Goal: Complete application form

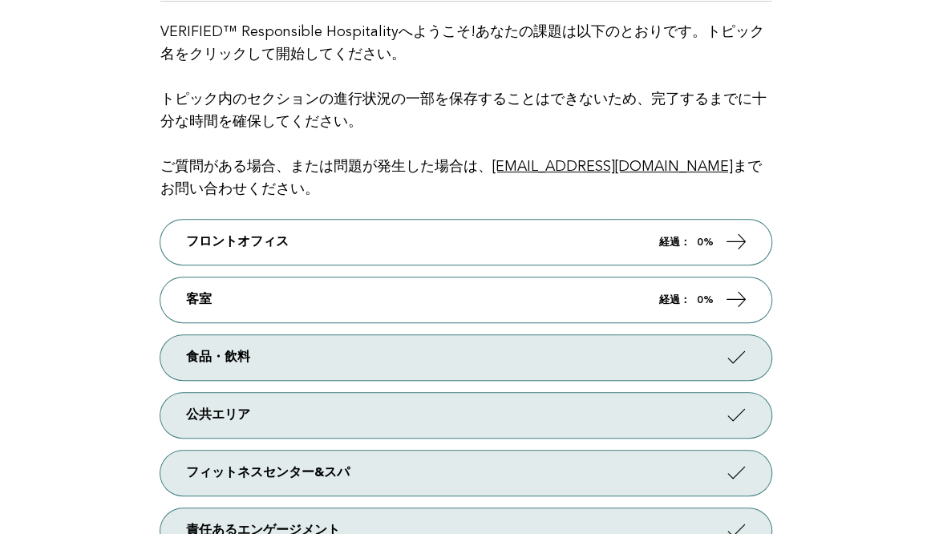
scroll to position [173, 0]
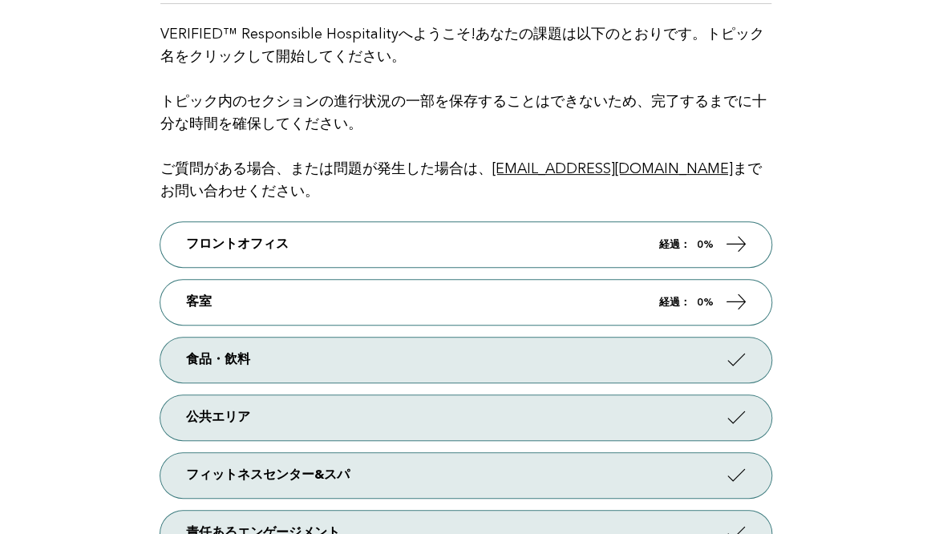
click at [87, 135] on main "ようこそ！ VERIFIED™ Responsible Hospitalityへようこそ!あなたの課題は以下のとおりです。トピック名をクリックして開始してくだ…" at bounding box center [465, 279] width 931 height 668
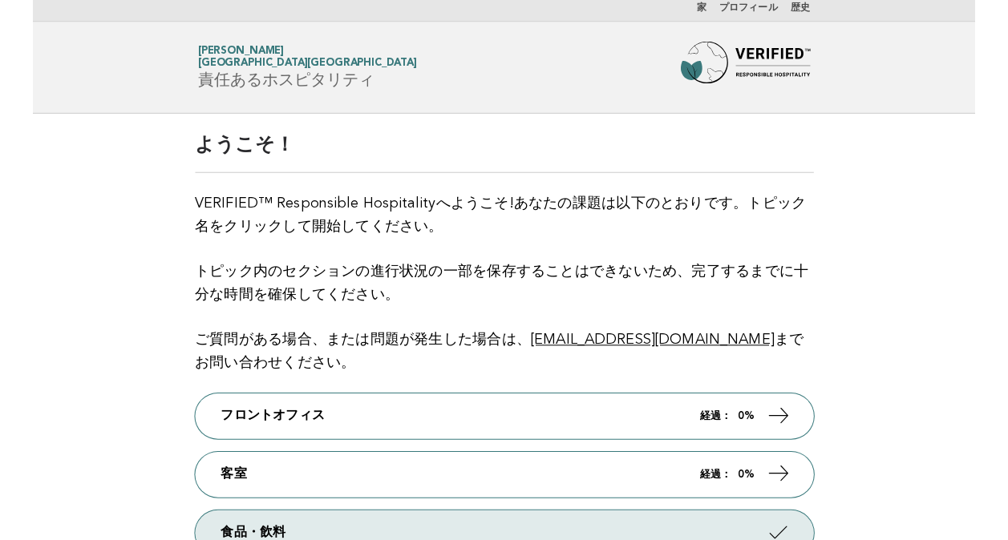
scroll to position [0, 0]
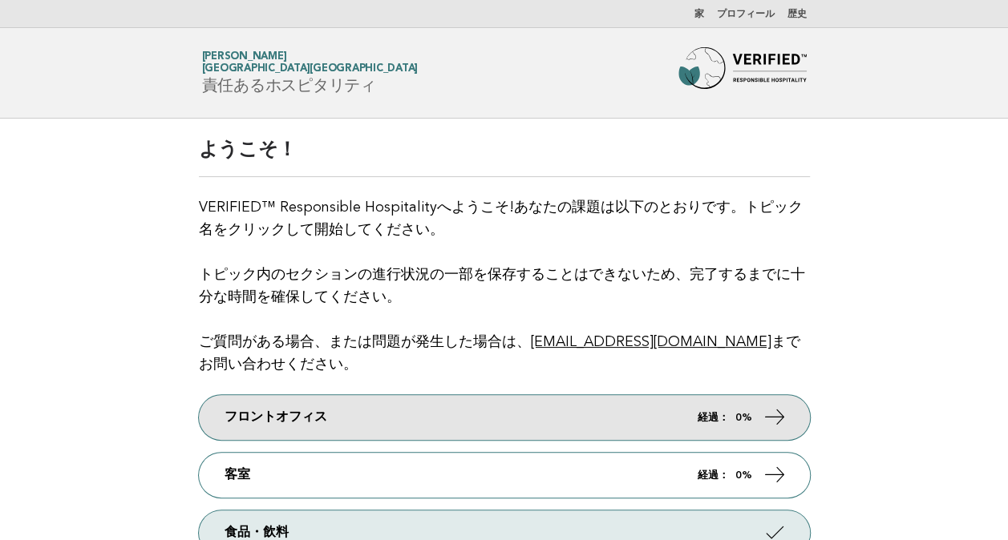
click at [678, 424] on link "フロントオフィス 経過： 0%" at bounding box center [504, 417] width 611 height 45
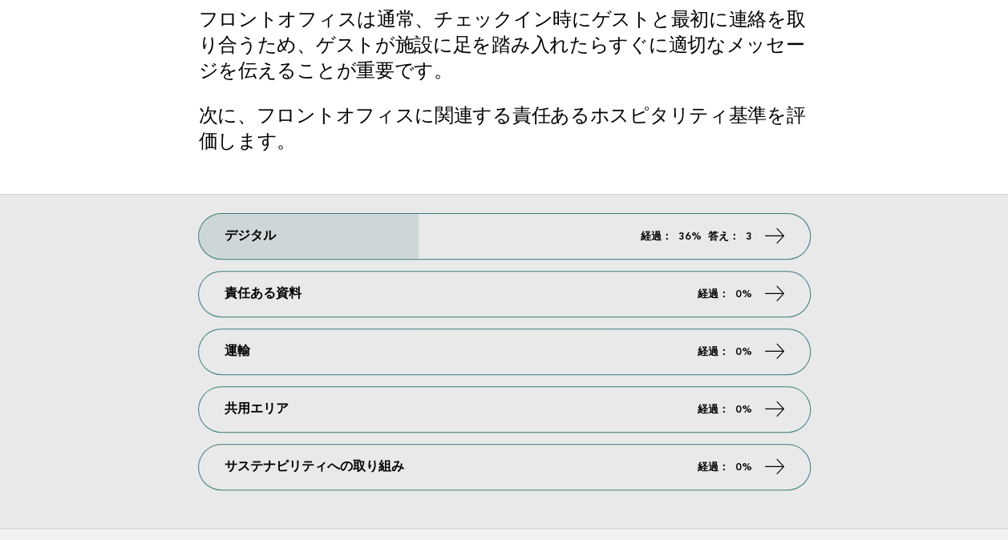
scroll to position [110, 0]
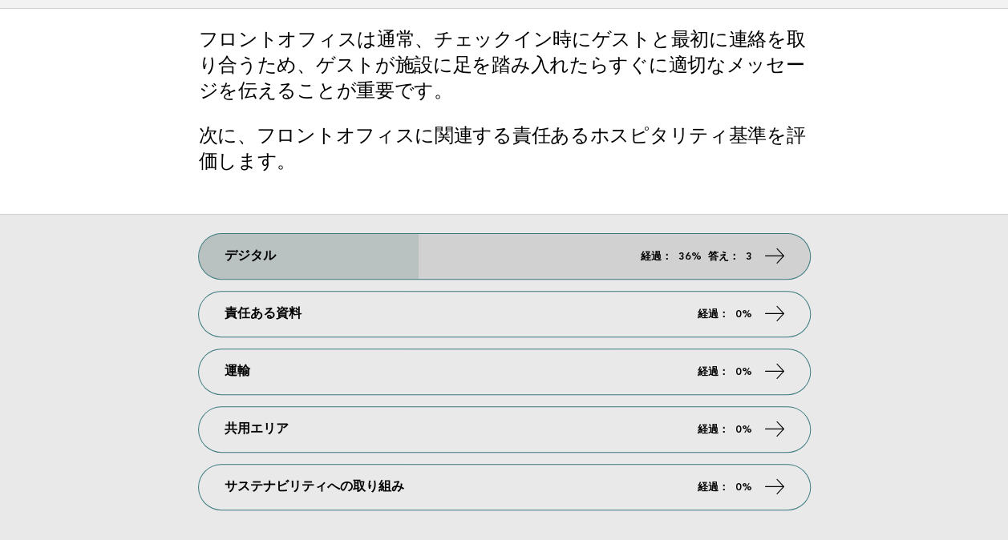
click at [661, 242] on link "デジタル 経過： 36% 答え： 3" at bounding box center [504, 256] width 611 height 45
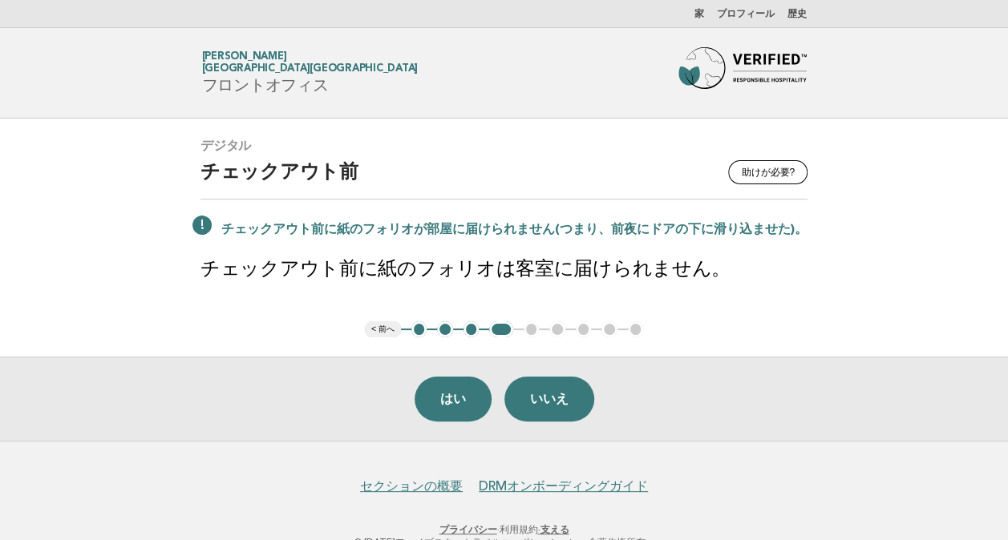
click at [383, 329] on button "< 前へ" at bounding box center [383, 329] width 36 height 16
click at [419, 328] on button "1" at bounding box center [419, 329] width 16 height 16
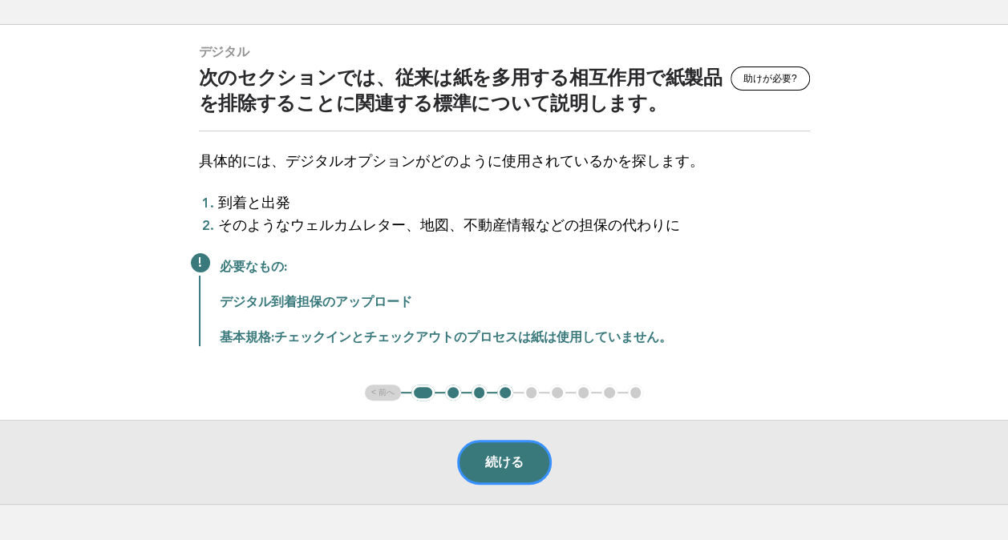
scroll to position [95, 0]
click at [513, 450] on button "続ける" at bounding box center [504, 461] width 95 height 45
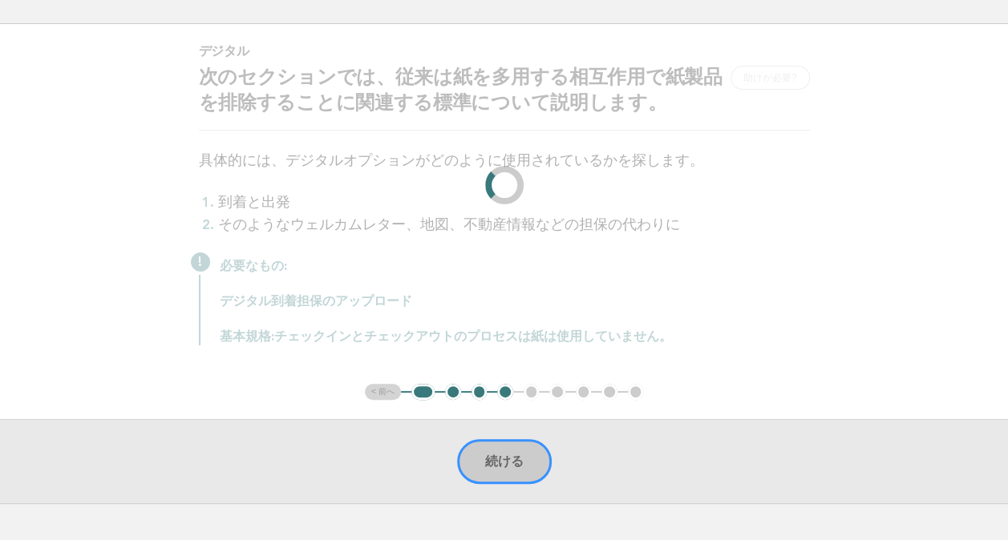
scroll to position [0, 0]
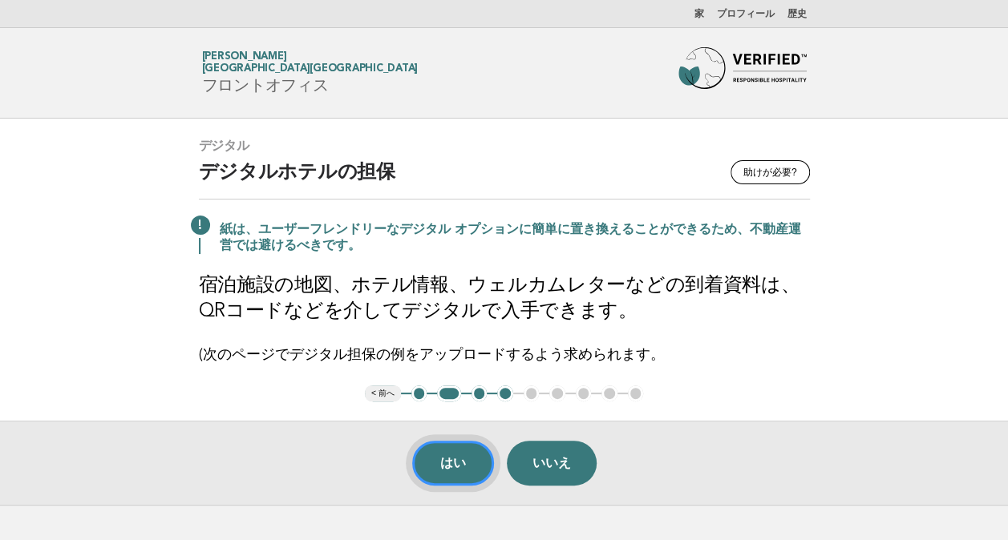
click at [453, 459] on button "はい" at bounding box center [453, 463] width 82 height 45
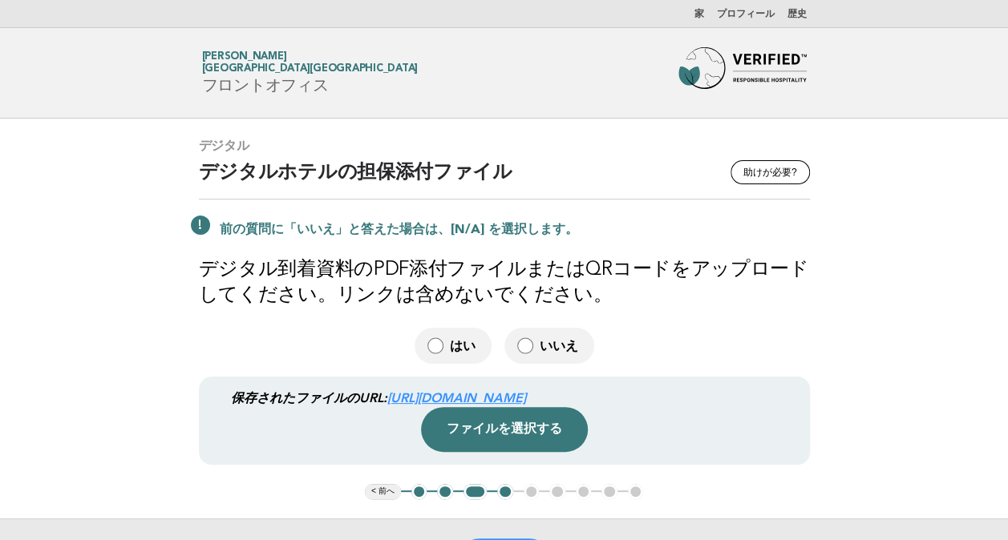
scroll to position [3, 0]
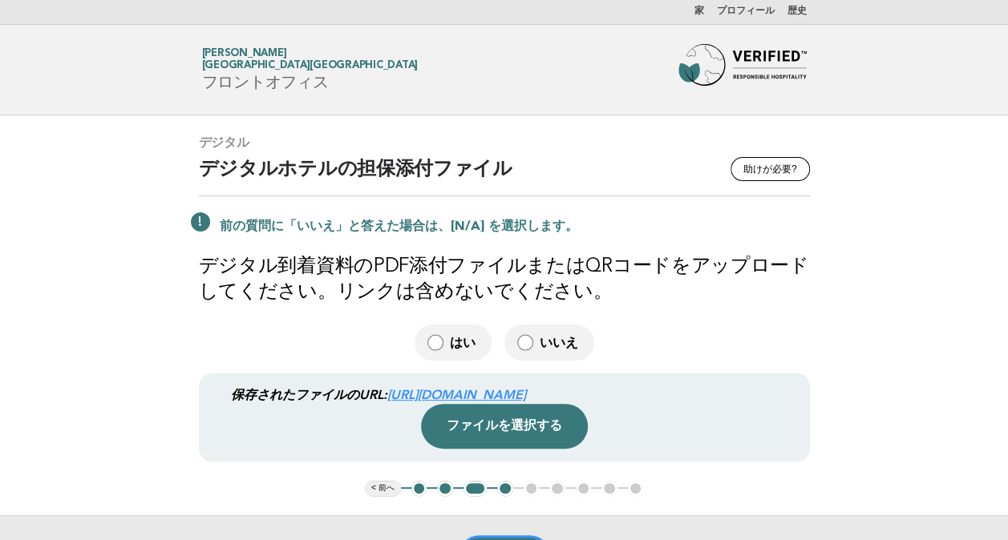
click at [404, 395] on link "https://be0idi9hwh.ucarecd.net/57eca33f-669c-4639-b336-ca3e69f3974c~1/" at bounding box center [456, 394] width 139 height 15
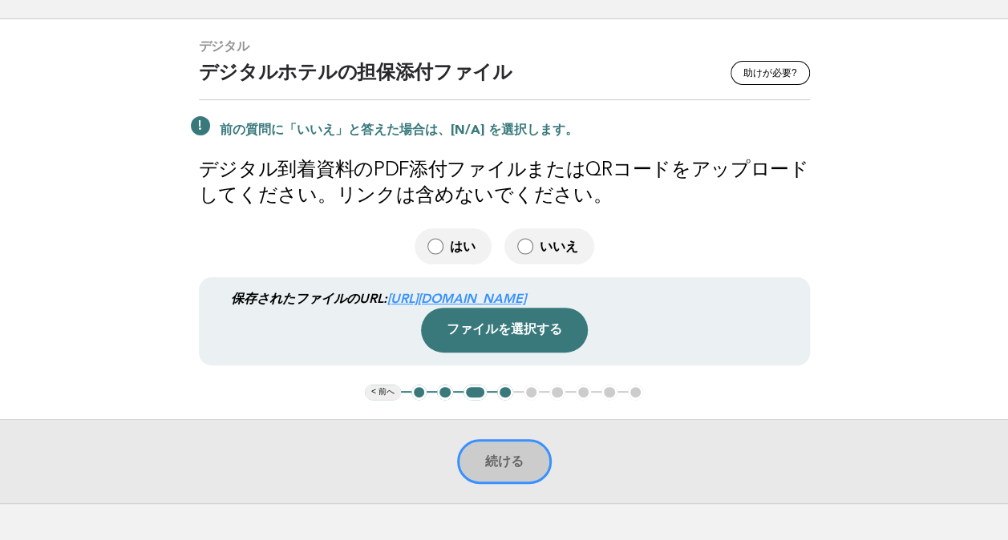
scroll to position [101, 0]
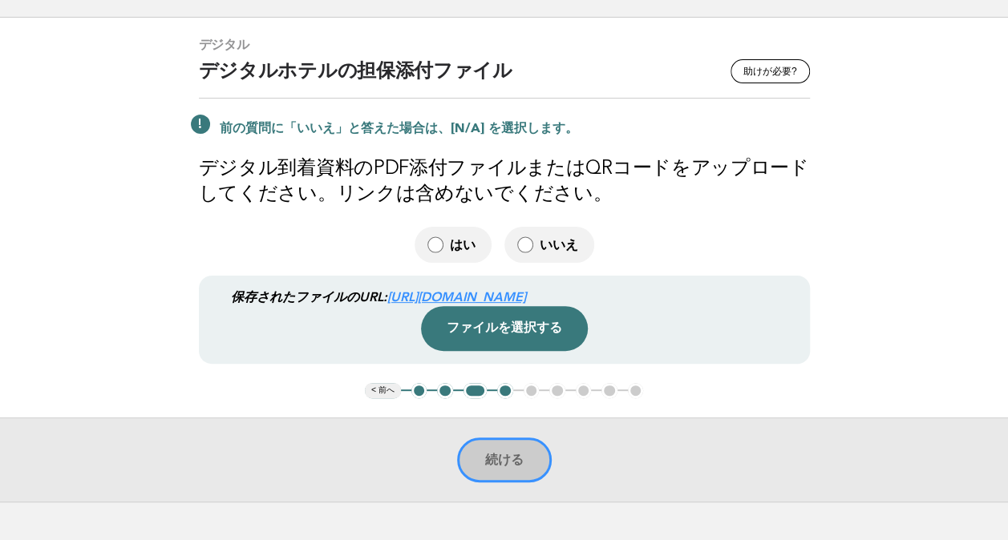
click at [495, 473] on div "続ける" at bounding box center [504, 460] width 1008 height 84
click at [536, 492] on div "続ける" at bounding box center [504, 460] width 1008 height 84
click at [499, 474] on div "続ける" at bounding box center [504, 460] width 1008 height 84
click at [510, 351] on button "ファイルを選択する" at bounding box center [504, 328] width 167 height 45
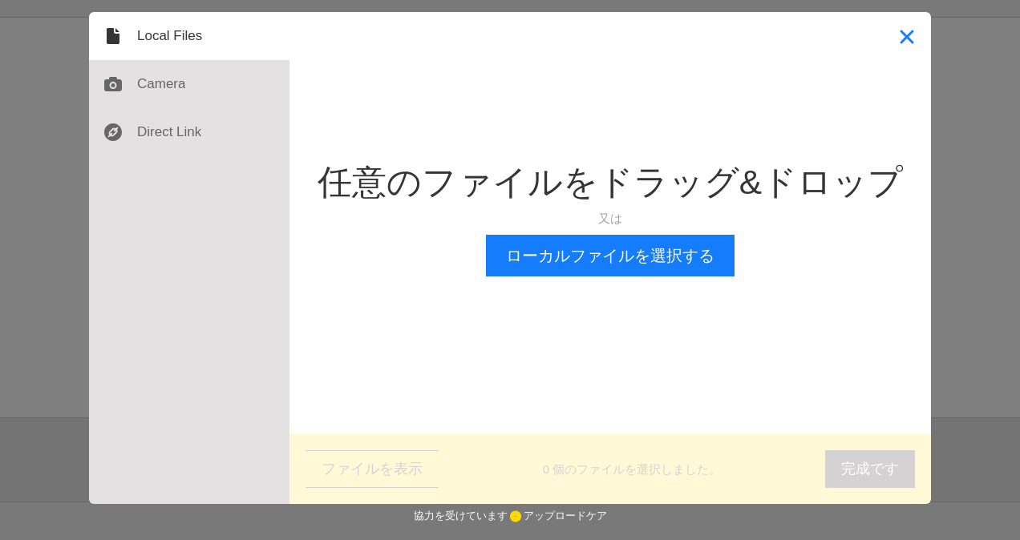
click at [911, 32] on button "閉める" at bounding box center [907, 36] width 48 height 48
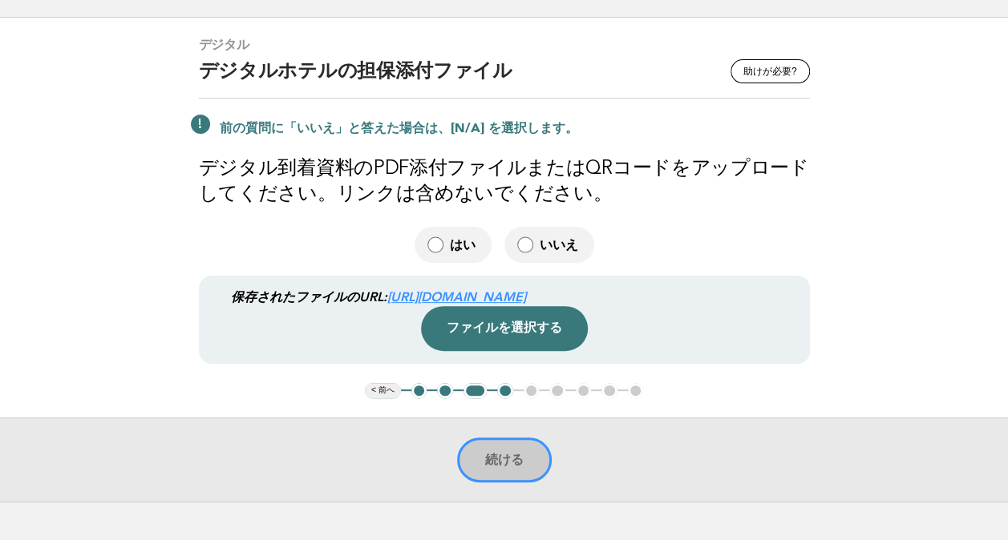
click at [494, 487] on div "続ける" at bounding box center [504, 460] width 1008 height 84
click at [881, 301] on main "デジタル 助けが必要? デジタルホテルの担保添付ファイル 前の質問に「いいえ」と答えた場合は、[N/A] を選択します。 デジタル到着資料のPDF添付ファイル…" at bounding box center [504, 260] width 1008 height 484
click at [484, 479] on div "続ける" at bounding box center [504, 460] width 1008 height 84
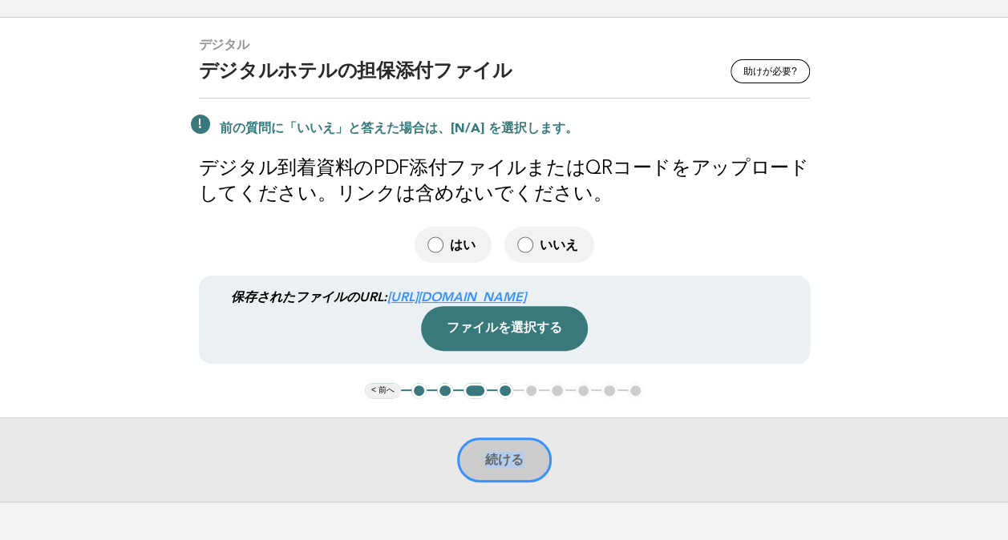
click at [484, 479] on div "続ける" at bounding box center [504, 460] width 1008 height 84
click at [919, 348] on main "デジタル 助けが必要? デジタルホテルの担保添付ファイル 前の質問に「いいえ」と答えた場合は、[N/A] を選択します。 デジタル到着資料のPDF添付ファイル…" at bounding box center [504, 260] width 1008 height 484
click at [514, 473] on div "続ける" at bounding box center [504, 460] width 1008 height 84
click at [504, 399] on button "4" at bounding box center [505, 391] width 16 height 16
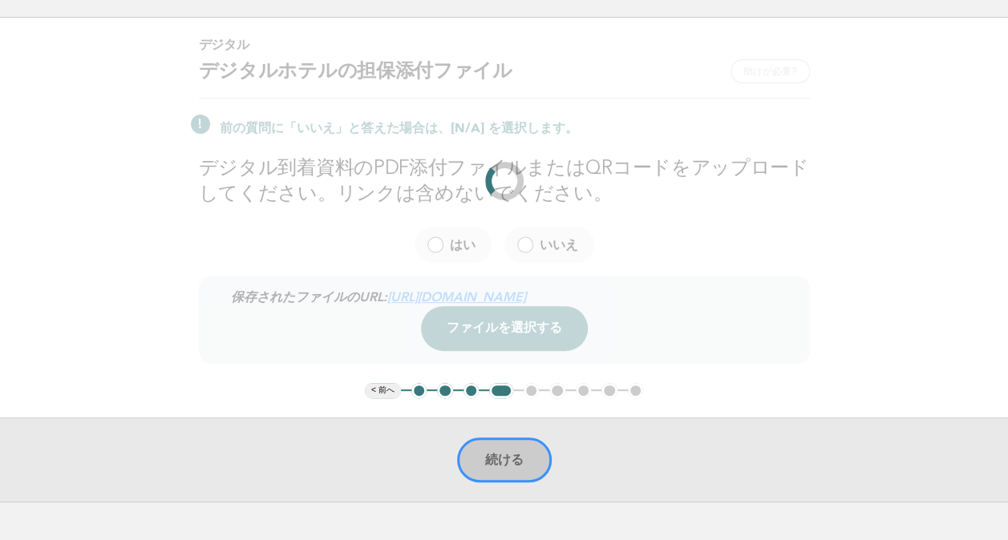
scroll to position [38, 0]
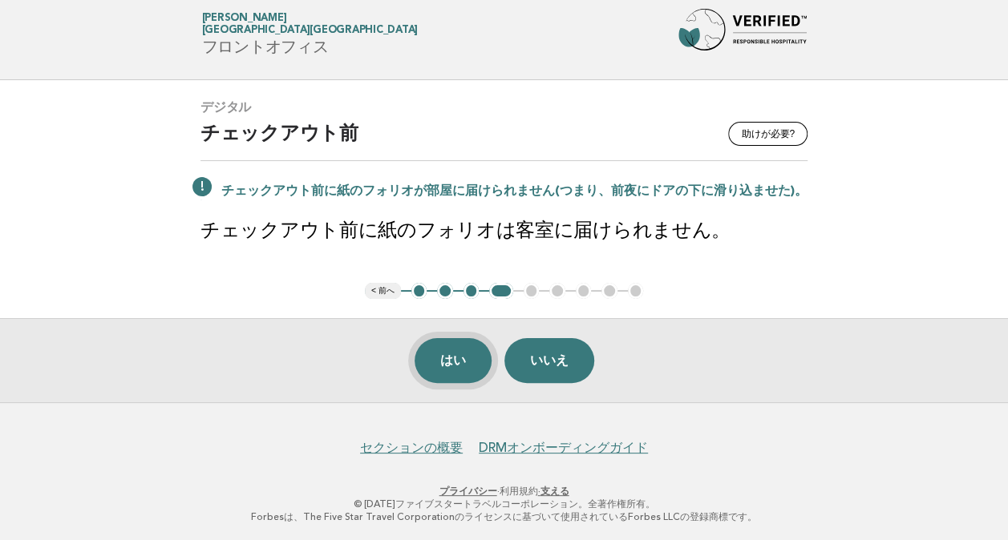
click at [451, 362] on button "はい" at bounding box center [452, 360] width 77 height 45
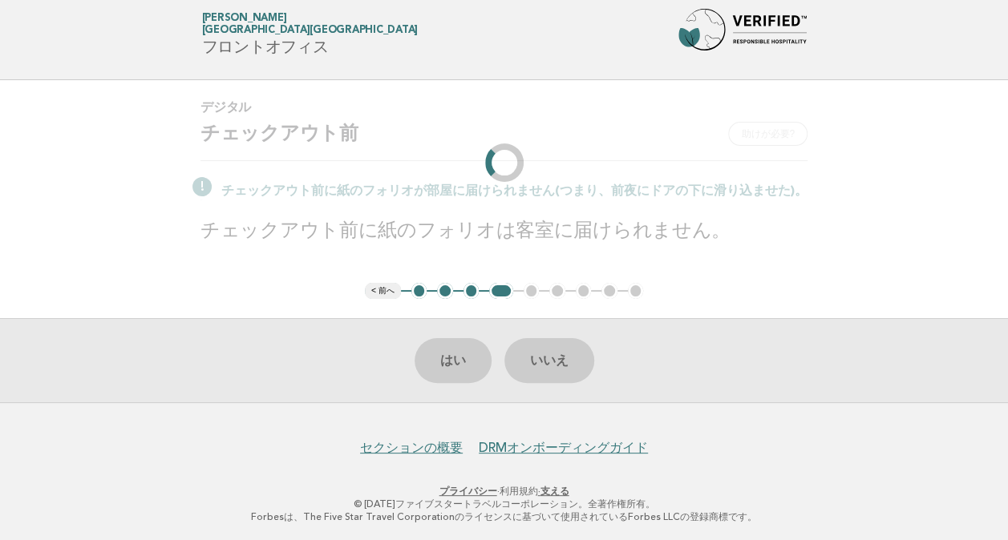
scroll to position [0, 0]
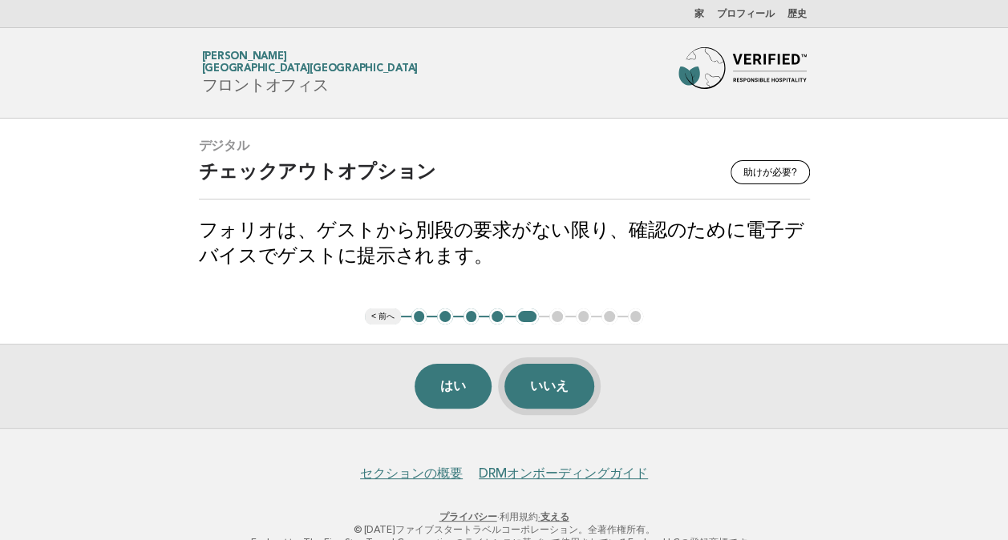
click at [573, 378] on button "いいえ" at bounding box center [549, 386] width 90 height 45
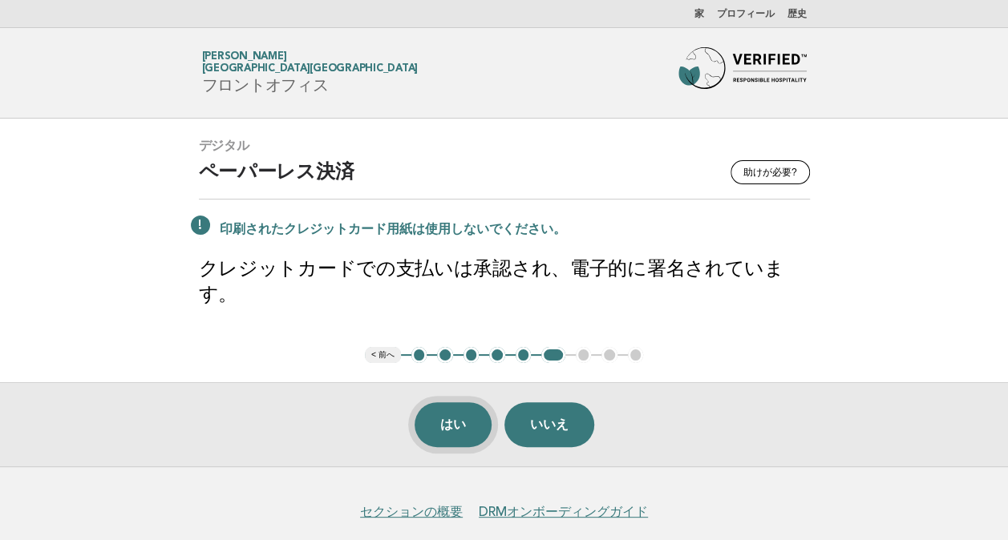
click at [459, 402] on button "はい" at bounding box center [452, 424] width 77 height 45
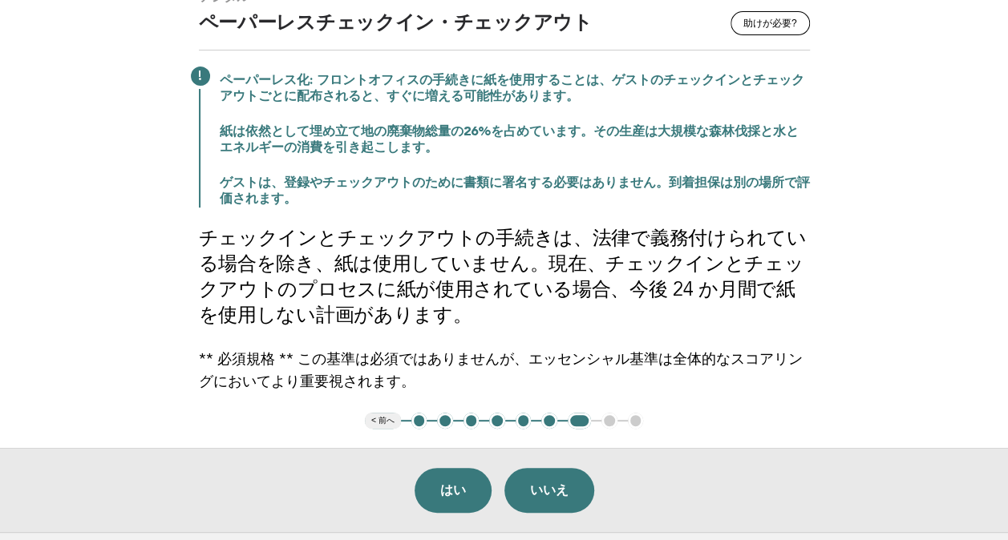
scroll to position [154, 0]
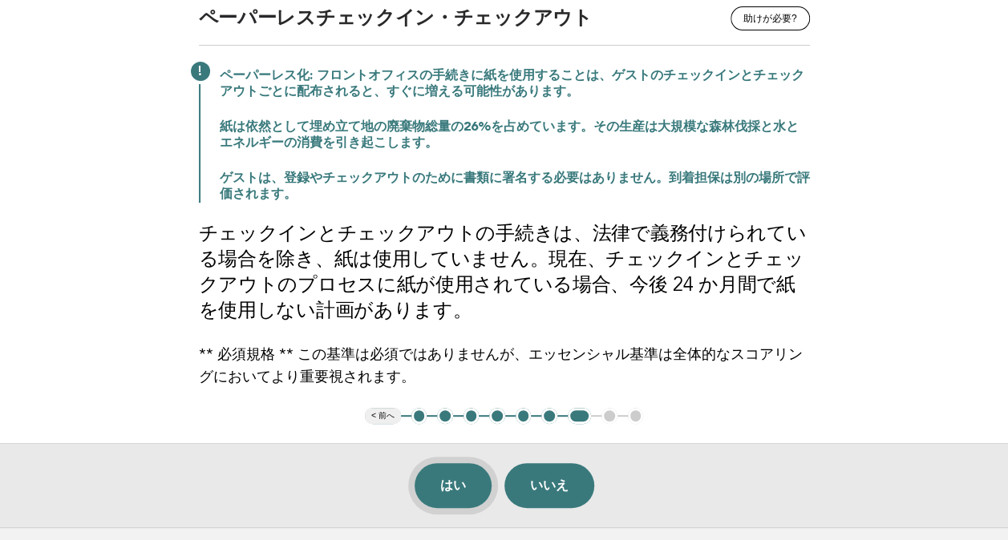
click at [454, 479] on button "はい" at bounding box center [452, 485] width 77 height 45
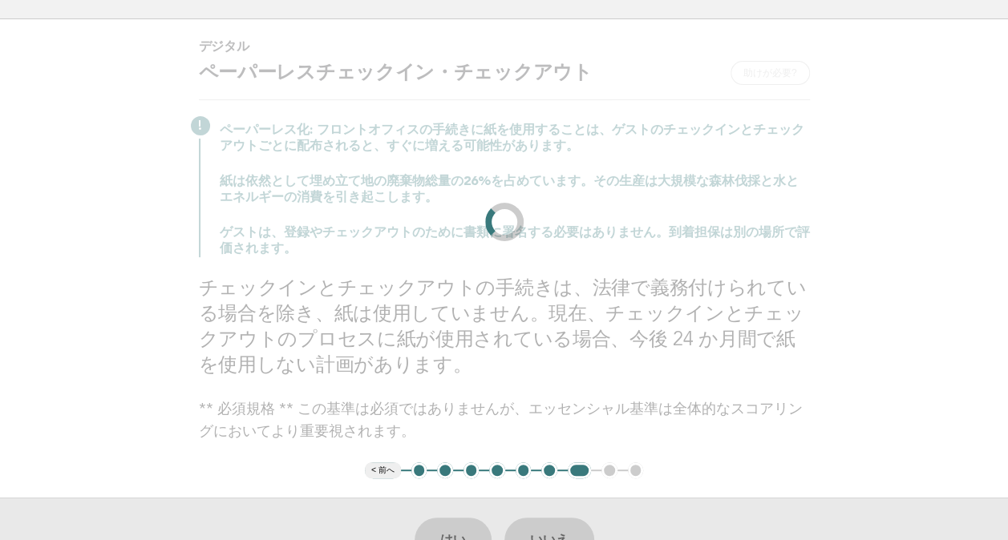
scroll to position [0, 0]
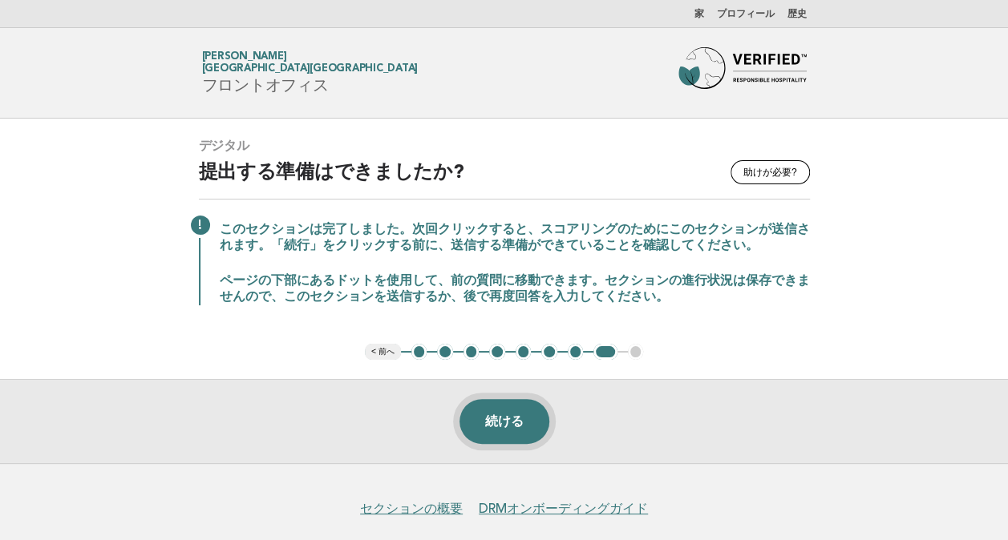
click at [507, 430] on button "続ける" at bounding box center [504, 421] width 90 height 45
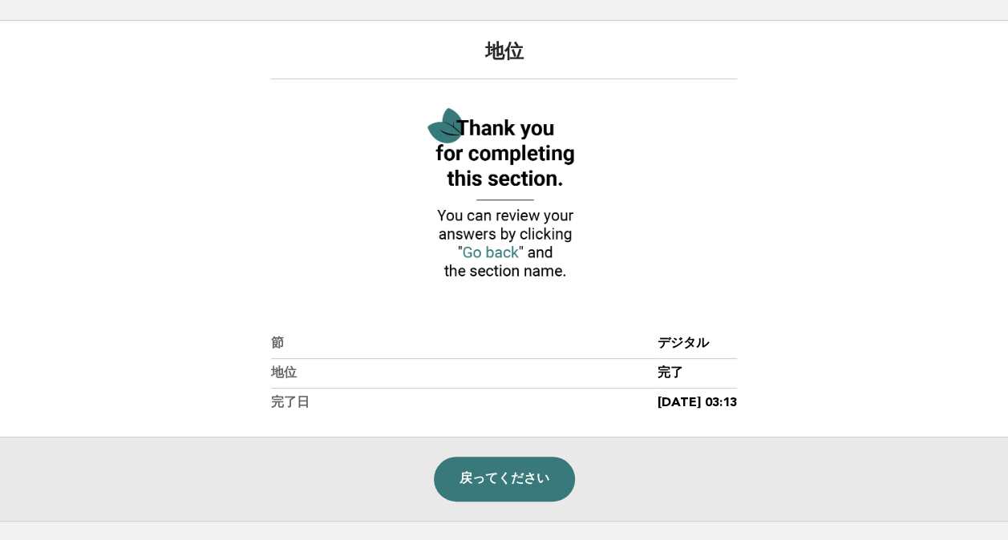
scroll to position [104, 0]
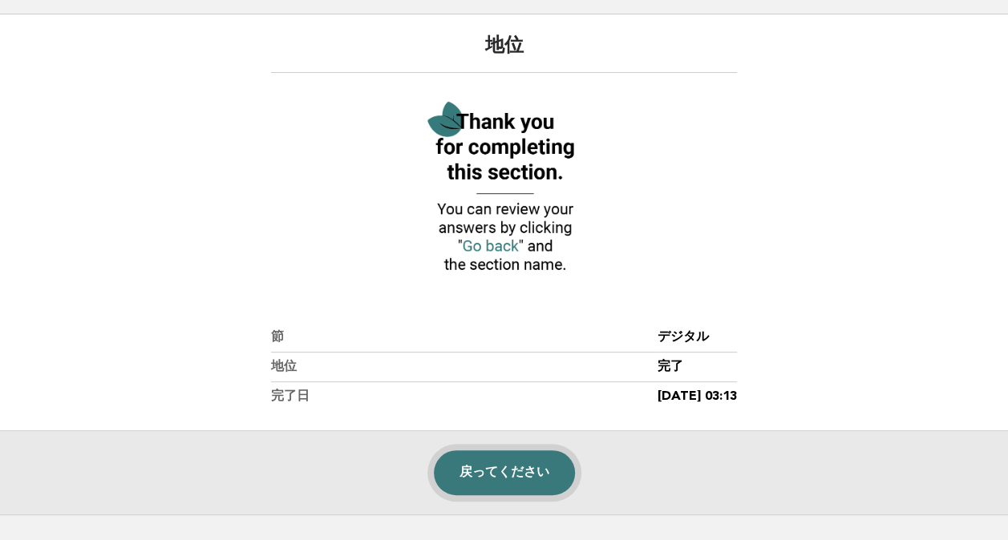
click at [521, 467] on link "戻ってください" at bounding box center [504, 473] width 141 height 45
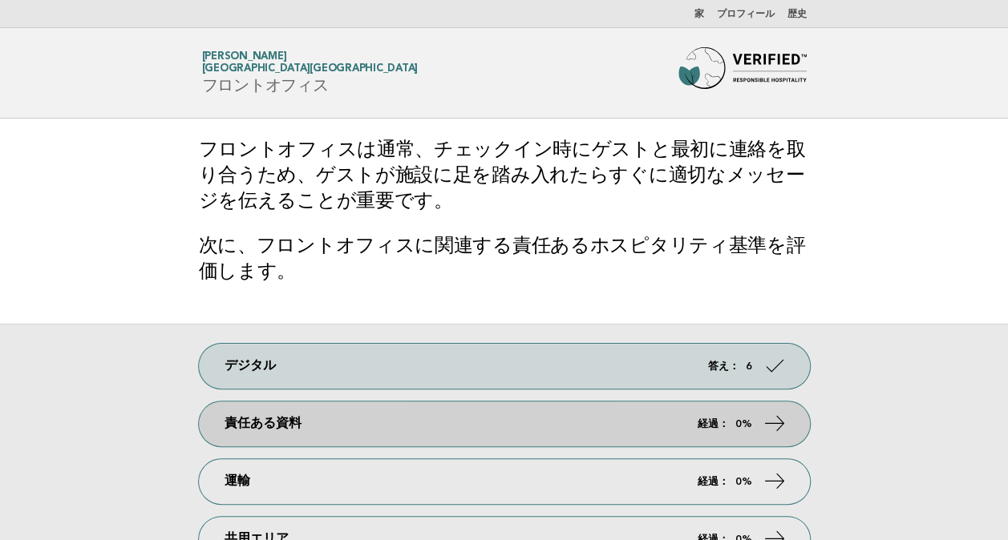
click at [768, 418] on icon at bounding box center [773, 423] width 23 height 23
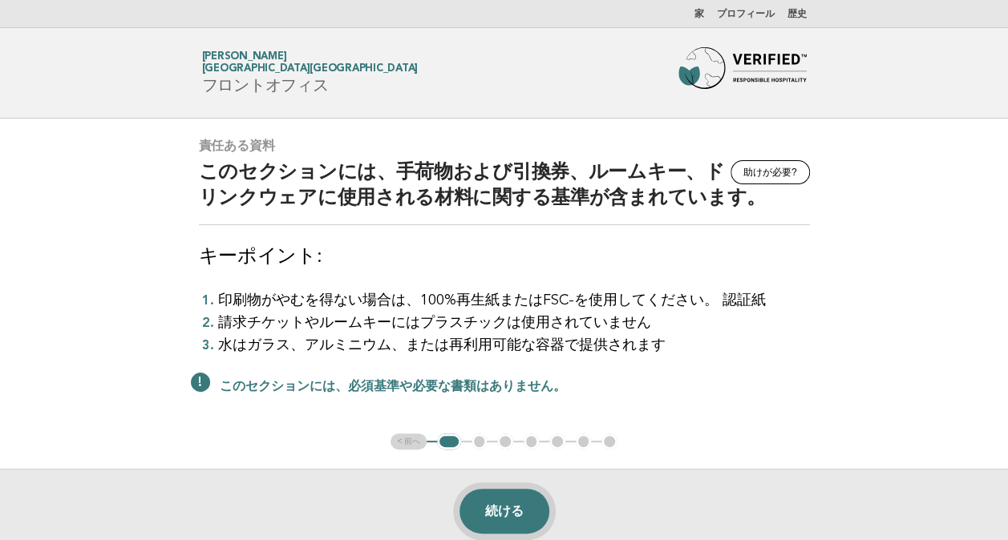
click at [499, 513] on button "続ける" at bounding box center [504, 511] width 90 height 45
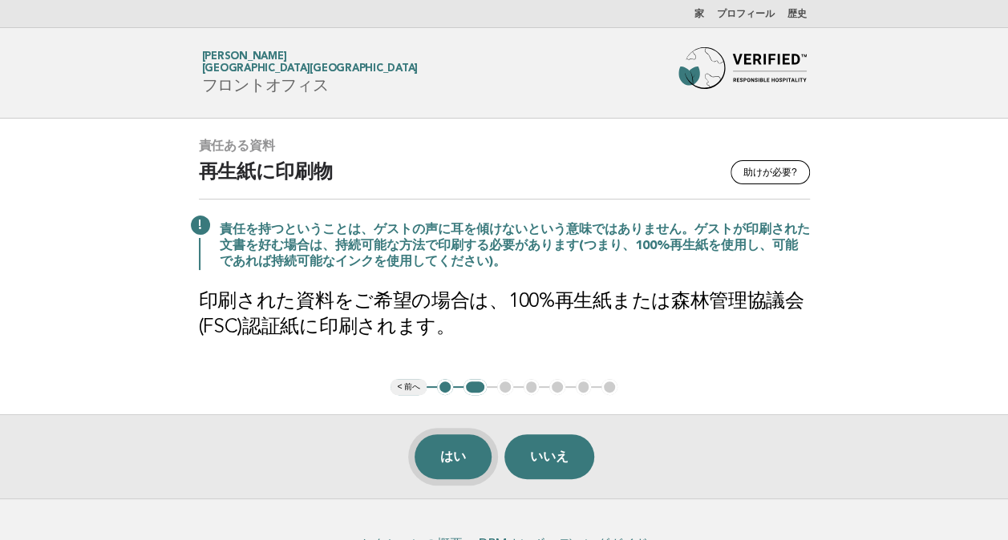
click at [455, 463] on button "はい" at bounding box center [452, 457] width 77 height 45
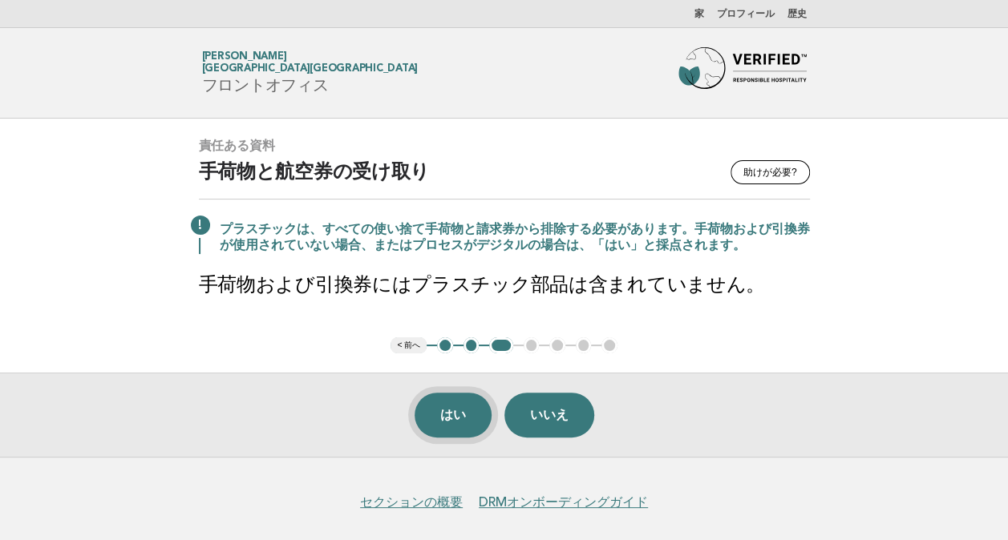
click at [445, 418] on button "はい" at bounding box center [452, 415] width 77 height 45
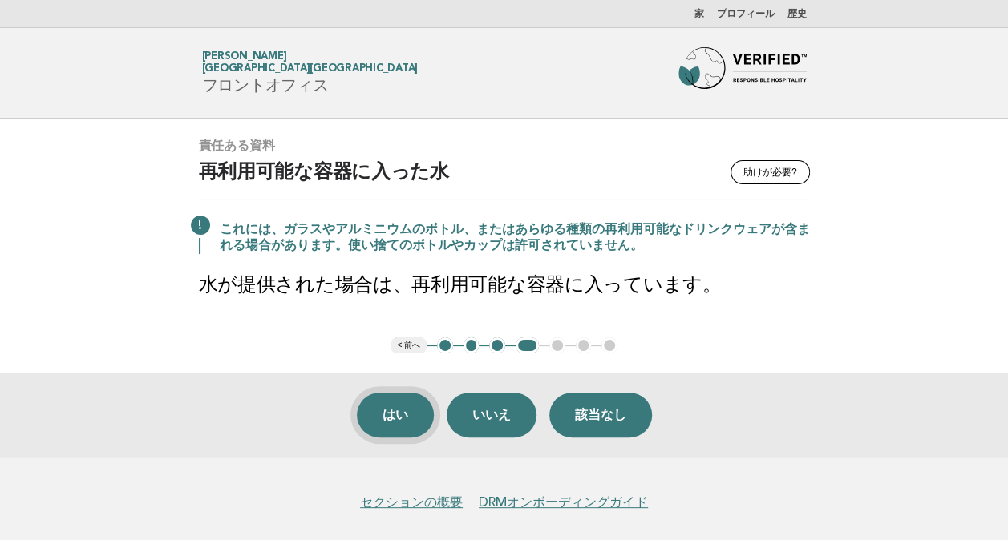
click at [385, 410] on button "はい" at bounding box center [395, 415] width 77 height 45
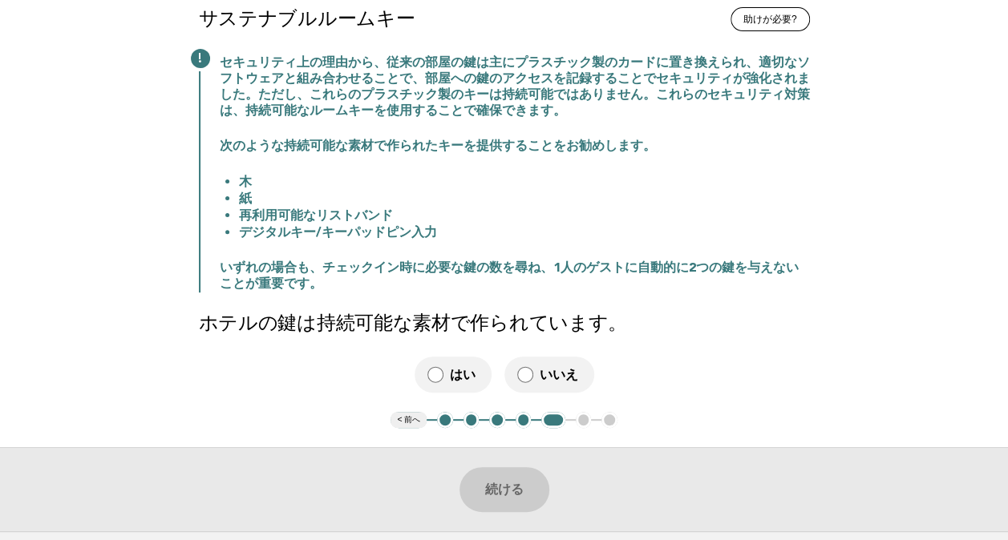
scroll to position [154, 0]
click at [519, 494] on button "続ける" at bounding box center [504, 489] width 90 height 45
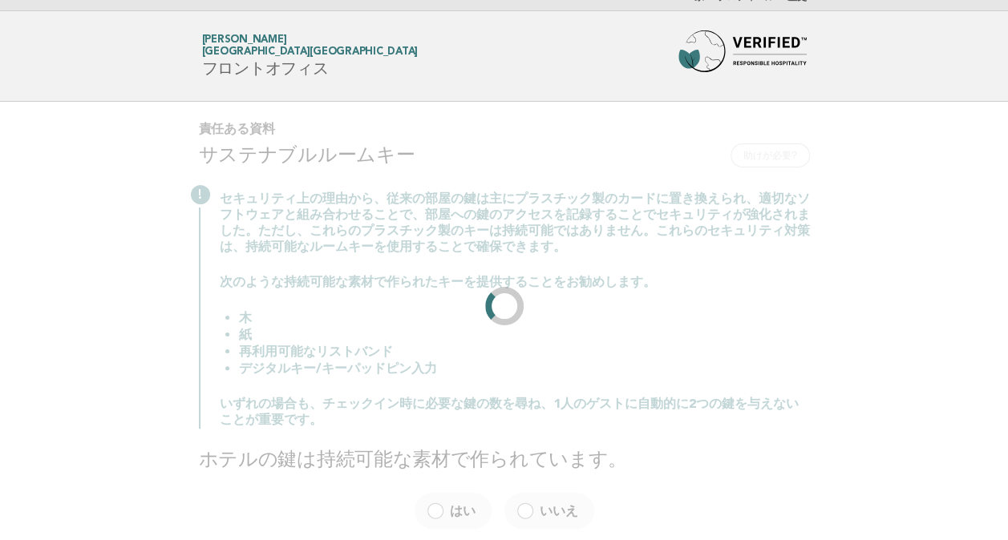
scroll to position [0, 0]
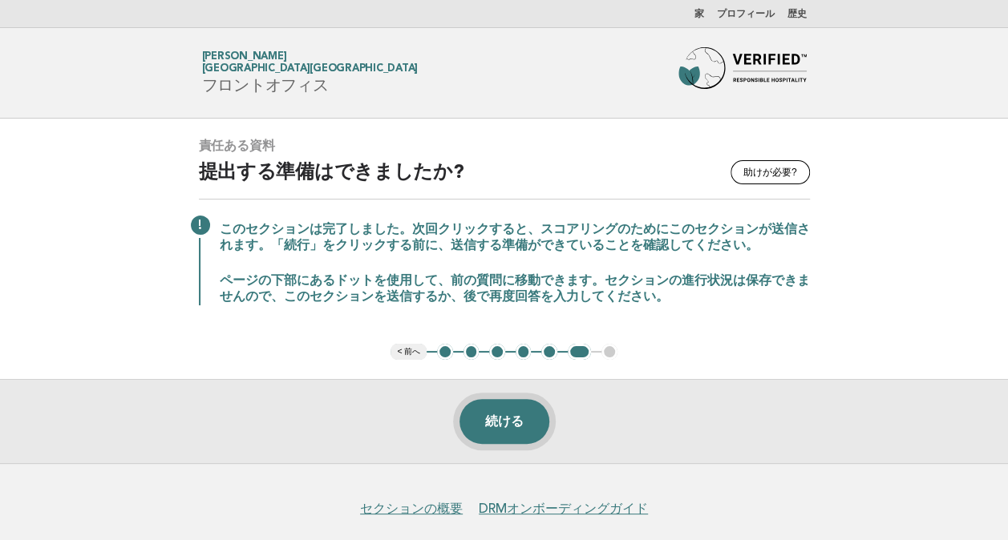
click at [502, 422] on button "続ける" at bounding box center [504, 421] width 90 height 45
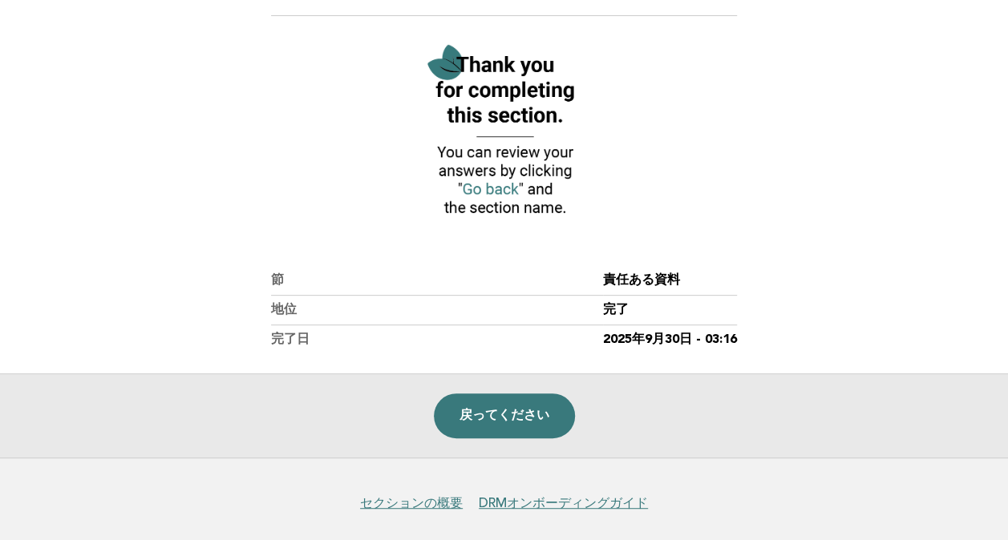
scroll to position [162, 0]
click at [532, 400] on link "戻ってください" at bounding box center [504, 415] width 141 height 45
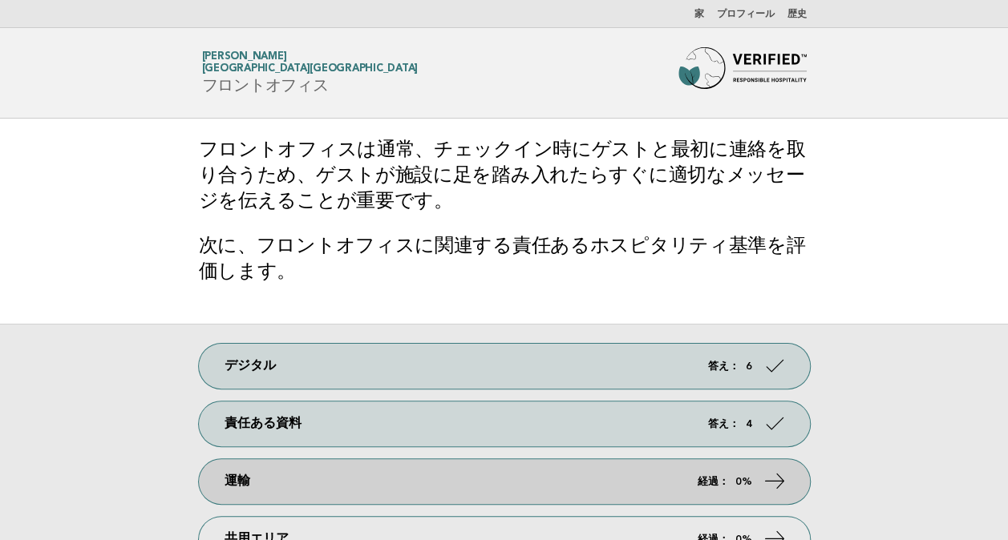
click at [665, 482] on link "運輸 経過： 0%" at bounding box center [504, 481] width 611 height 45
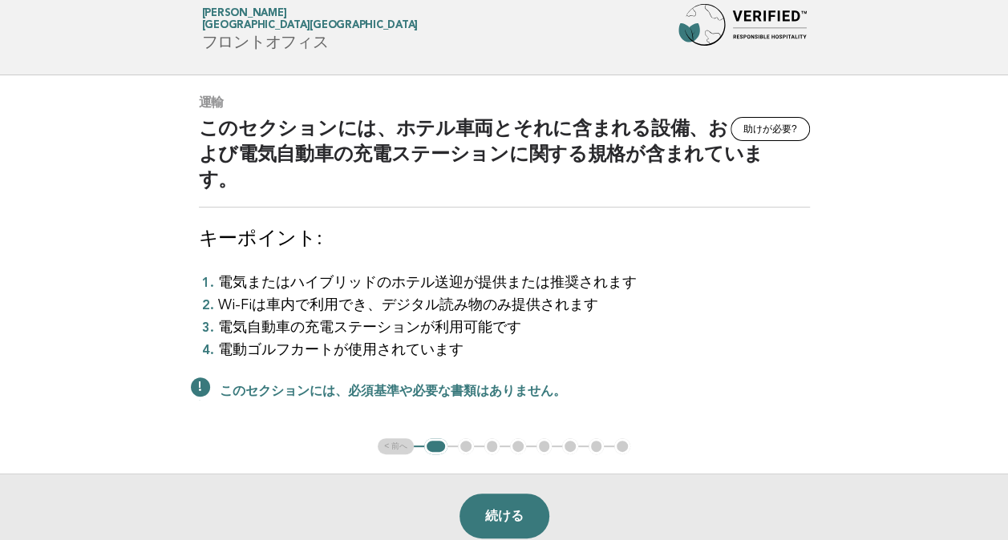
scroll to position [44, 0]
click at [498, 493] on button "続ける" at bounding box center [504, 515] width 90 height 45
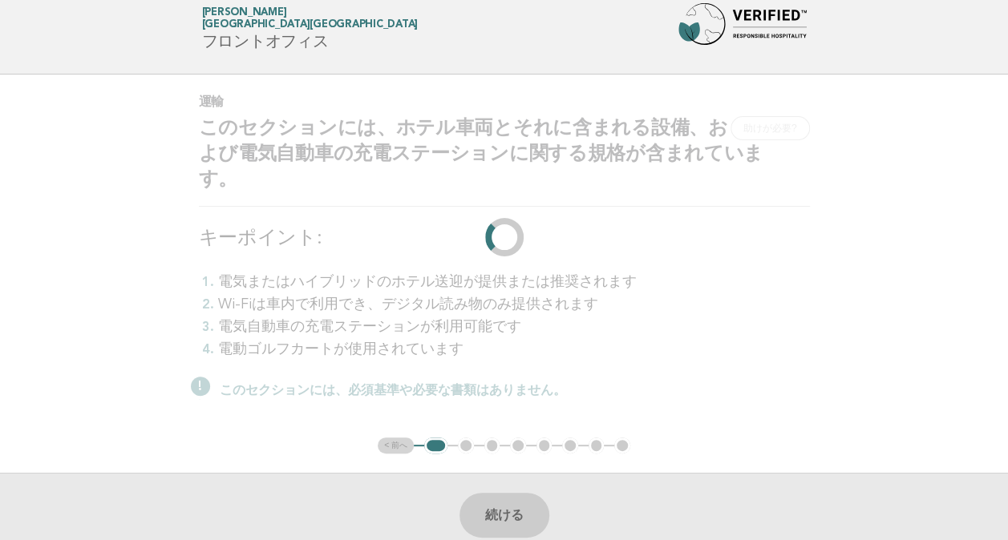
scroll to position [0, 0]
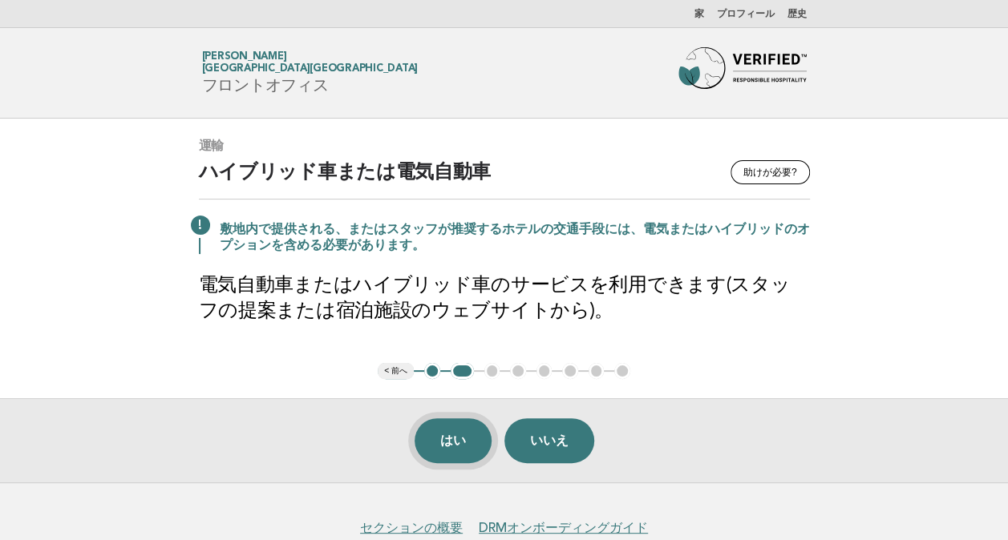
click at [470, 431] on button "はい" at bounding box center [452, 440] width 77 height 45
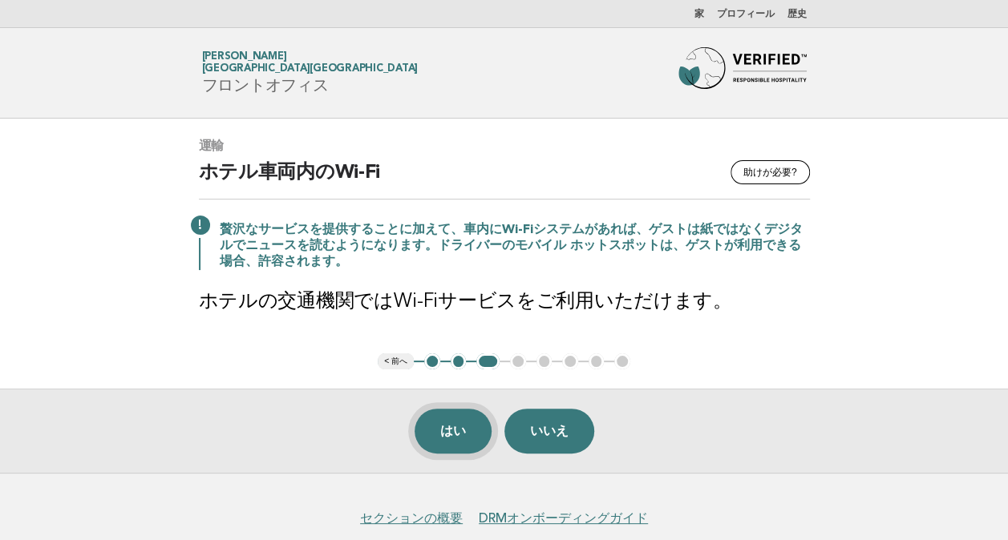
click at [474, 427] on button "はい" at bounding box center [452, 431] width 77 height 45
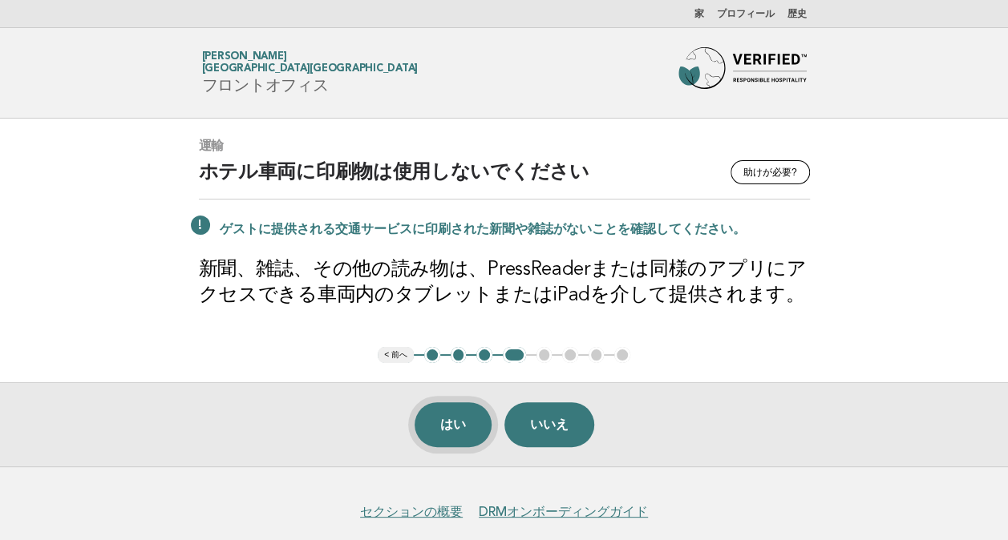
click at [438, 415] on button "はい" at bounding box center [452, 424] width 77 height 45
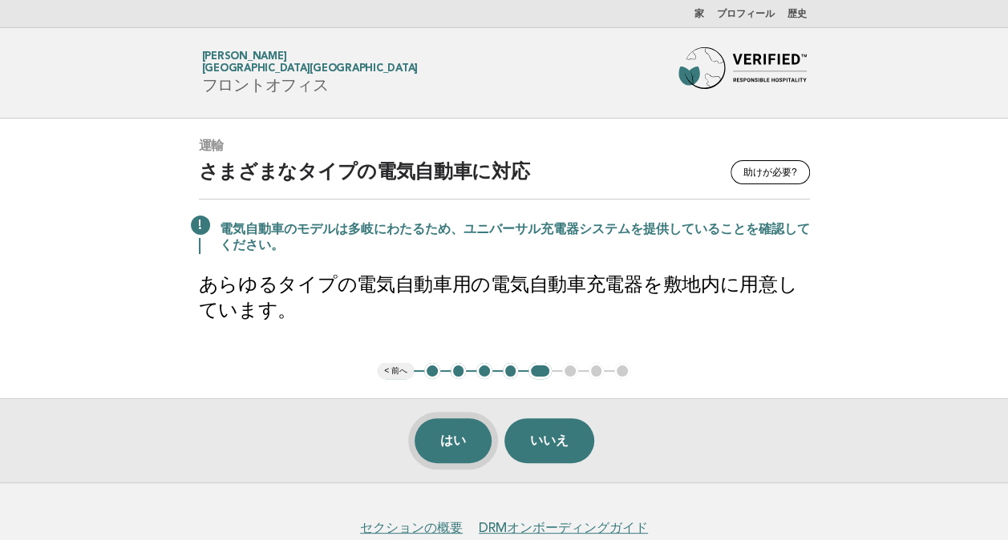
click at [440, 436] on button "はい" at bounding box center [452, 440] width 77 height 45
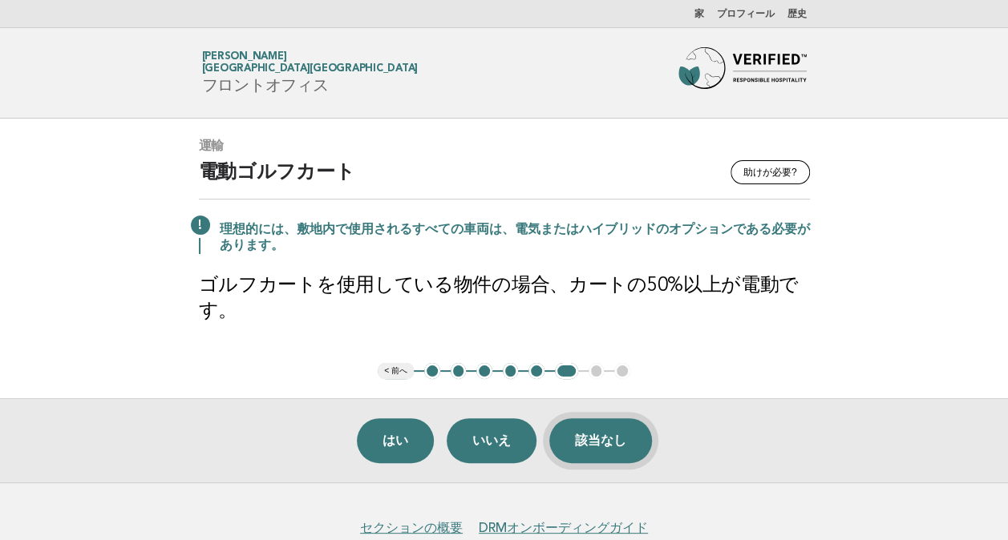
click at [590, 435] on button "該当なし" at bounding box center [600, 440] width 103 height 45
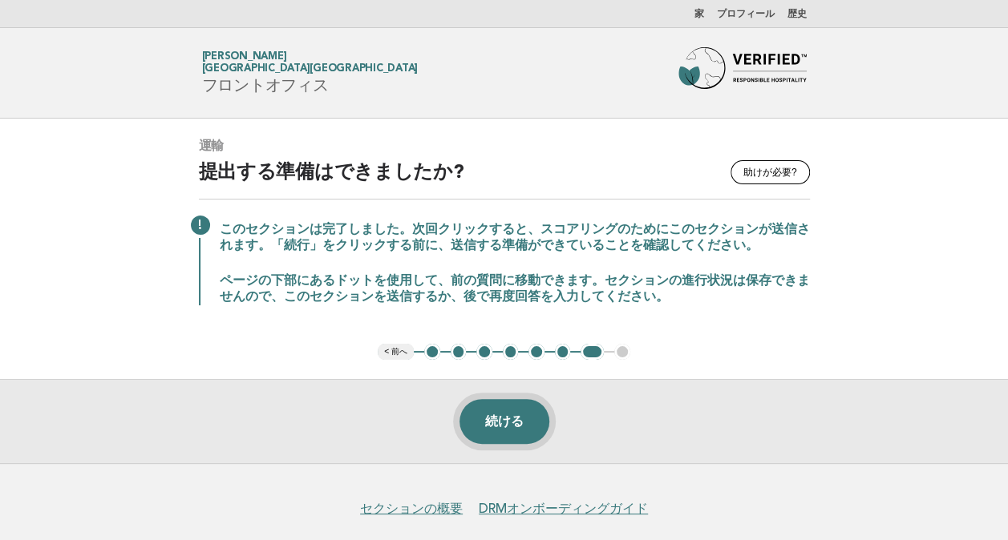
click at [522, 426] on button "続ける" at bounding box center [504, 421] width 90 height 45
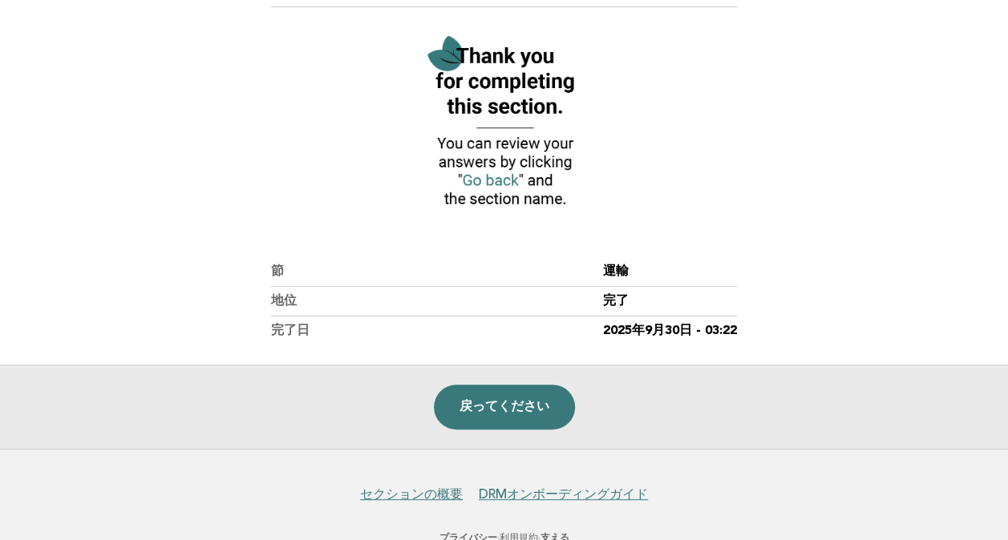
scroll to position [171, 0]
click at [511, 395] on link "戻ってください" at bounding box center [504, 406] width 141 height 45
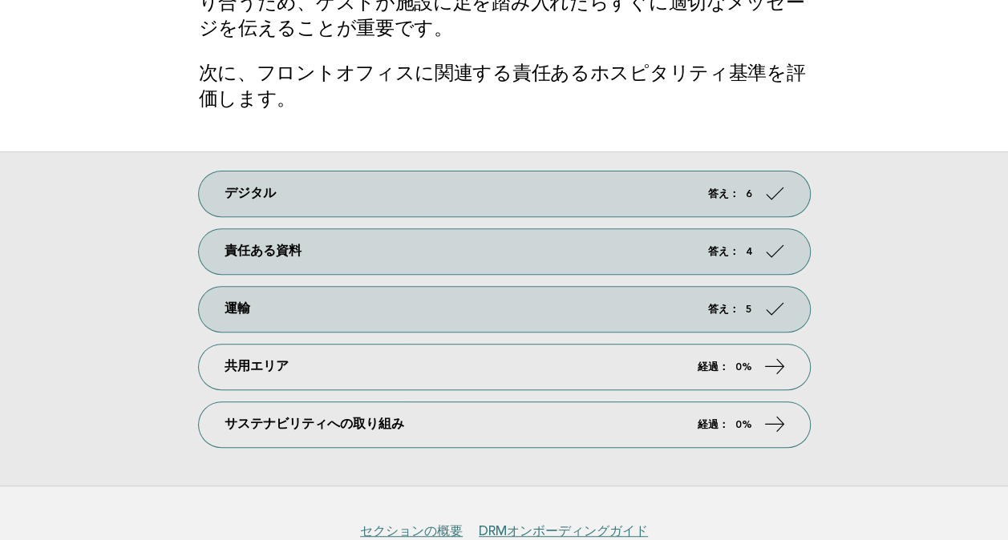
scroll to position [173, 0]
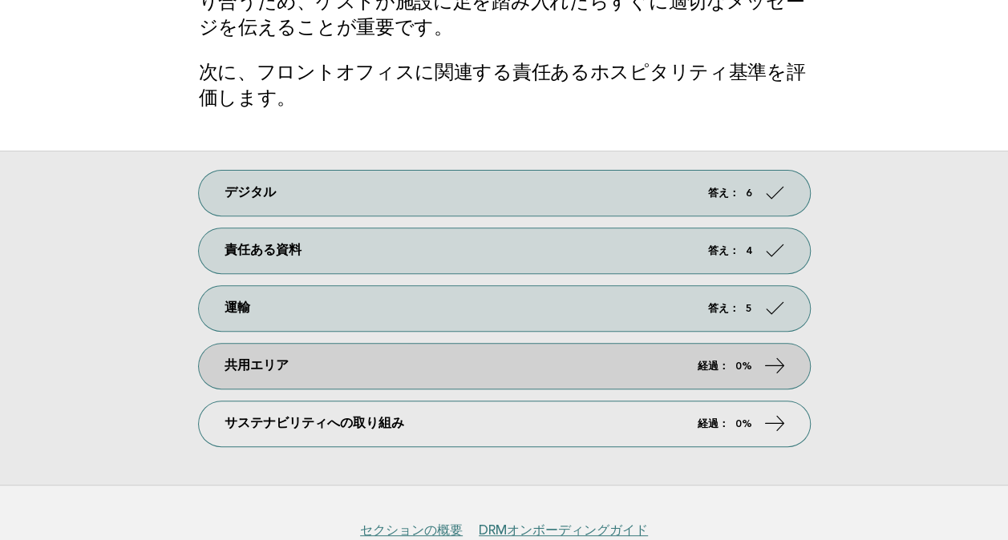
click at [573, 362] on link "共用エリア 経過： 0%" at bounding box center [504, 366] width 611 height 45
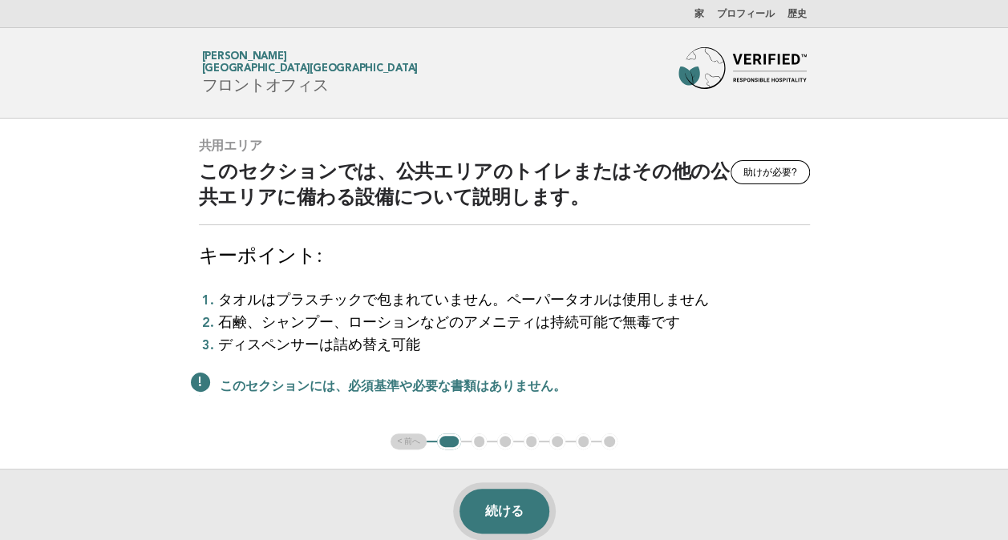
click at [487, 511] on button "続ける" at bounding box center [504, 511] width 90 height 45
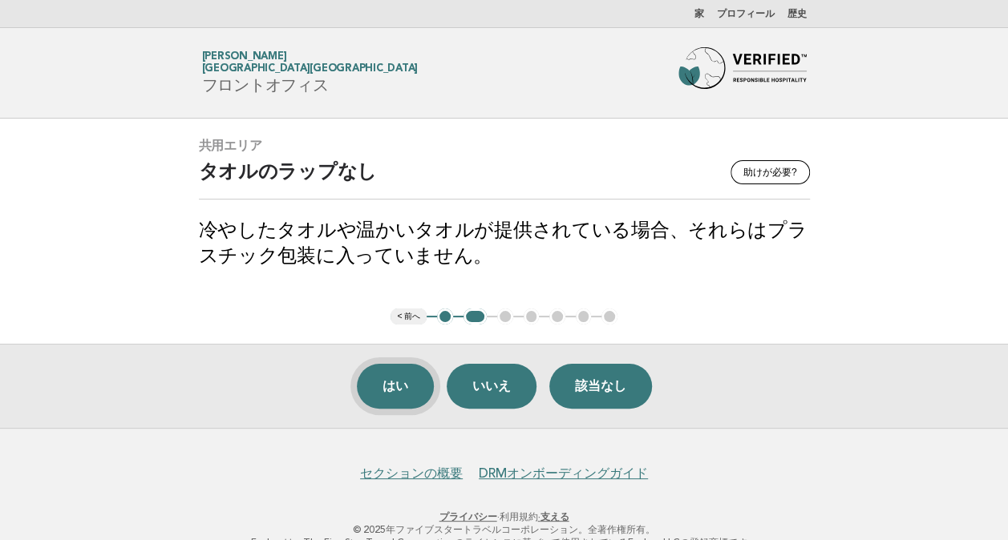
click at [374, 383] on button "はい" at bounding box center [395, 386] width 77 height 45
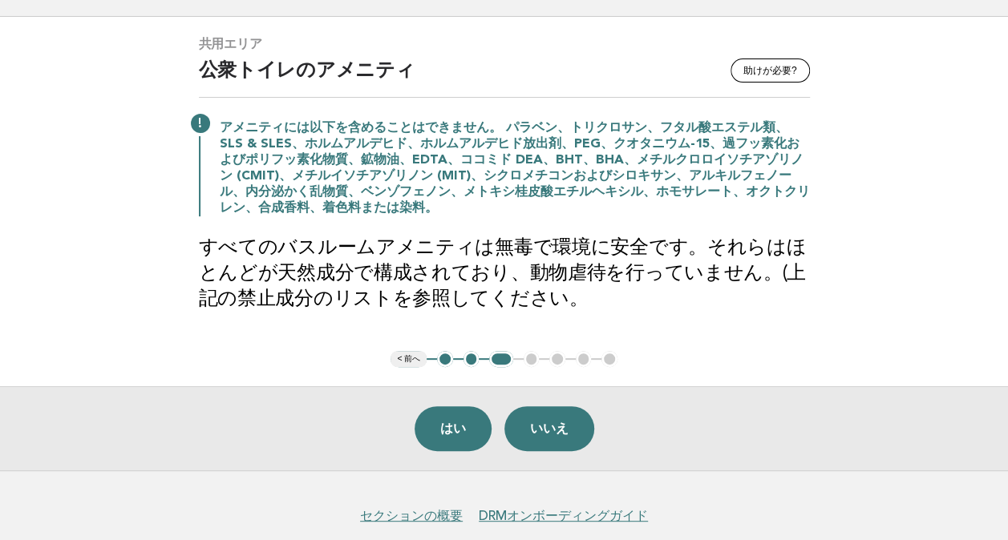
scroll to position [103, 0]
click at [563, 417] on button "いいえ" at bounding box center [549, 428] width 90 height 45
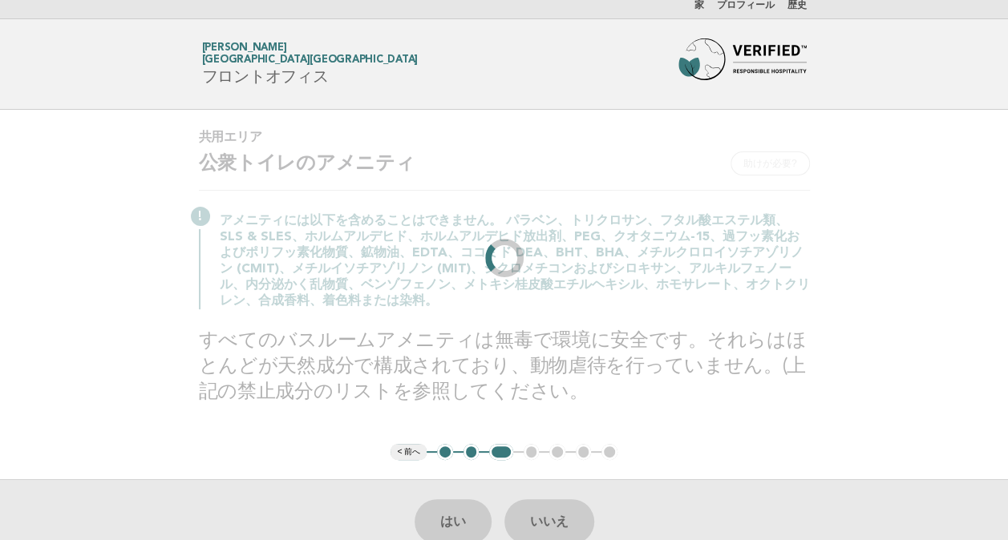
scroll to position [0, 0]
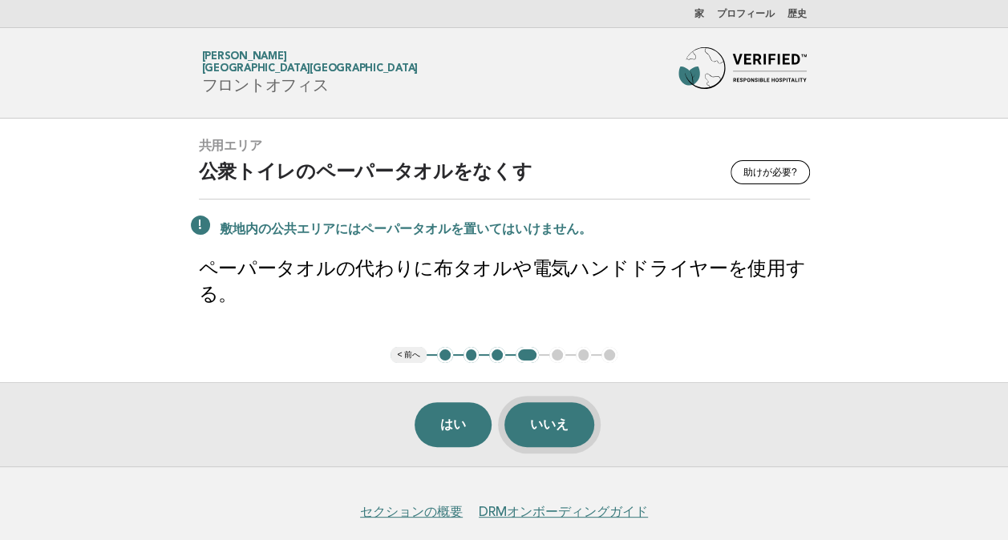
click at [548, 418] on button "いいえ" at bounding box center [549, 424] width 90 height 45
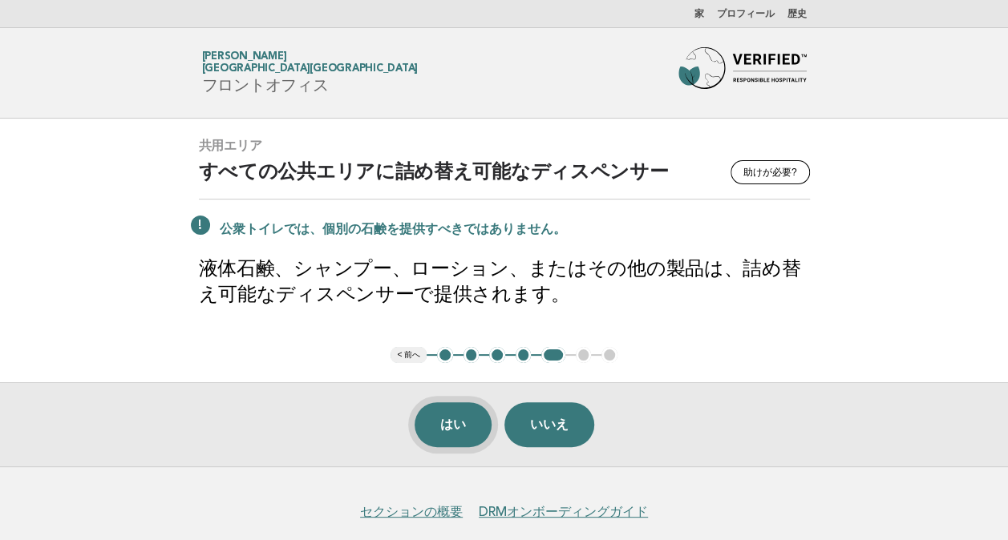
click at [442, 417] on button "はい" at bounding box center [452, 424] width 77 height 45
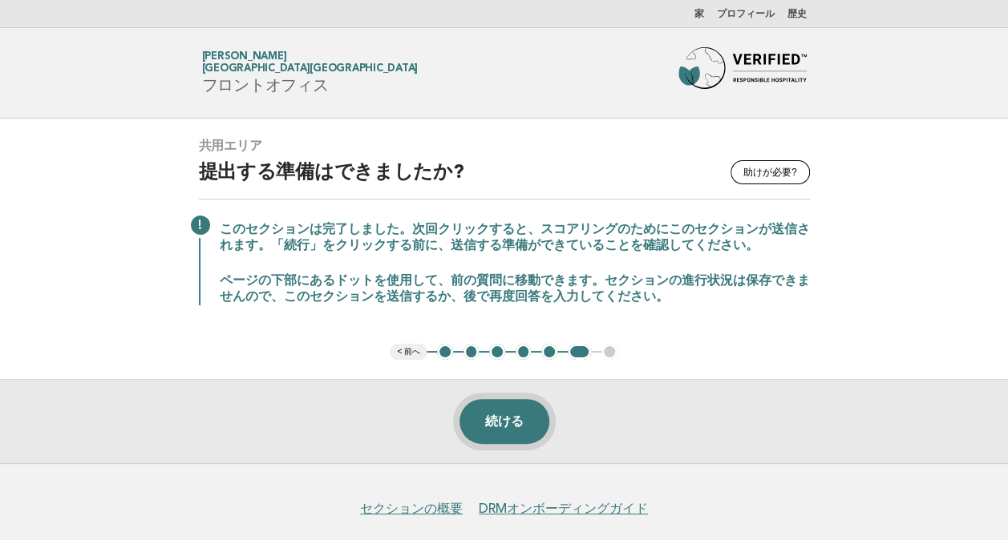
click at [509, 410] on button "続ける" at bounding box center [504, 421] width 90 height 45
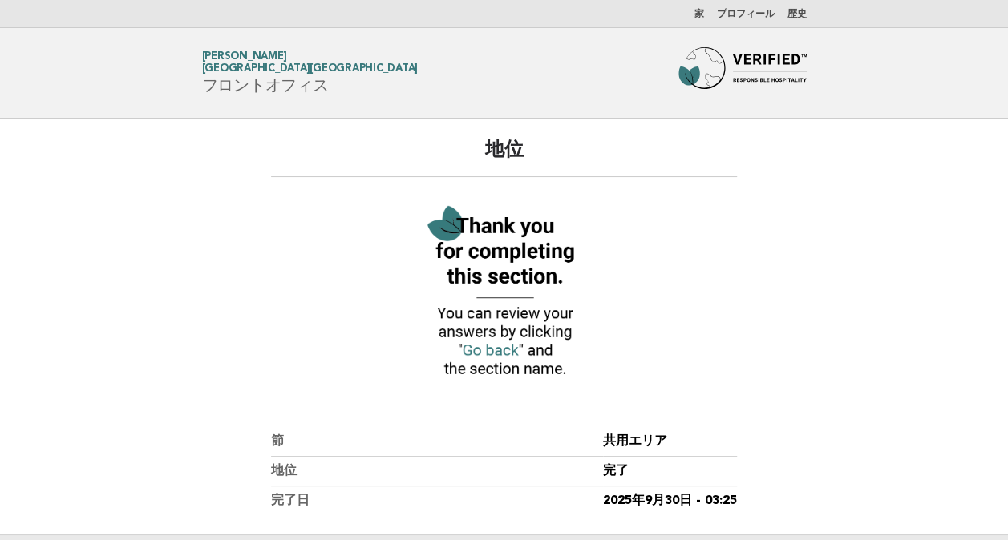
scroll to position [172, 0]
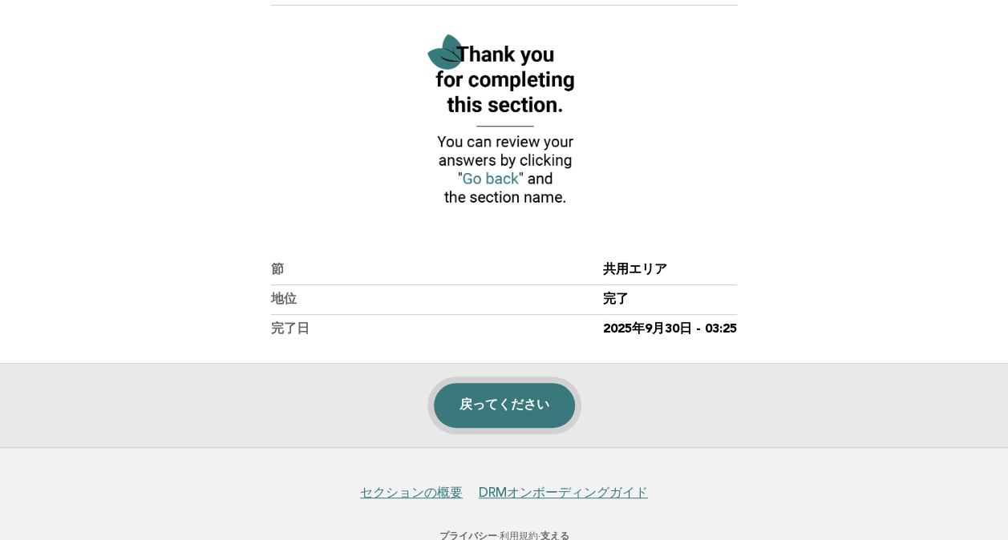
click at [461, 388] on link "戻ってください" at bounding box center [504, 405] width 141 height 45
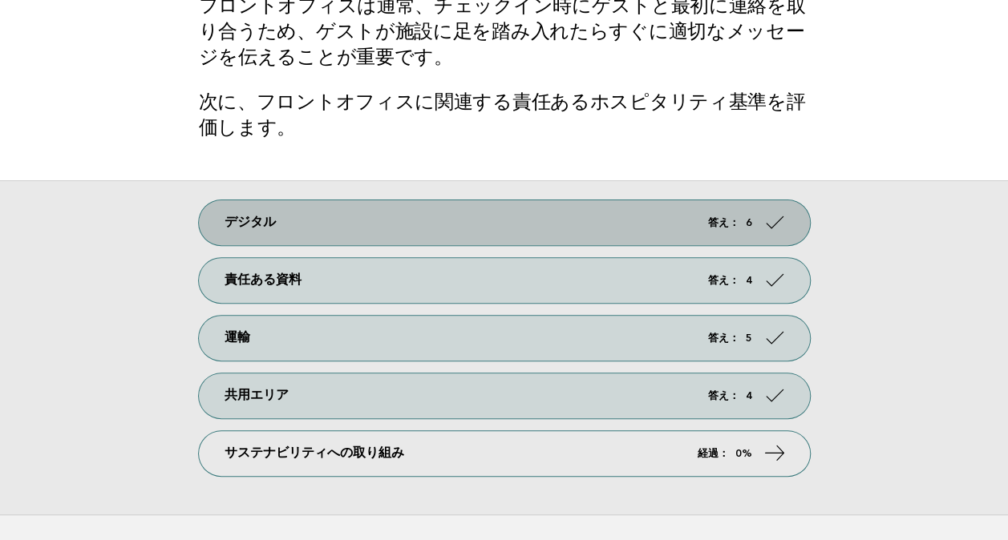
scroll to position [144, 0]
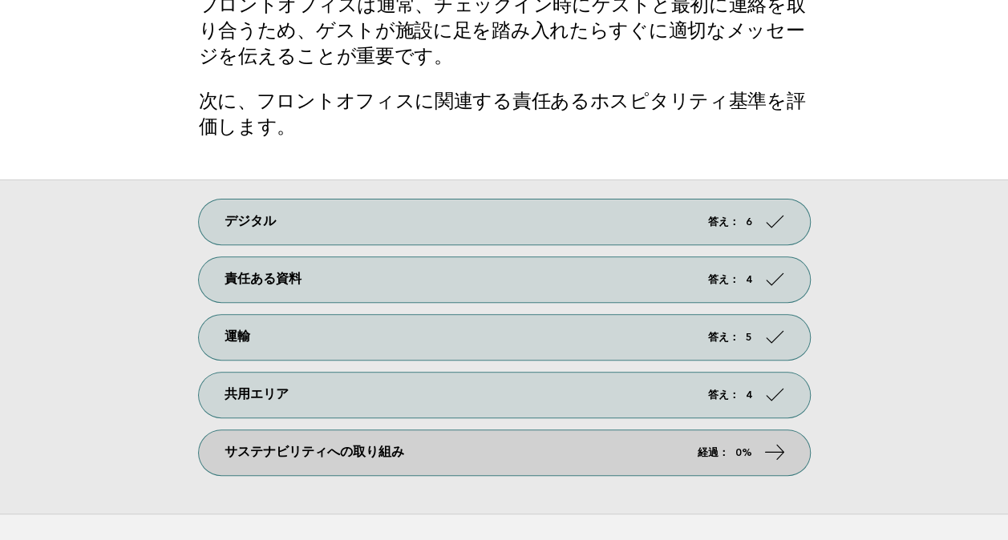
click at [672, 439] on link "サステナビリティへの取り組み 経過： 0%" at bounding box center [504, 452] width 611 height 45
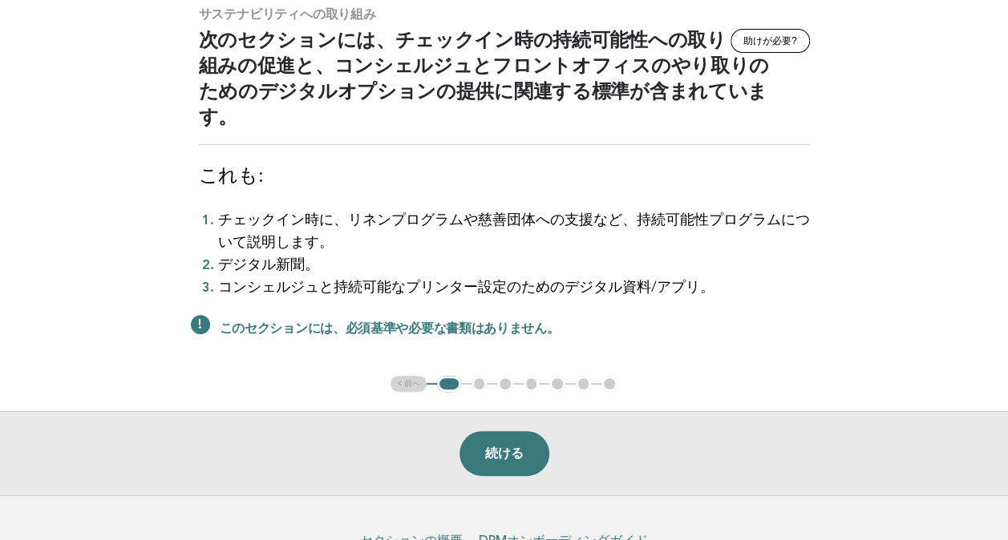
scroll to position [139, 0]
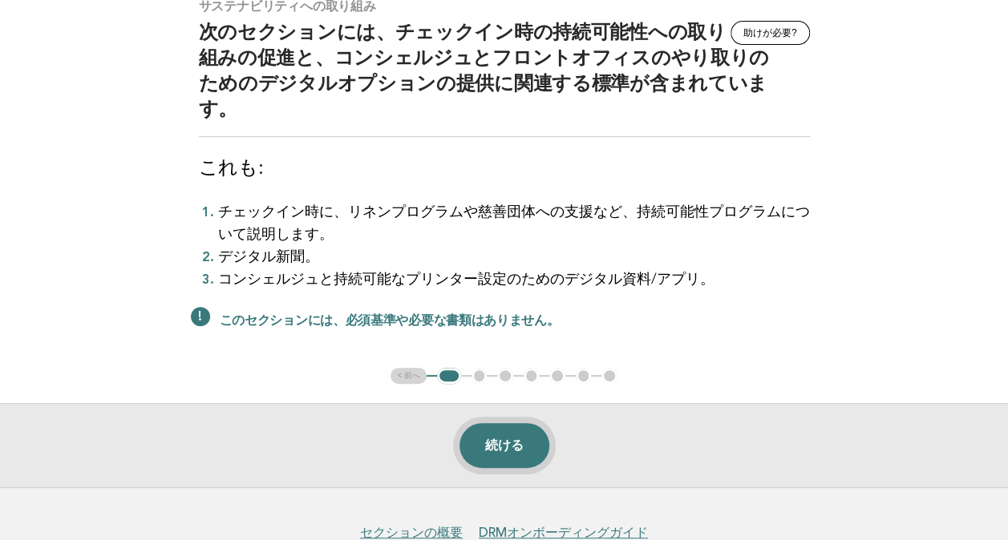
click at [513, 423] on button "続ける" at bounding box center [504, 445] width 90 height 45
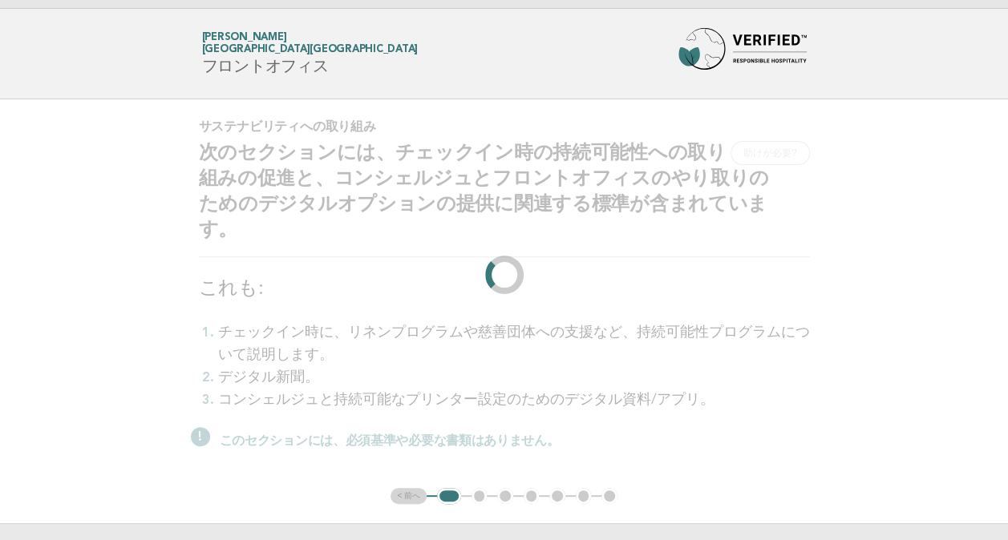
scroll to position [0, 0]
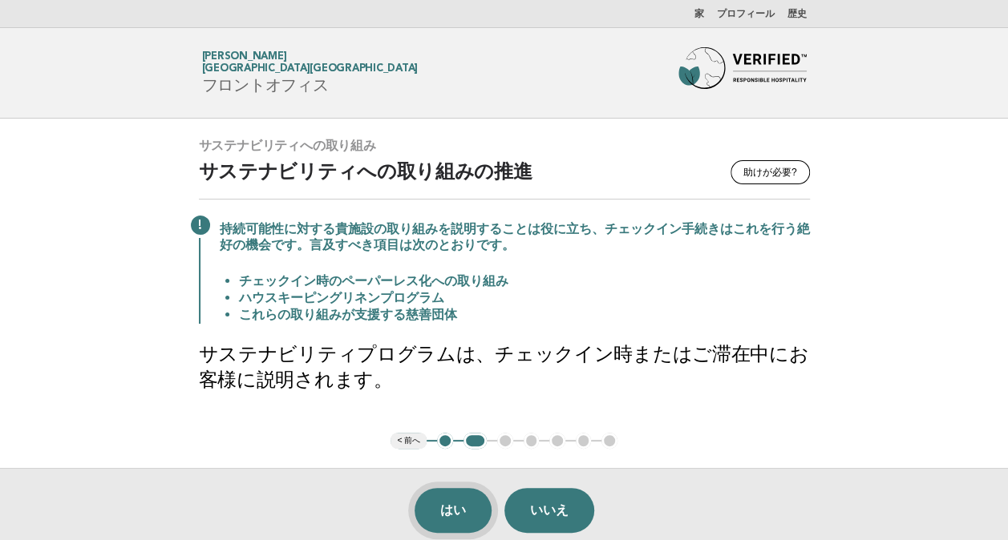
click at [431, 515] on button "はい" at bounding box center [452, 510] width 77 height 45
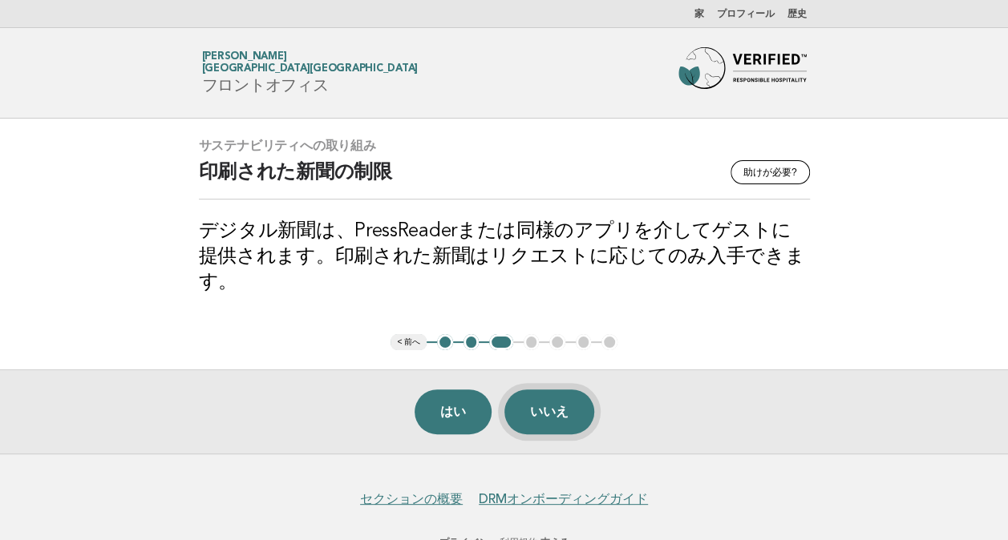
click at [552, 390] on button "いいえ" at bounding box center [549, 412] width 90 height 45
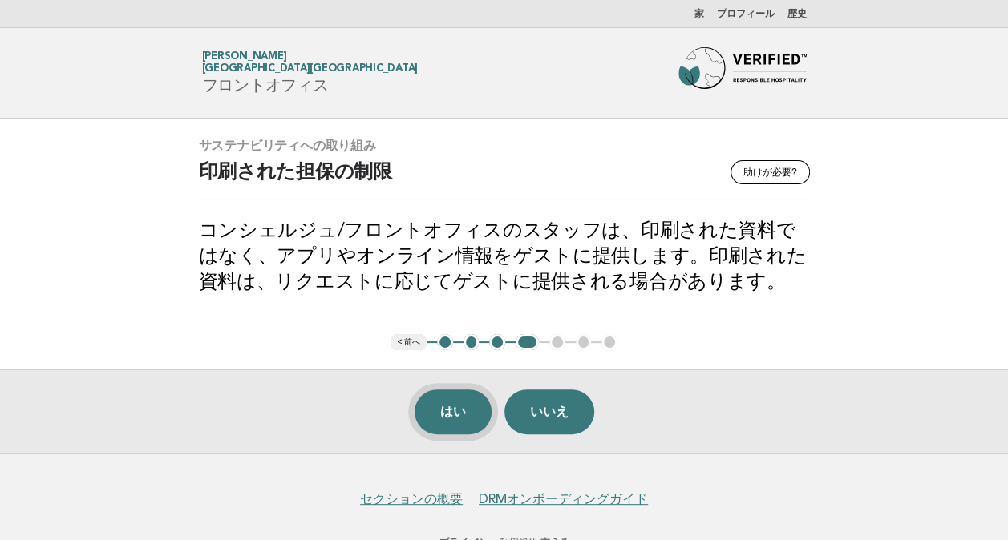
click at [441, 406] on button "はい" at bounding box center [452, 412] width 77 height 45
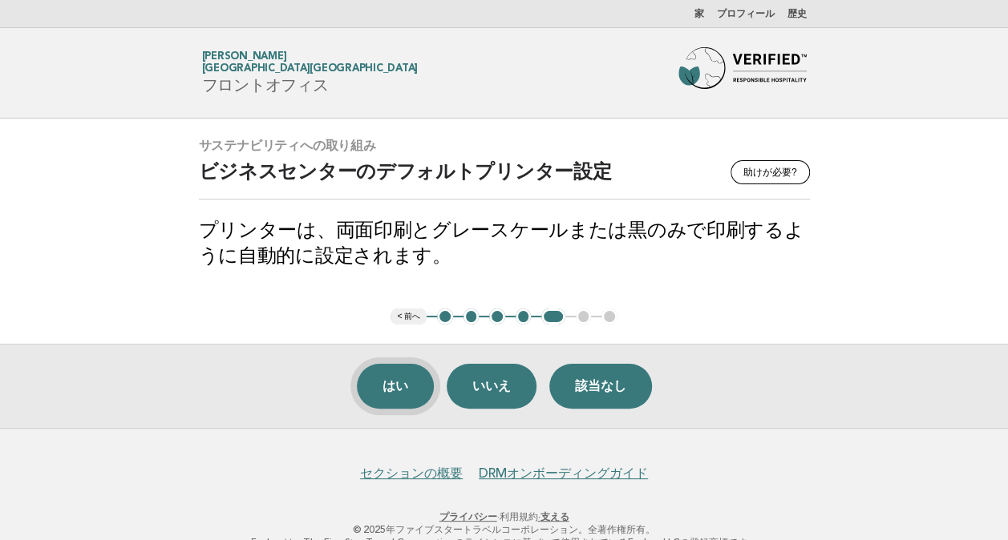
click at [384, 377] on button "はい" at bounding box center [395, 386] width 77 height 45
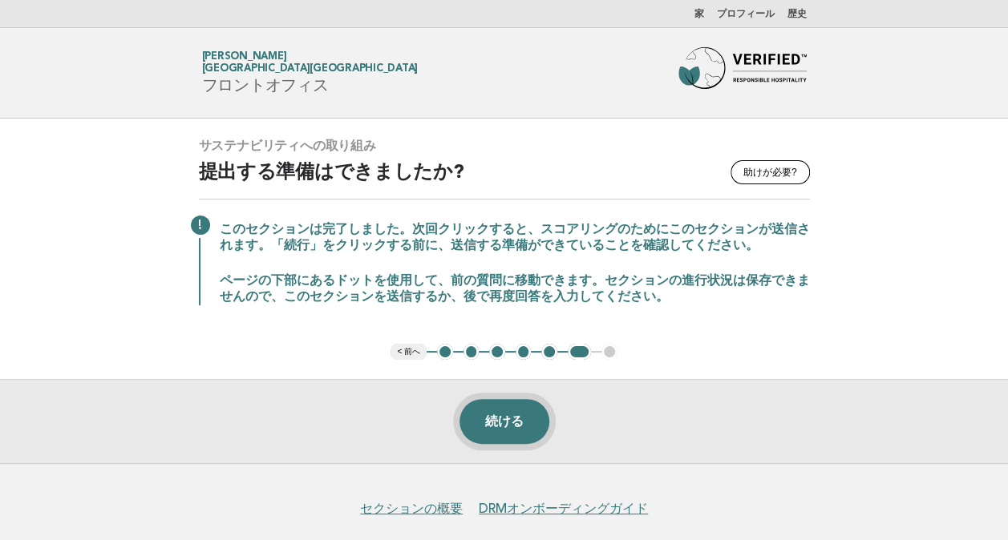
click at [487, 411] on button "続ける" at bounding box center [504, 421] width 90 height 45
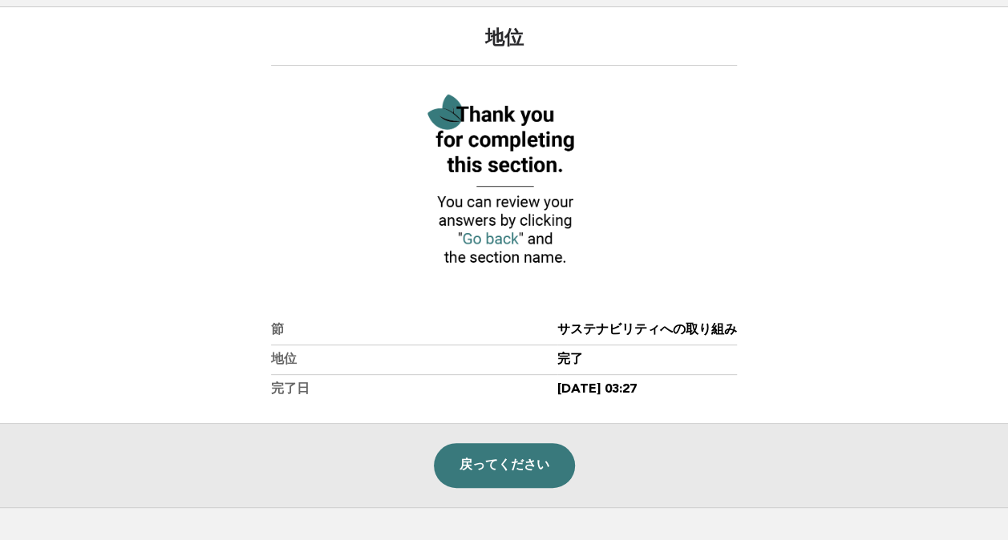
scroll to position [114, 0]
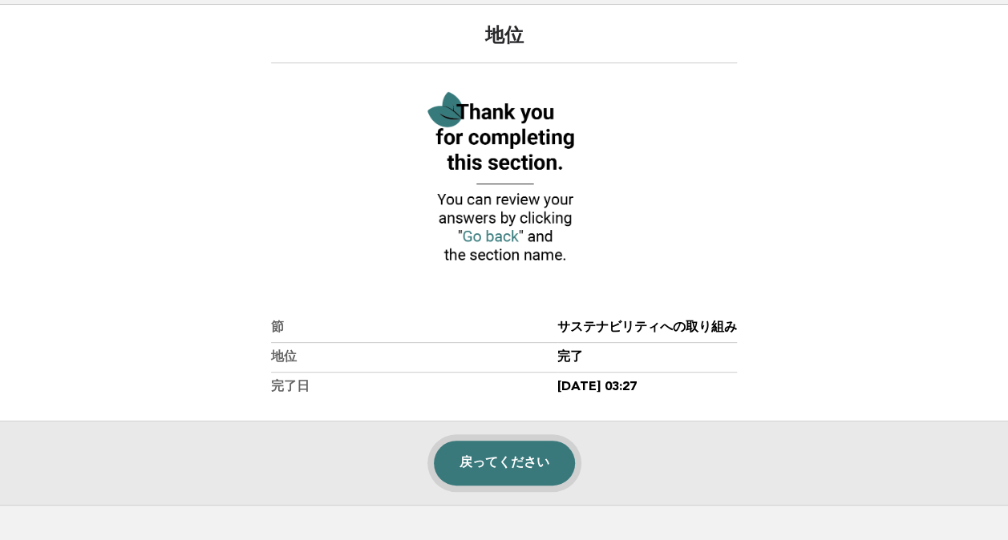
click at [521, 452] on link "戻ってください" at bounding box center [504, 463] width 141 height 45
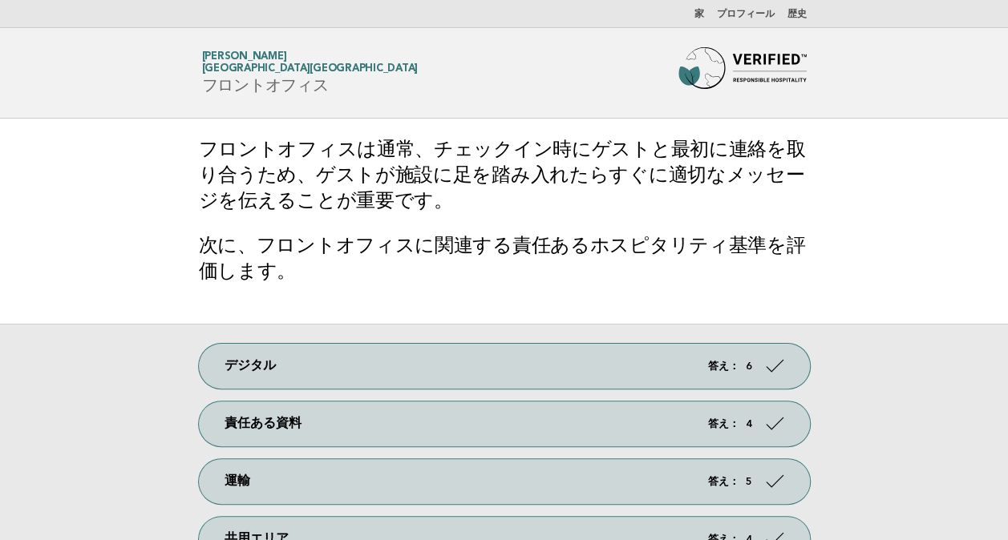
click at [717, 75] on img at bounding box center [742, 72] width 128 height 51
click at [731, 68] on img at bounding box center [742, 72] width 128 height 51
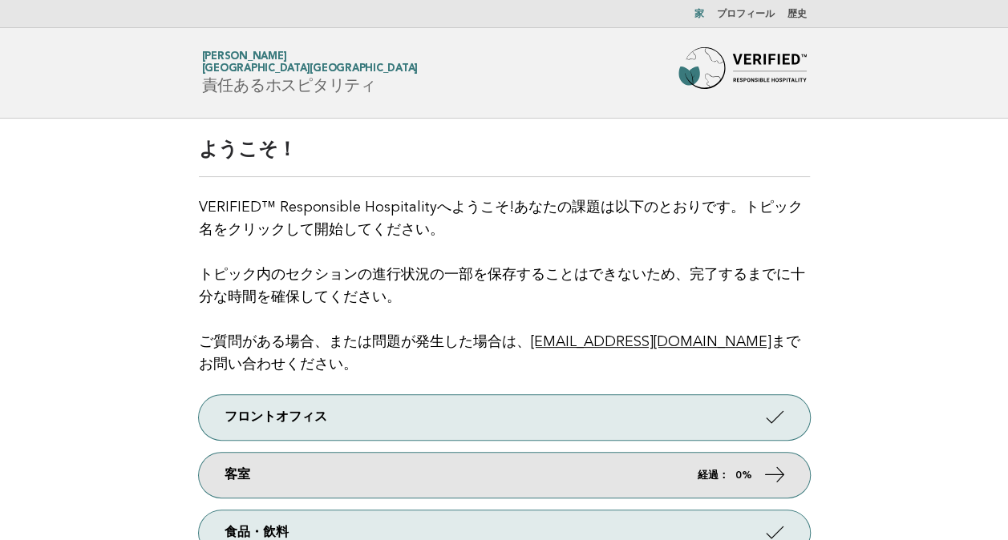
click at [758, 480] on link "客室 経過： 0%" at bounding box center [504, 475] width 611 height 45
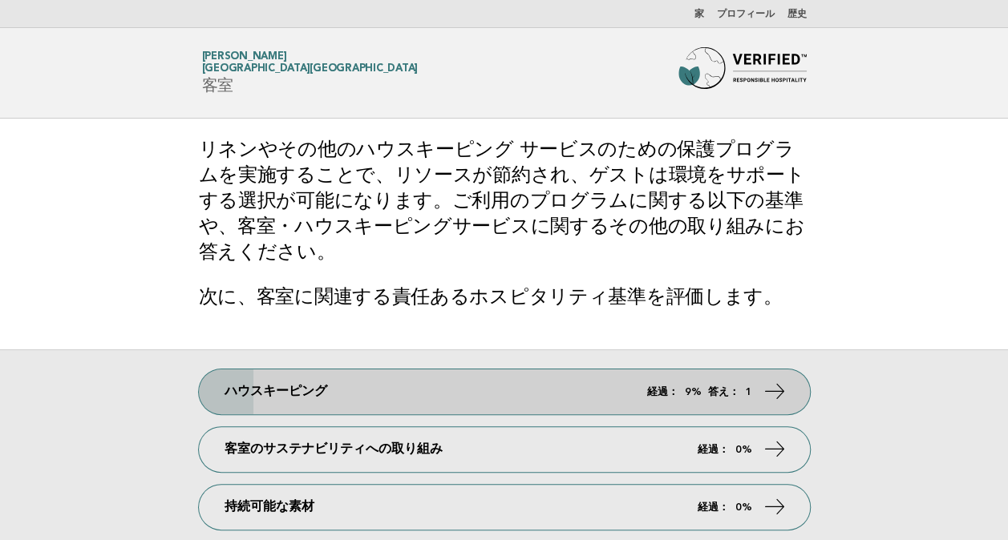
click at [781, 399] on icon at bounding box center [773, 391] width 23 height 23
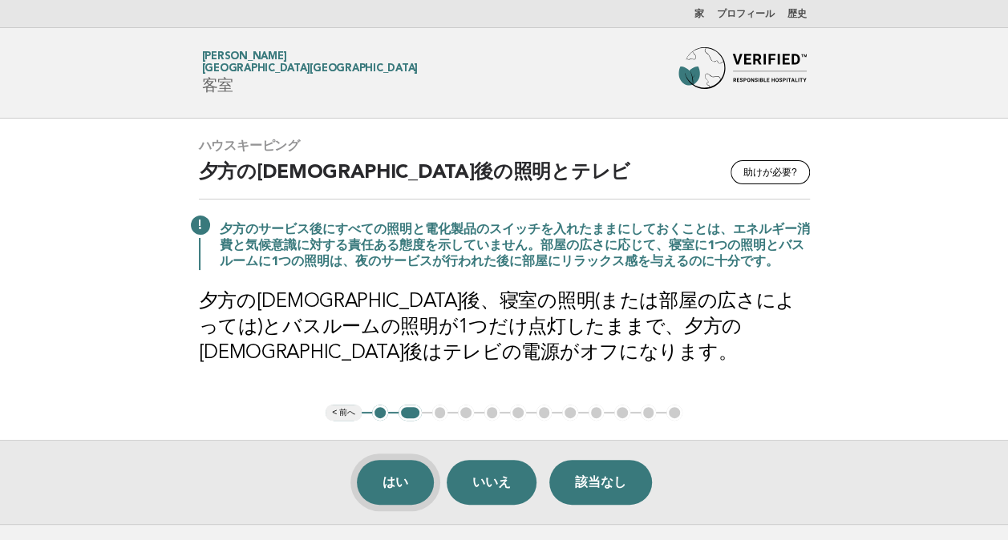
click at [398, 483] on button "はい" at bounding box center [395, 482] width 77 height 45
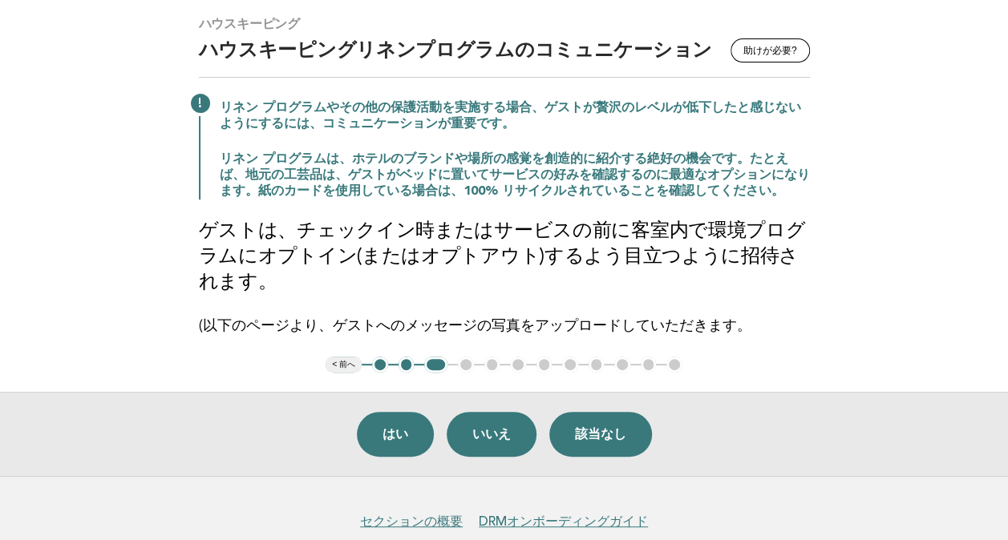
scroll to position [125, 0]
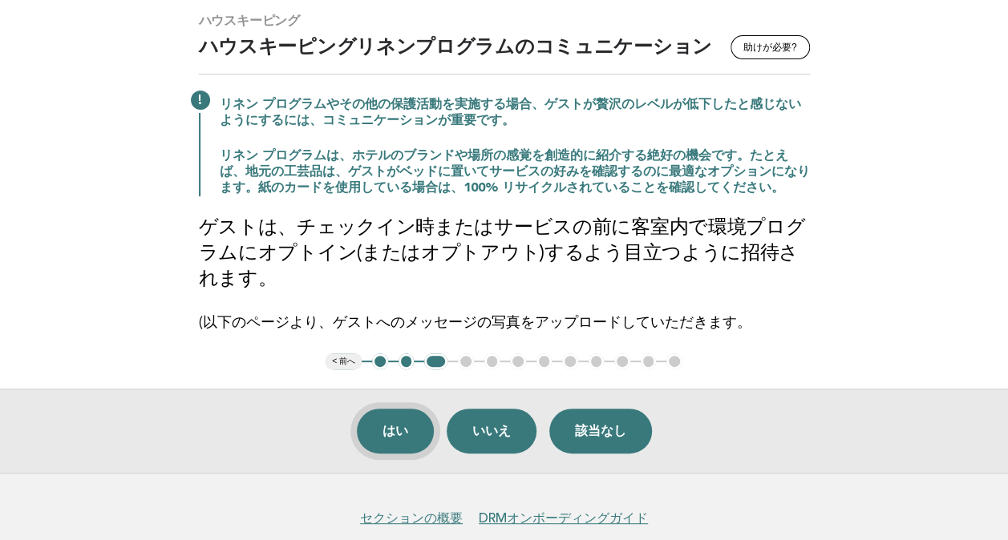
click at [396, 438] on button "はい" at bounding box center [395, 431] width 77 height 45
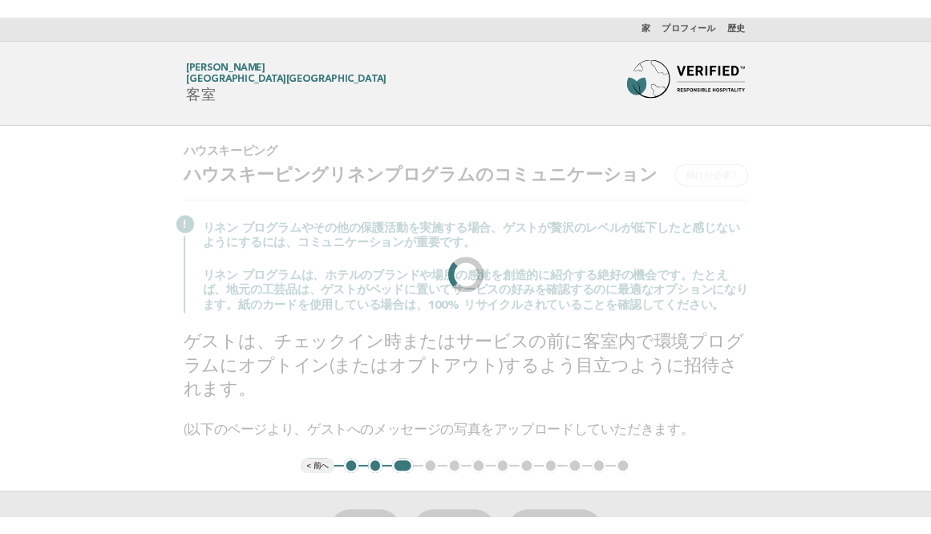
scroll to position [0, 0]
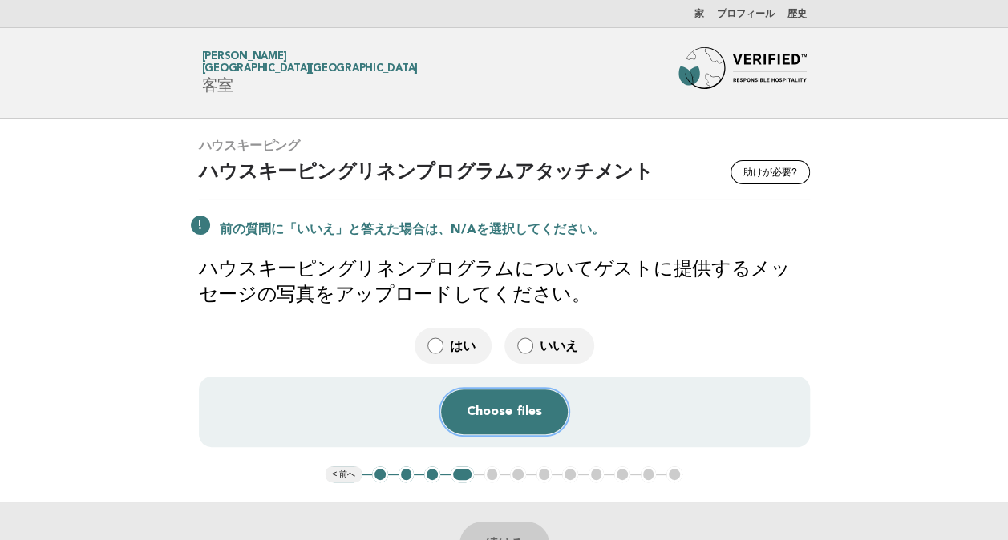
click at [489, 418] on button "Choose files" at bounding box center [504, 412] width 127 height 45
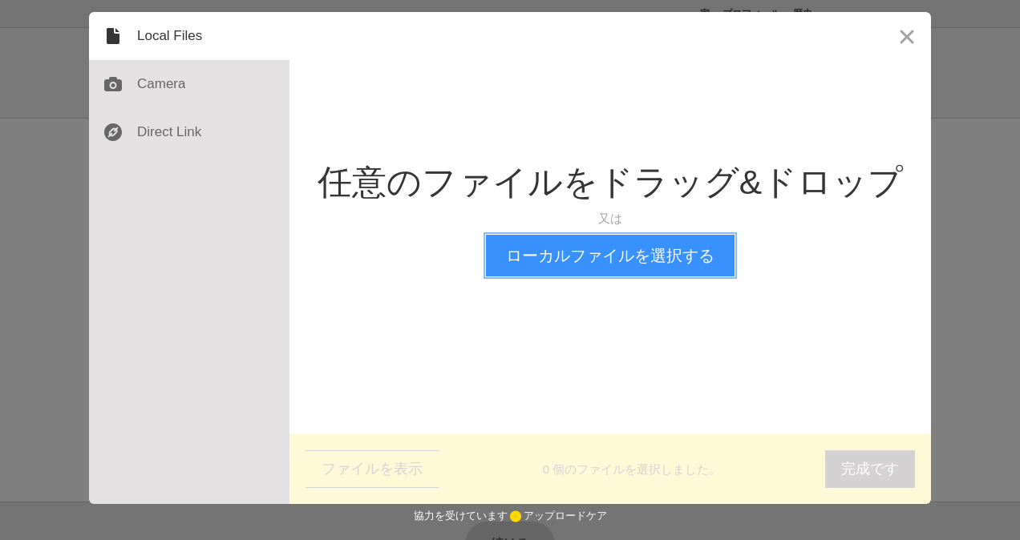
click at [547, 244] on button "ローカルファイルを選択する" at bounding box center [610, 256] width 249 height 42
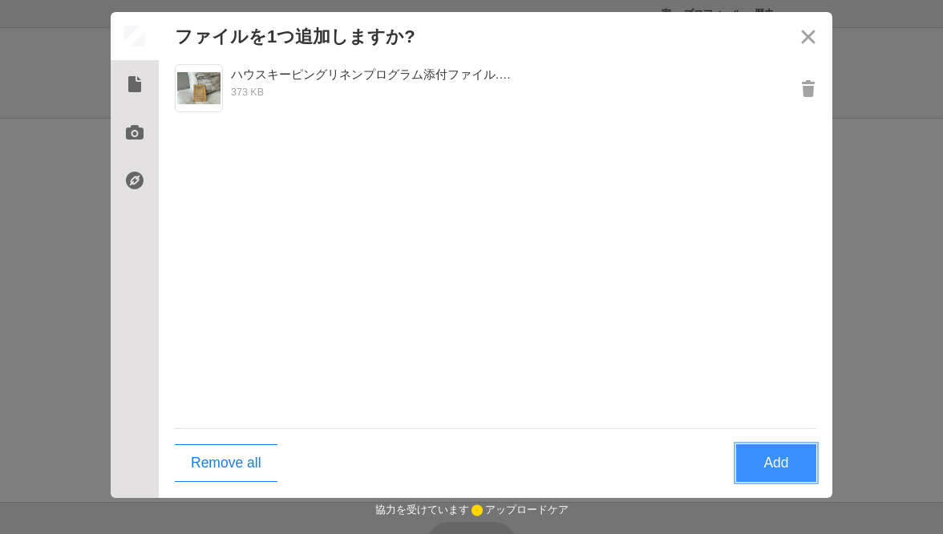
click at [751, 467] on button "Add" at bounding box center [776, 463] width 80 height 38
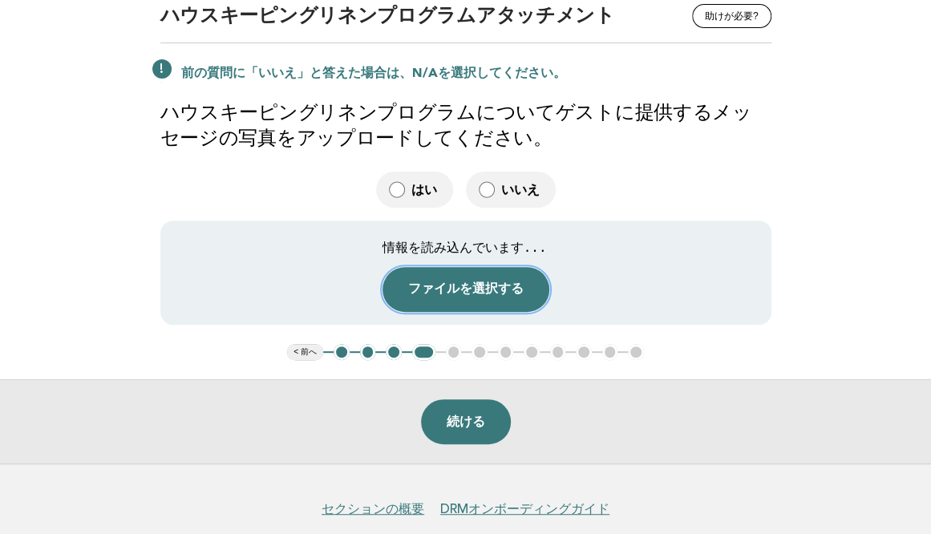
scroll to position [158, 0]
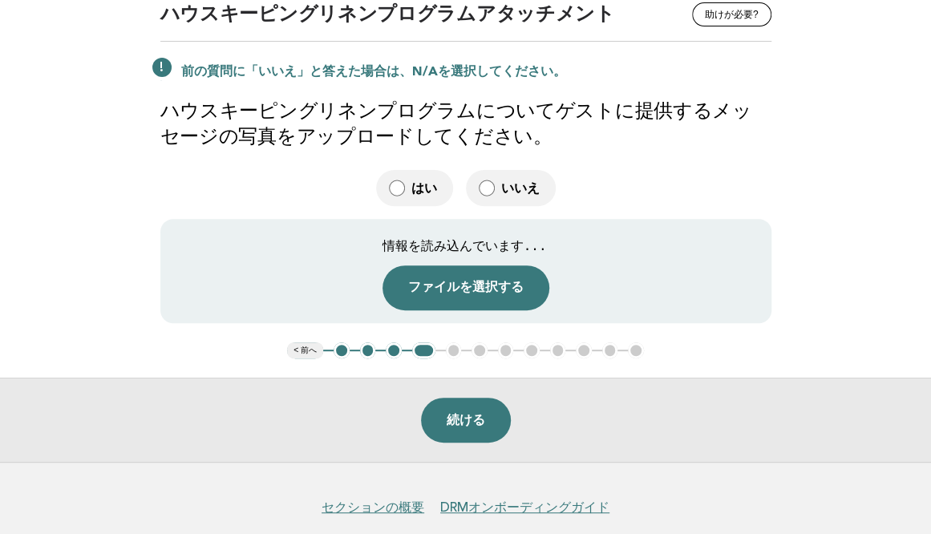
click at [529, 243] on div "情報を読み込んでいます..." at bounding box center [464, 245] width 585 height 27
click at [644, 297] on div "ここにファイルをドロップする 情報を読み込んでいます... ファイルを選択する キャンセル 取り去る" at bounding box center [465, 271] width 585 height 79
click at [810, 325] on main "ハウスキーピング 助けが必要? ハウスキーピングリネンプログラムアタッチメント 前の質問に「いいえ」と答えた場合は、N/Aを選択してください。 ハウスキーピン…" at bounding box center [465, 211] width 931 height 501
click at [482, 414] on button "続ける" at bounding box center [466, 420] width 90 height 45
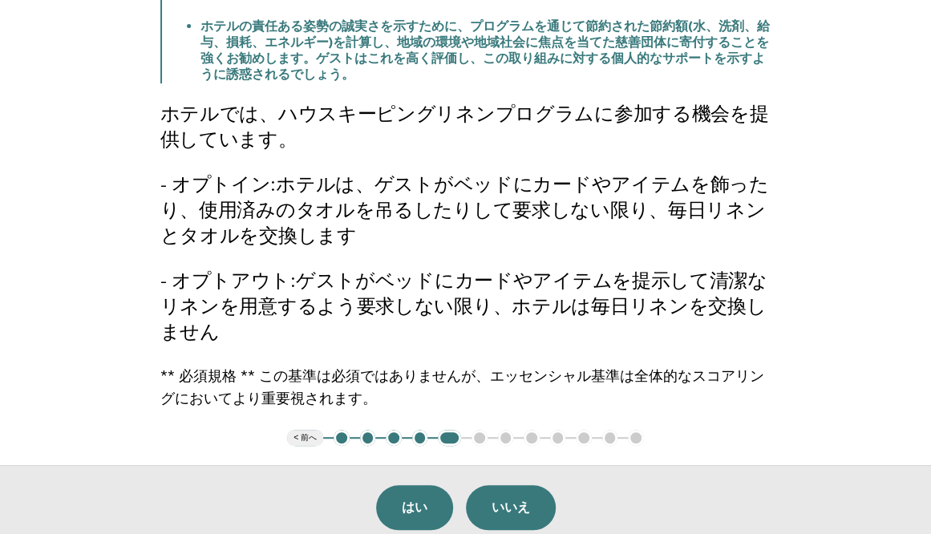
scroll to position [265, 0]
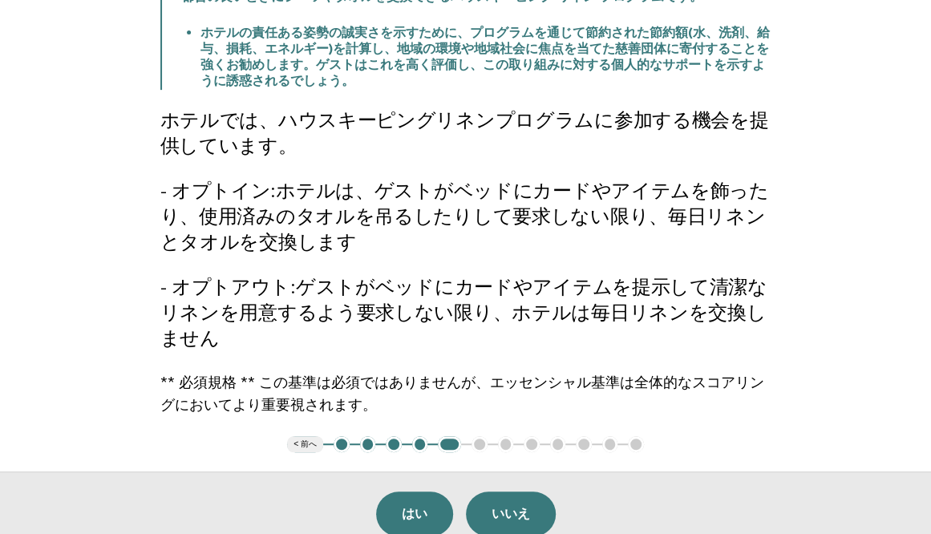
click at [415, 443] on button "4" at bounding box center [420, 444] width 16 height 16
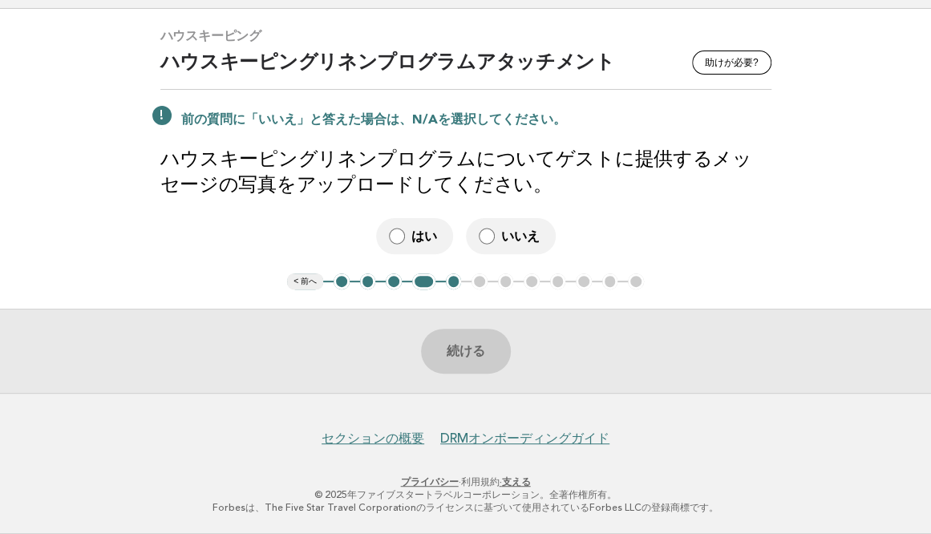
scroll to position [107, 0]
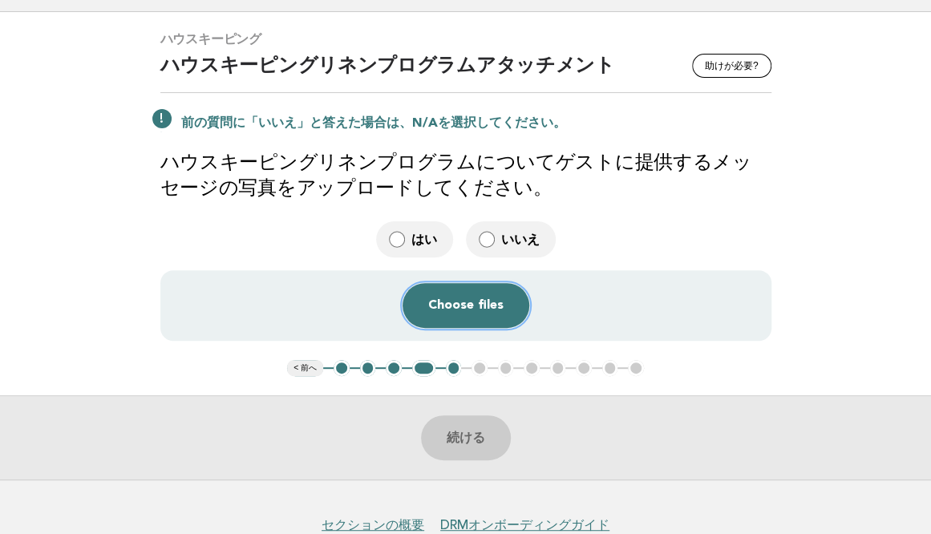
click at [471, 306] on button "Choose files" at bounding box center [465, 305] width 127 height 45
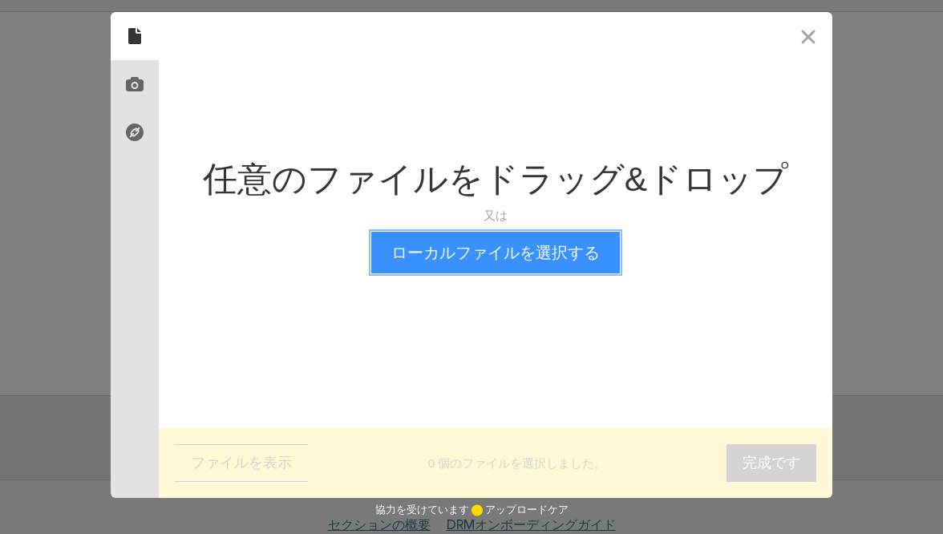
click at [522, 248] on button "ローカルファイルを選択する" at bounding box center [495, 253] width 249 height 42
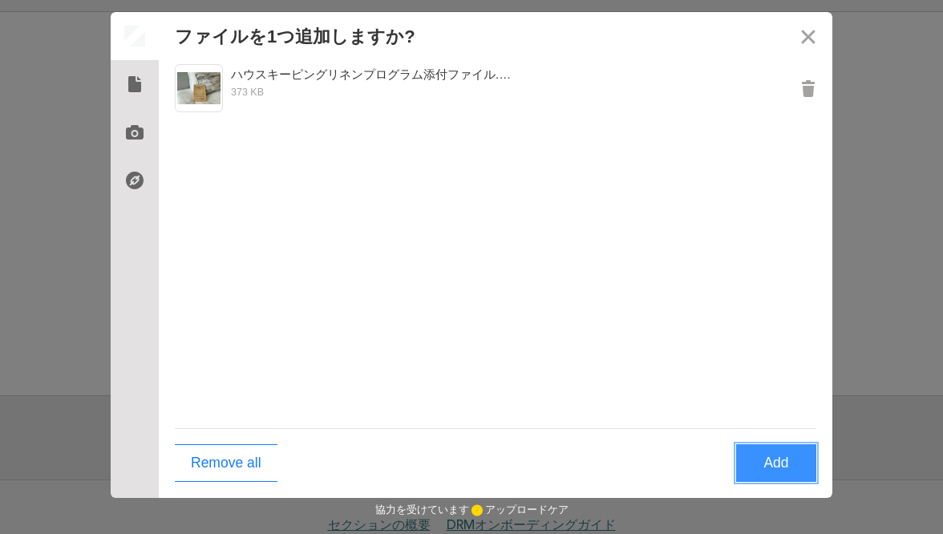
click at [778, 464] on button "Add" at bounding box center [776, 463] width 80 height 38
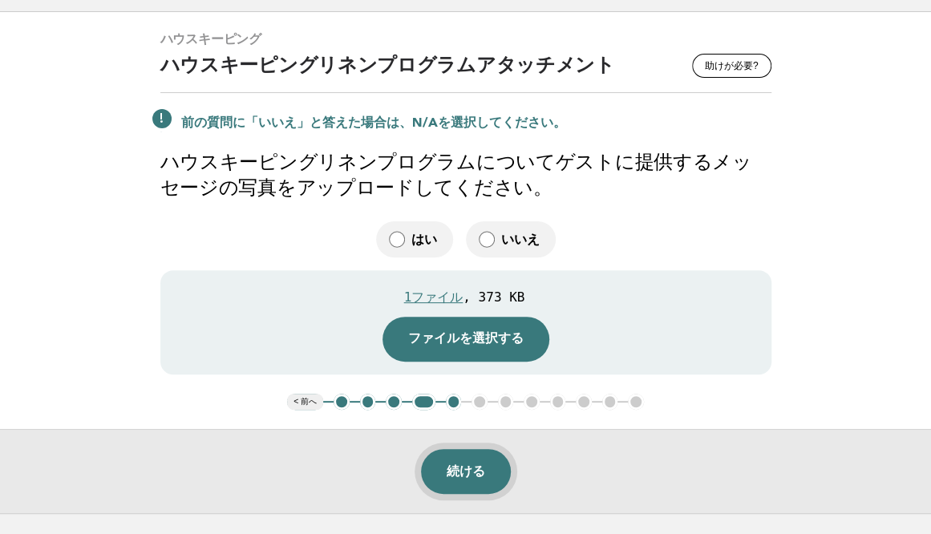
click at [482, 470] on button "続ける" at bounding box center [466, 471] width 90 height 45
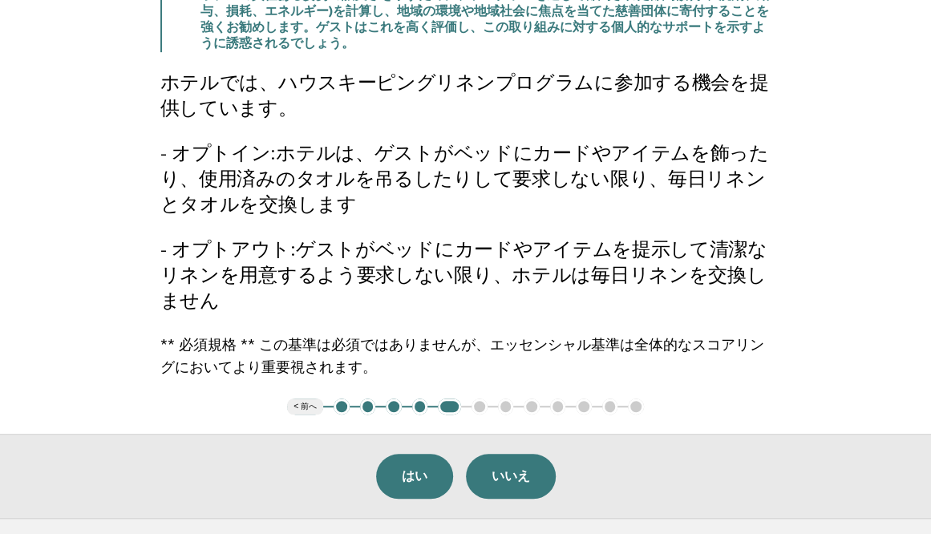
scroll to position [306, 0]
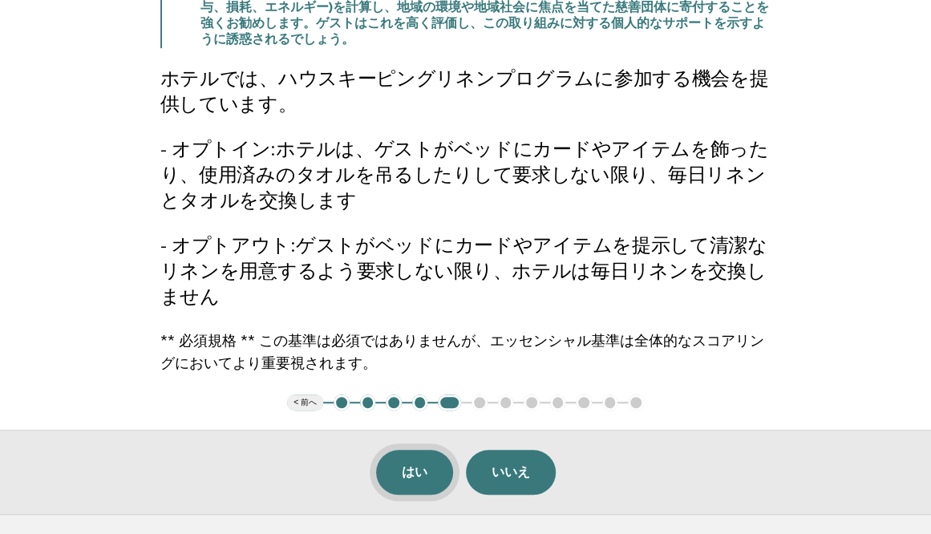
click at [410, 471] on button "はい" at bounding box center [414, 472] width 77 height 45
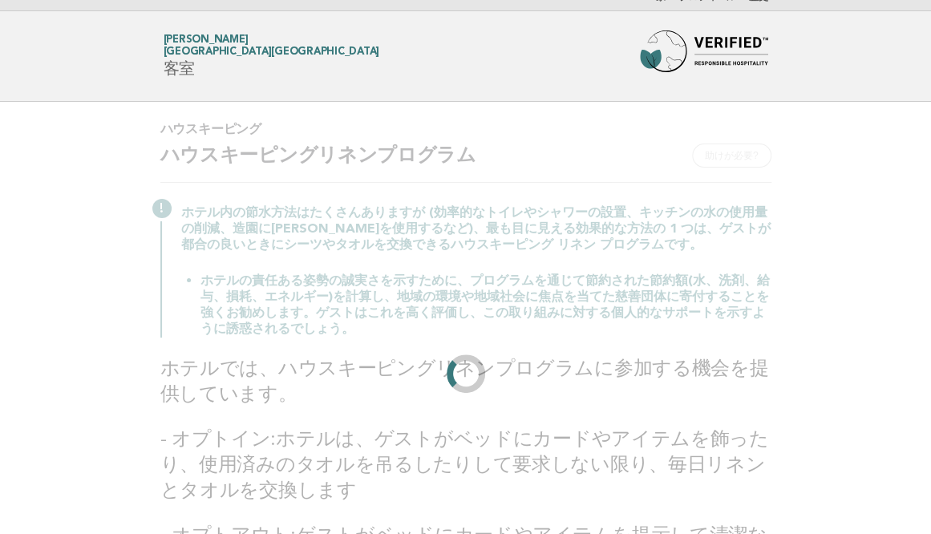
scroll to position [0, 0]
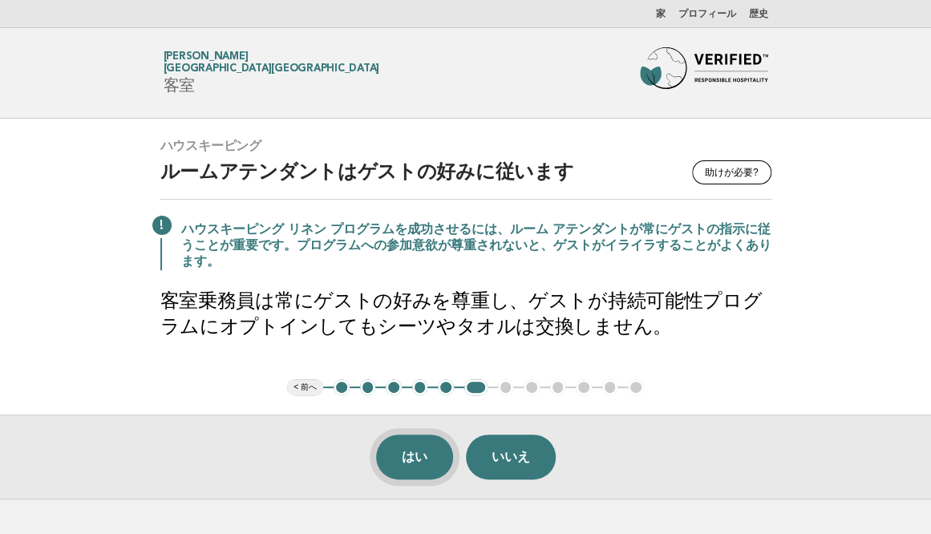
click at [414, 448] on button "はい" at bounding box center [414, 457] width 77 height 45
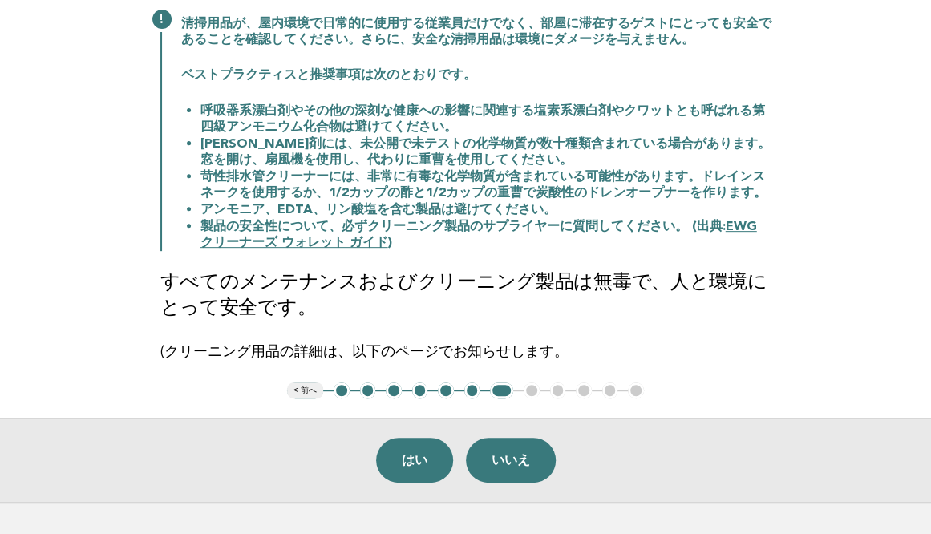
scroll to position [210, 0]
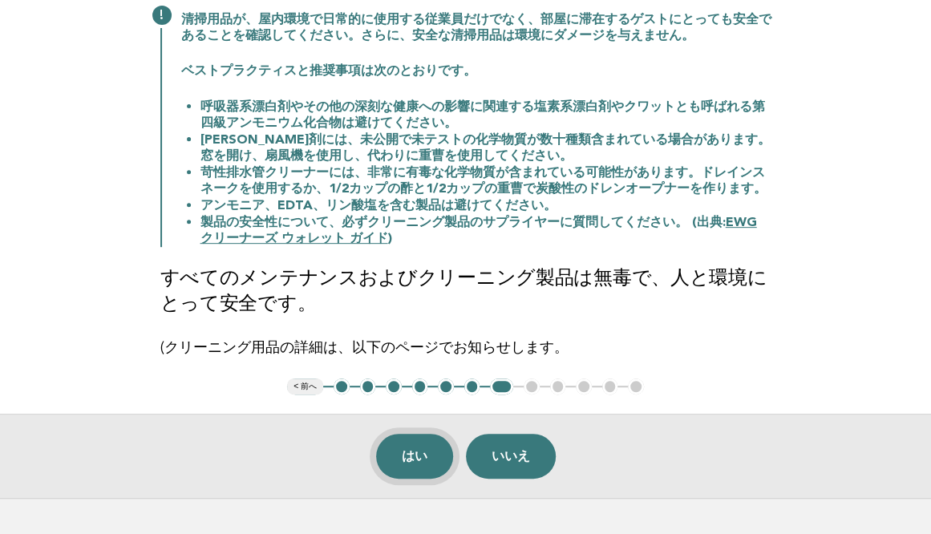
click at [406, 455] on button "はい" at bounding box center [414, 456] width 77 height 45
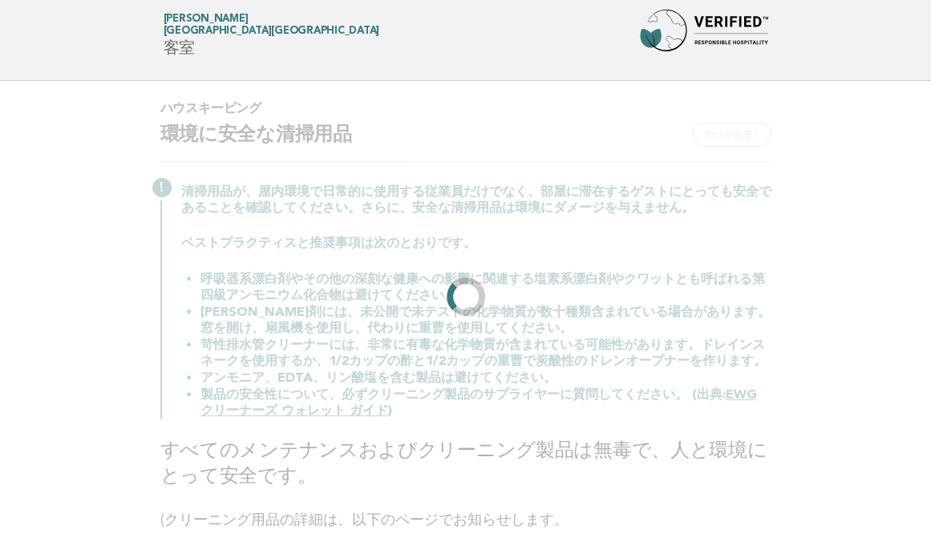
scroll to position [0, 0]
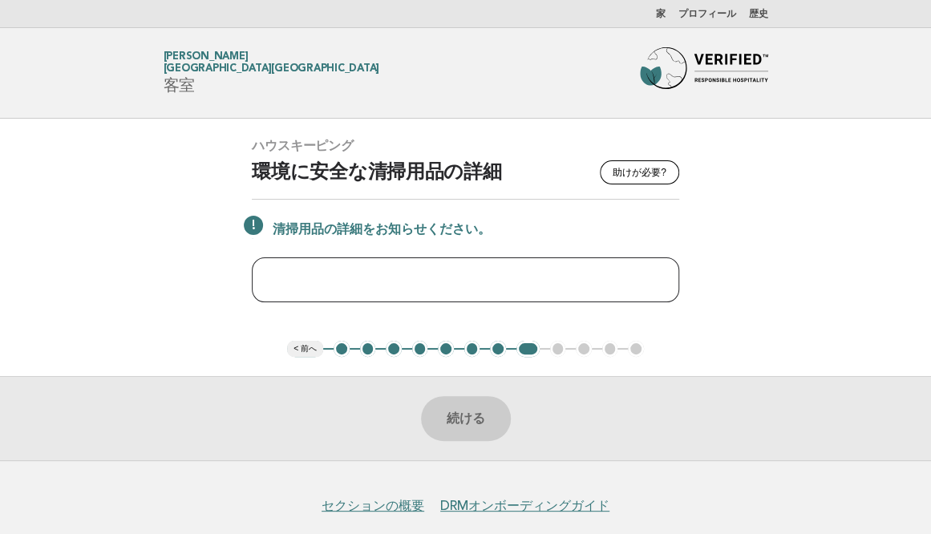
click at [311, 279] on input "text" at bounding box center [465, 279] width 427 height 45
paste input "**********"
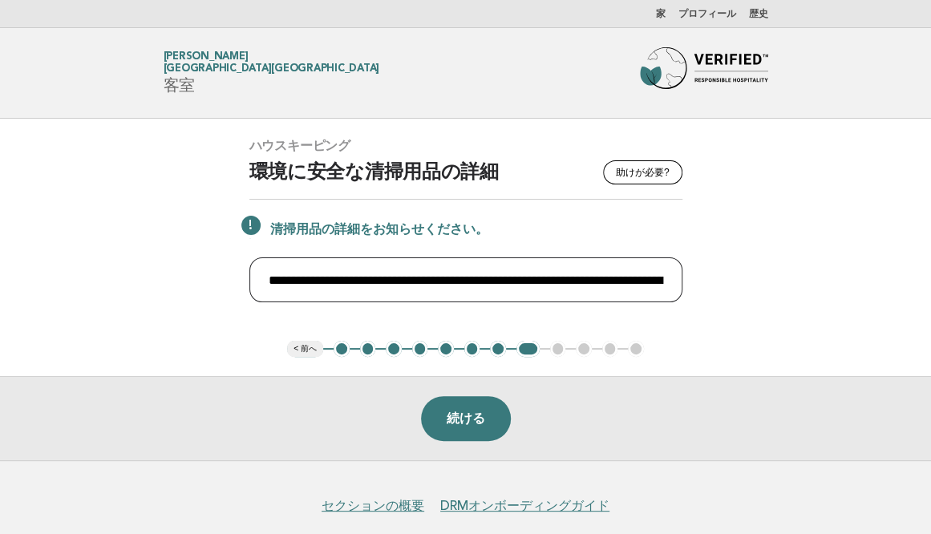
type input "**********"
click at [467, 415] on button "続ける" at bounding box center [466, 418] width 90 height 45
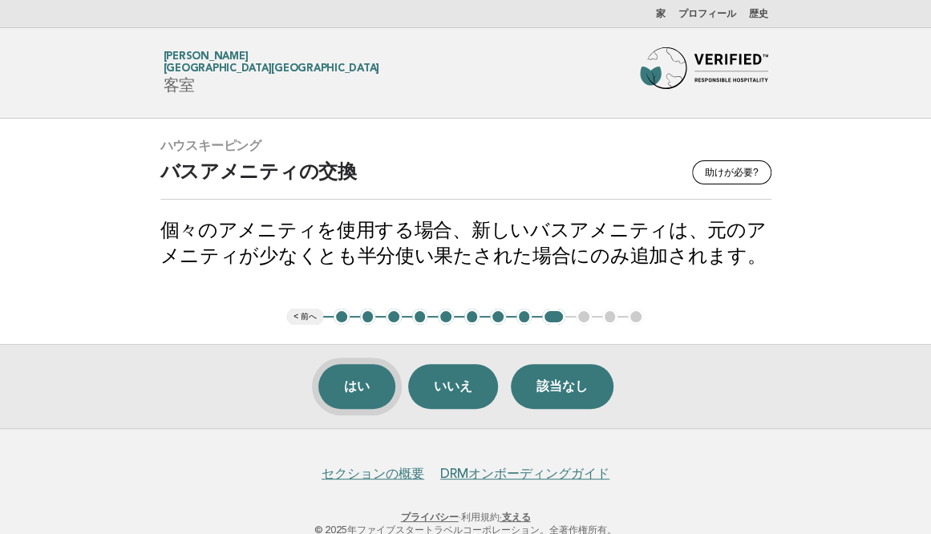
click at [368, 381] on button "はい" at bounding box center [356, 386] width 77 height 45
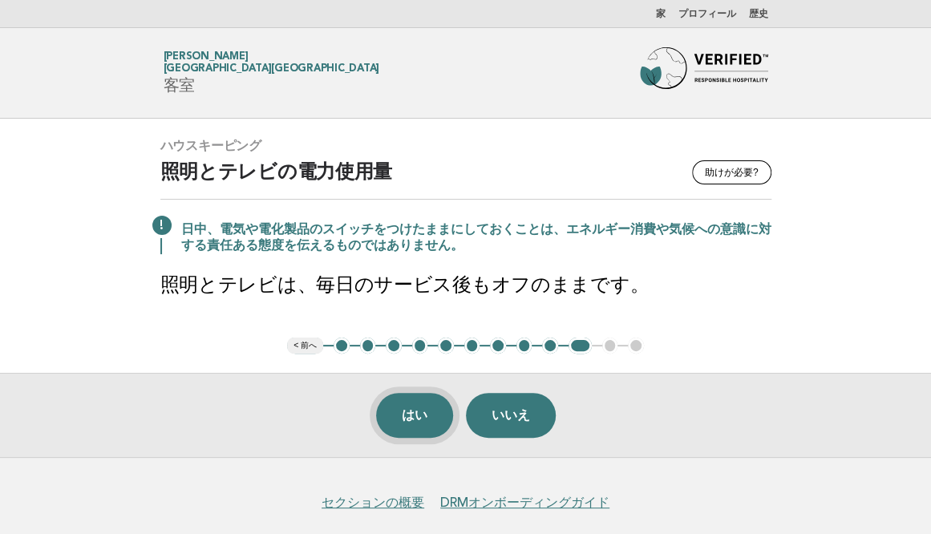
click at [407, 397] on button "はい" at bounding box center [414, 415] width 77 height 45
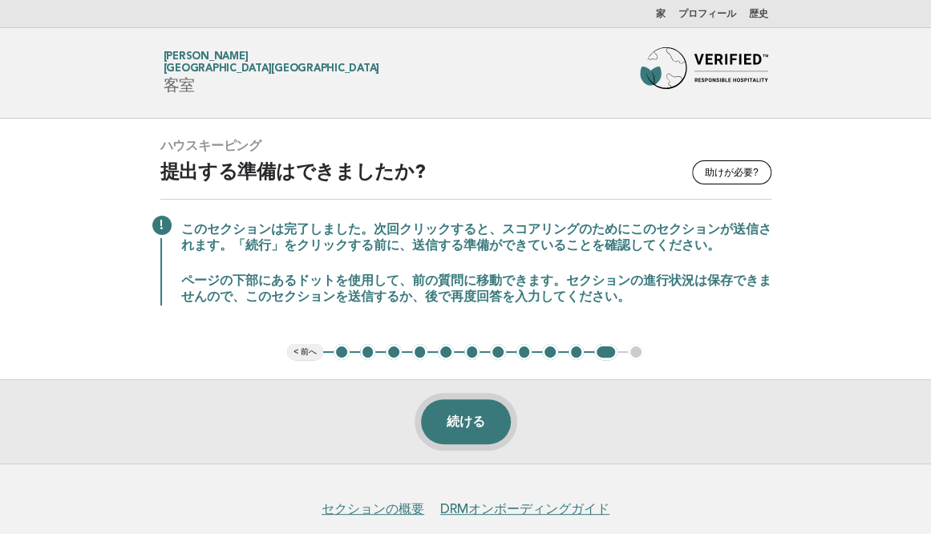
click at [459, 418] on button "続ける" at bounding box center [466, 421] width 90 height 45
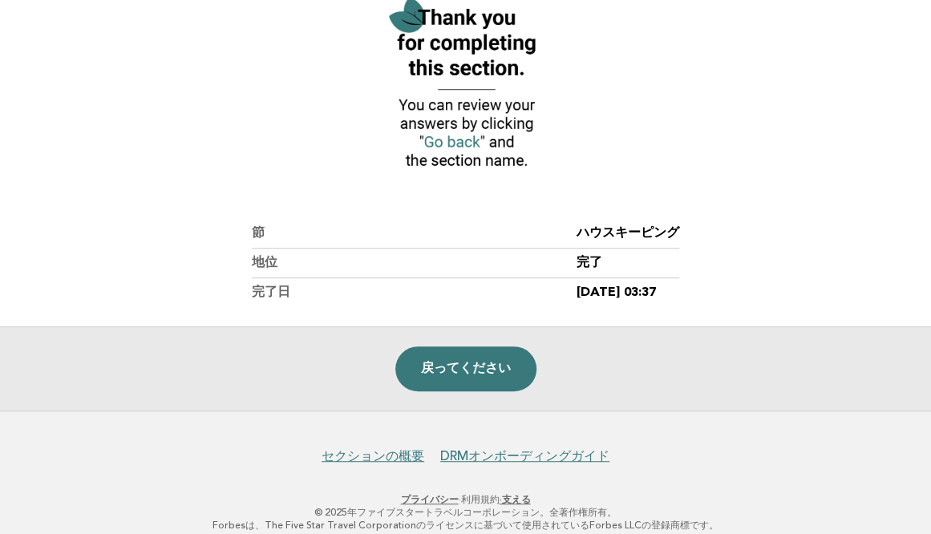
scroll to position [209, 0]
click at [460, 364] on link "戻ってください" at bounding box center [465, 368] width 141 height 45
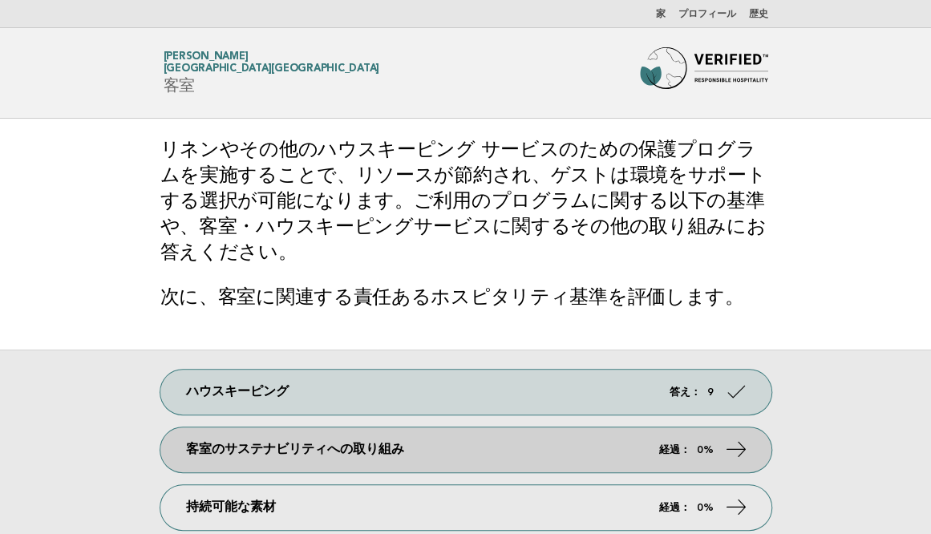
click at [677, 441] on link "客室のサステナビリティへの取り組み 経過： 0%" at bounding box center [465, 449] width 611 height 45
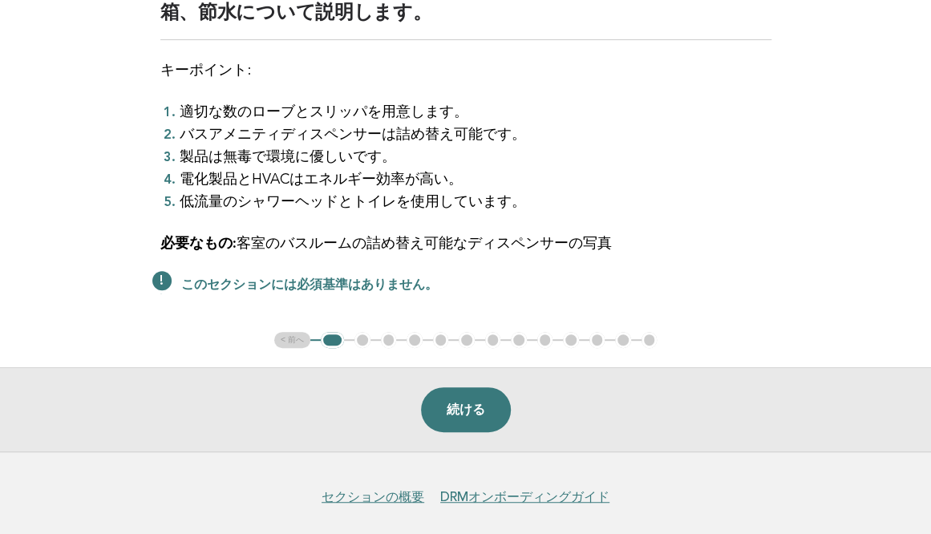
scroll to position [212, 0]
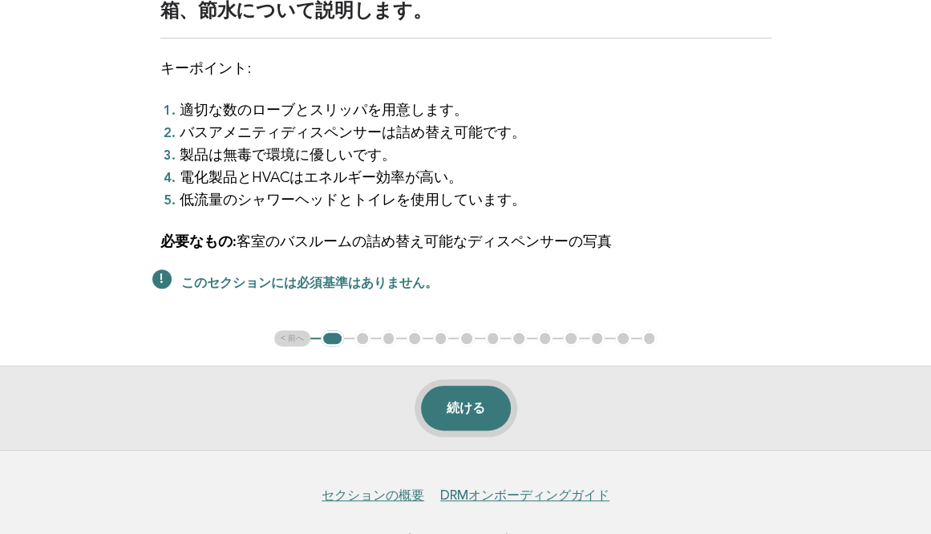
click at [452, 405] on button "続ける" at bounding box center [466, 408] width 90 height 45
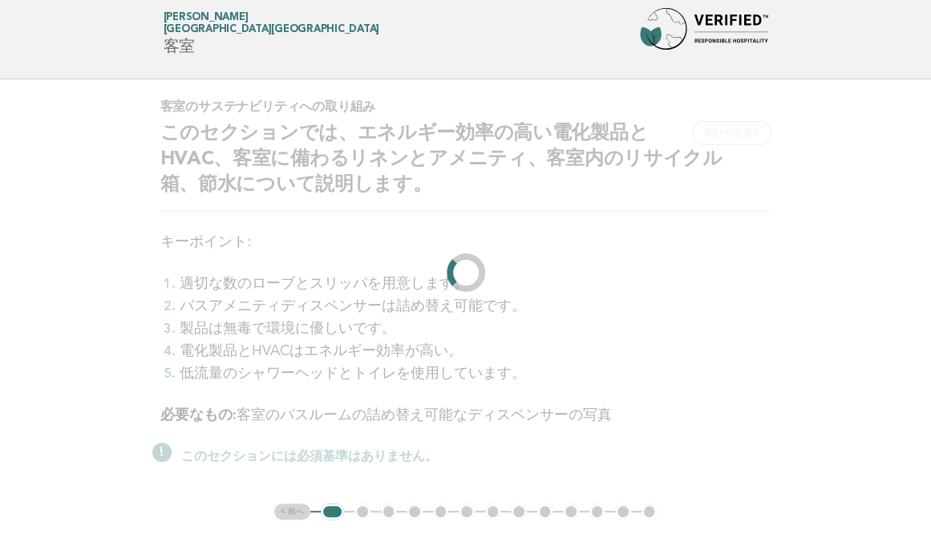
scroll to position [0, 0]
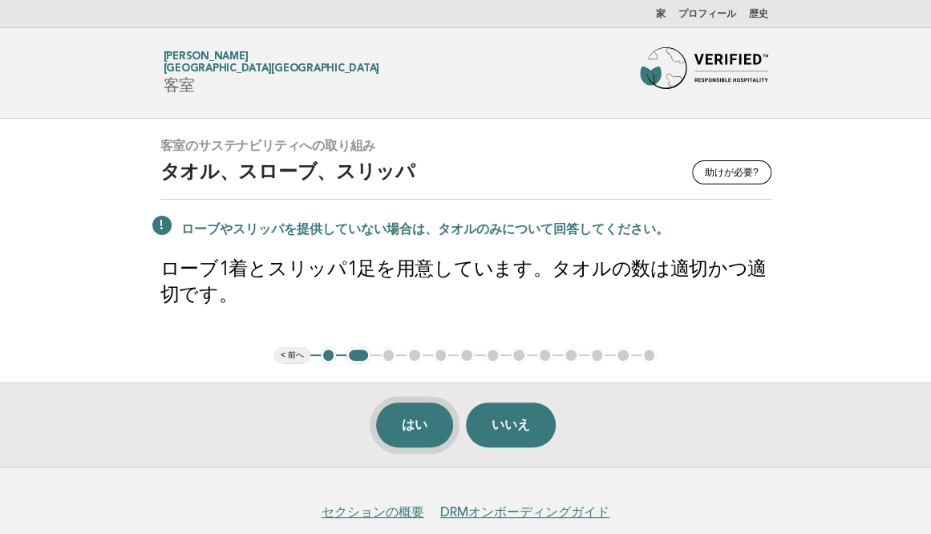
click at [404, 418] on button "はい" at bounding box center [414, 424] width 77 height 45
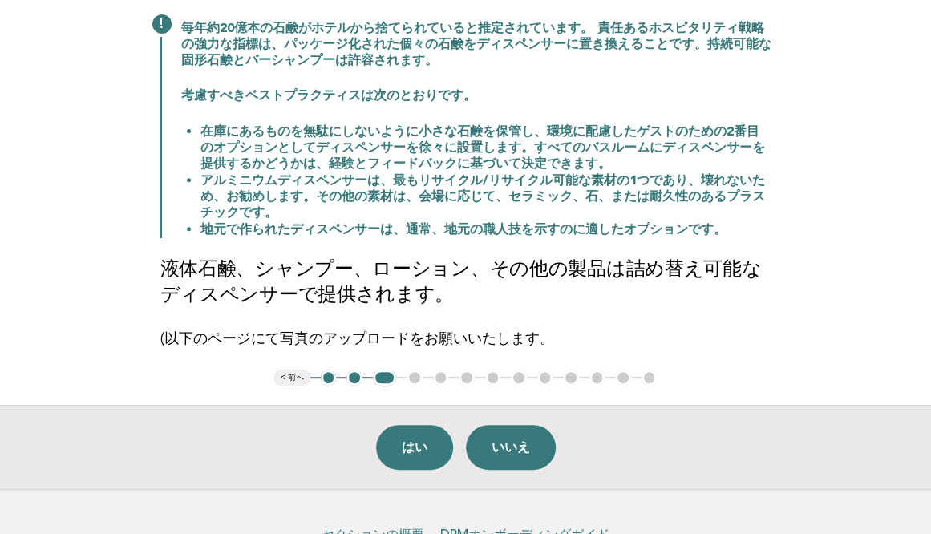
scroll to position [254, 0]
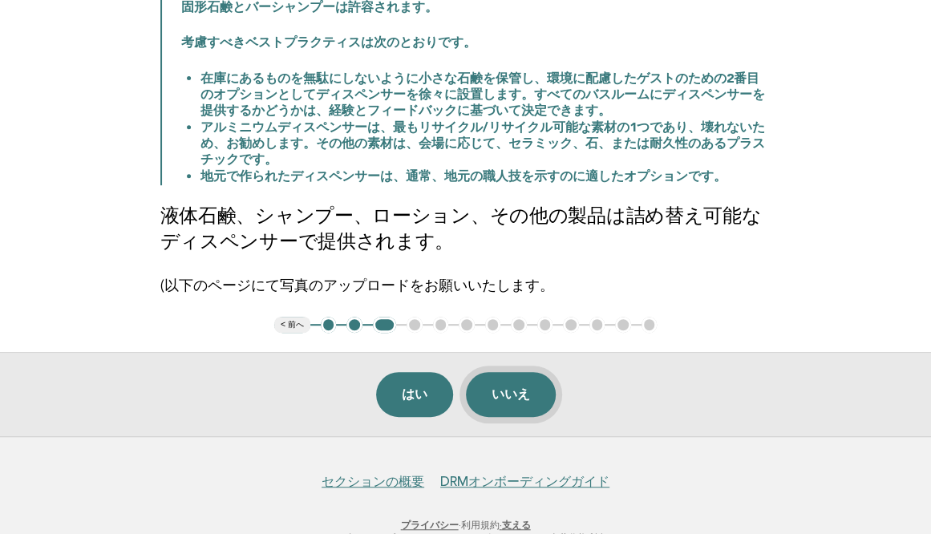
click at [504, 388] on button "いいえ" at bounding box center [511, 394] width 90 height 45
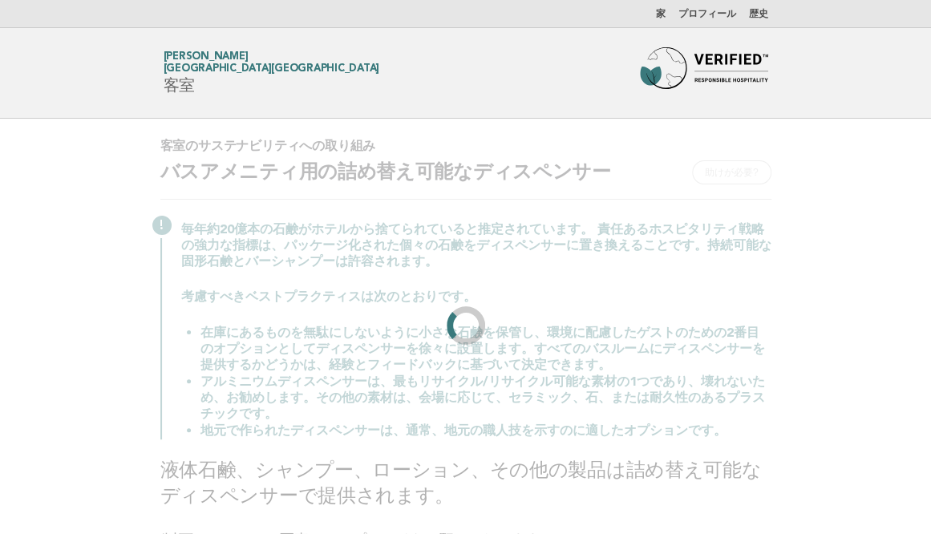
scroll to position [0, 0]
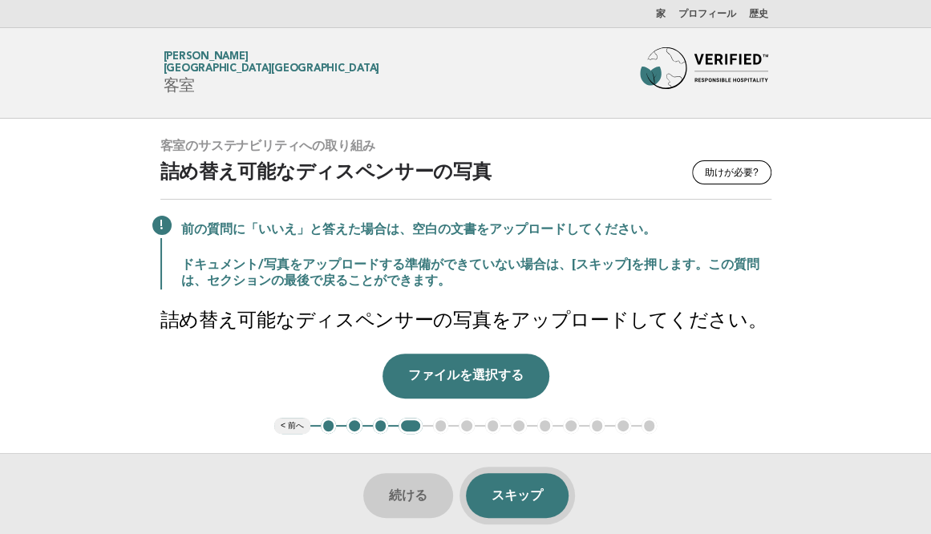
click at [510, 504] on button "スキップ" at bounding box center [517, 495] width 103 height 45
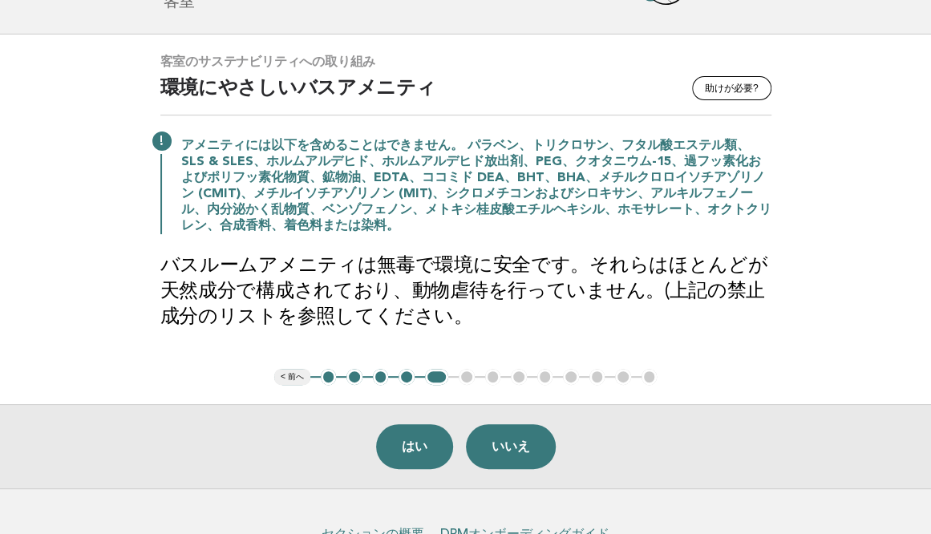
scroll to position [85, 0]
click at [522, 437] on button "いいえ" at bounding box center [511, 445] width 90 height 45
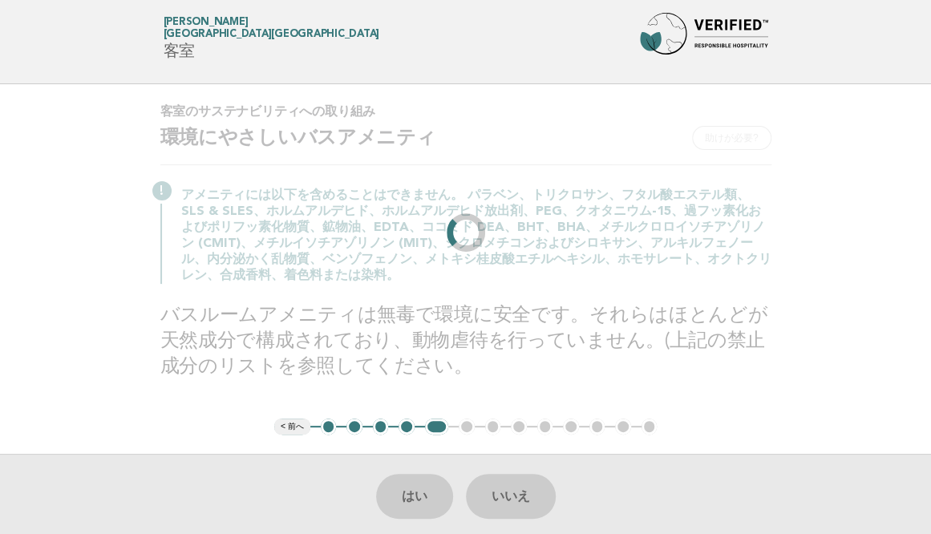
scroll to position [0, 0]
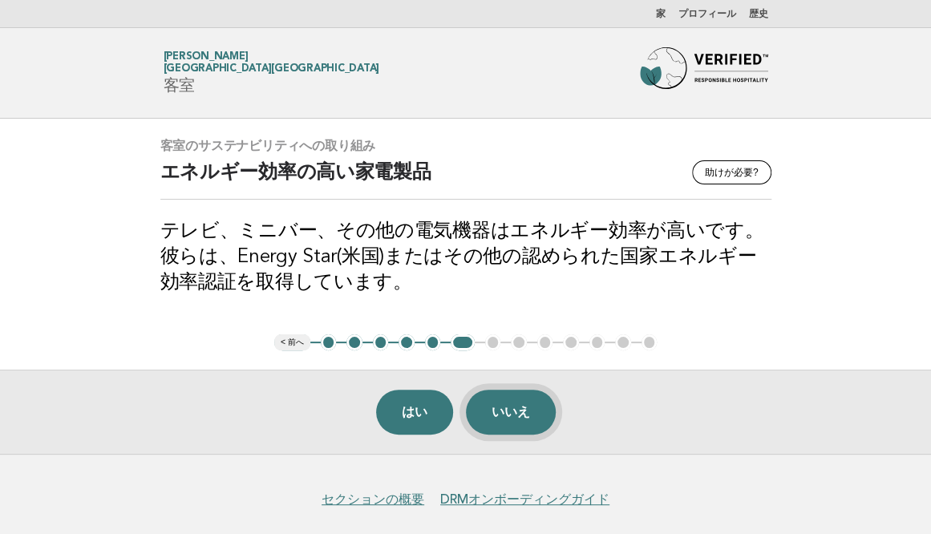
click at [516, 414] on button "いいえ" at bounding box center [511, 412] width 90 height 45
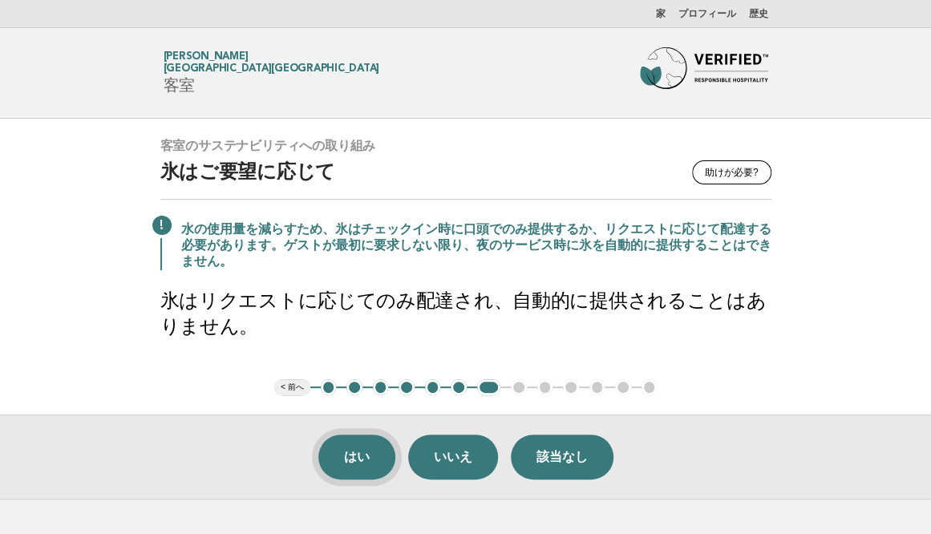
click at [346, 455] on button "はい" at bounding box center [356, 457] width 77 height 45
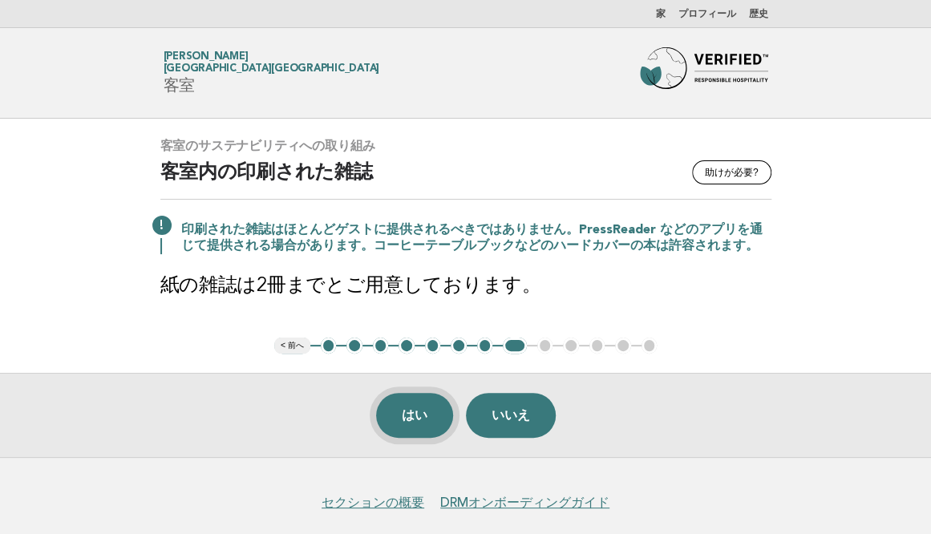
click at [410, 419] on button "はい" at bounding box center [414, 415] width 77 height 45
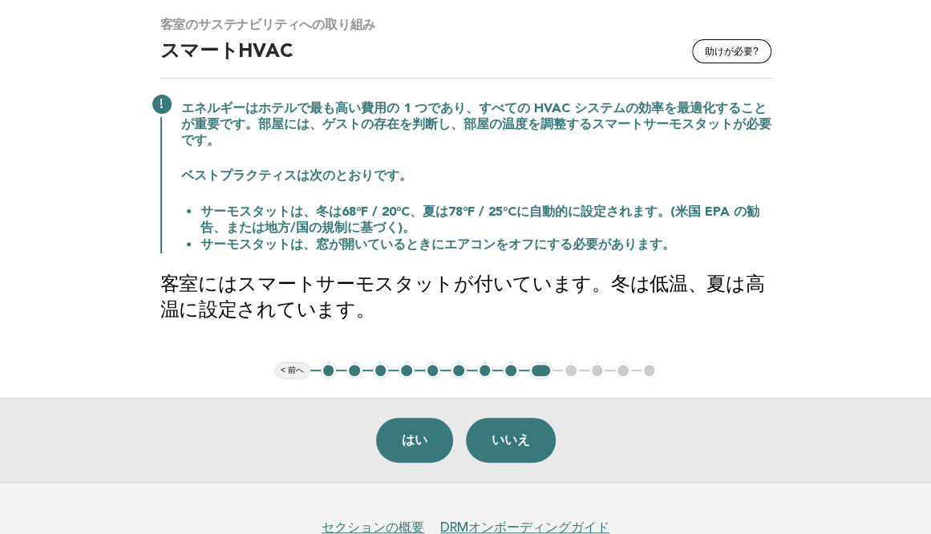
scroll to position [127, 0]
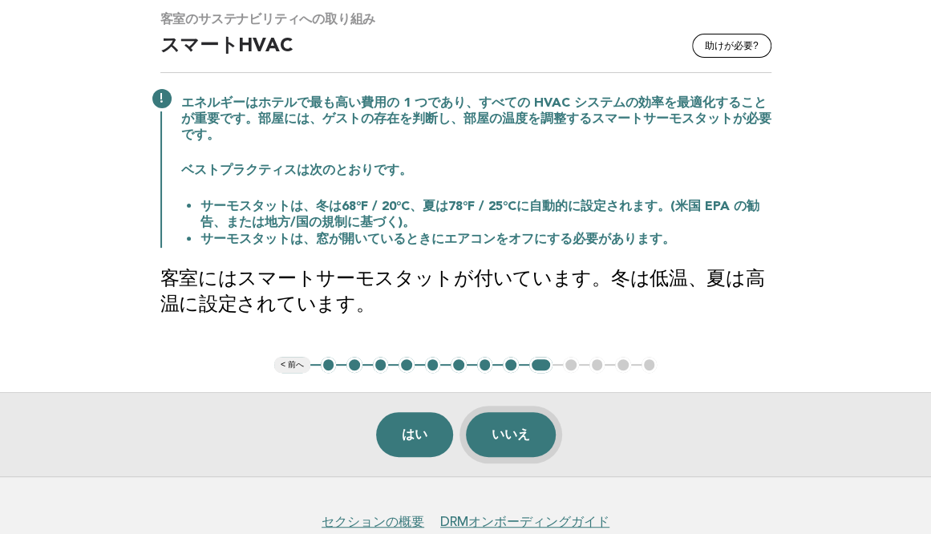
click at [518, 427] on button "いいえ" at bounding box center [511, 434] width 90 height 45
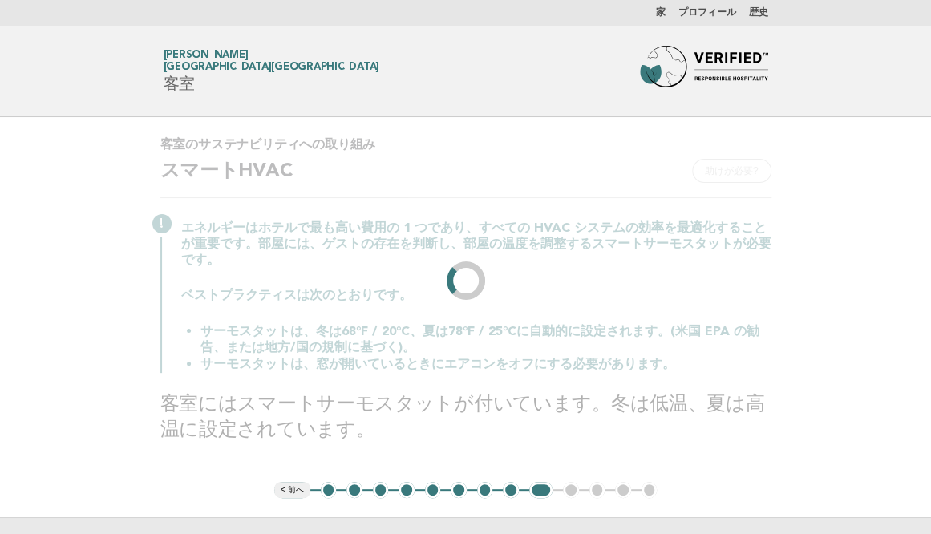
scroll to position [0, 0]
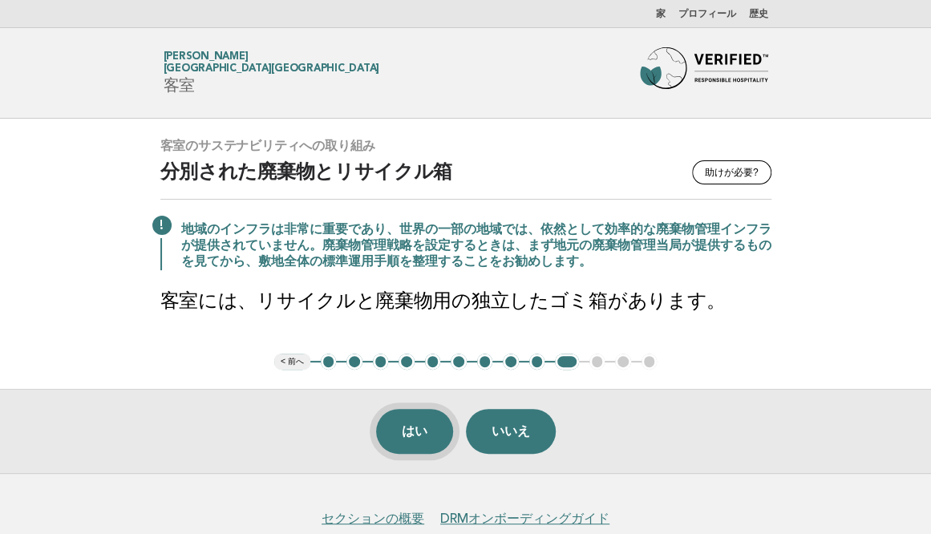
click at [422, 422] on button "はい" at bounding box center [414, 431] width 77 height 45
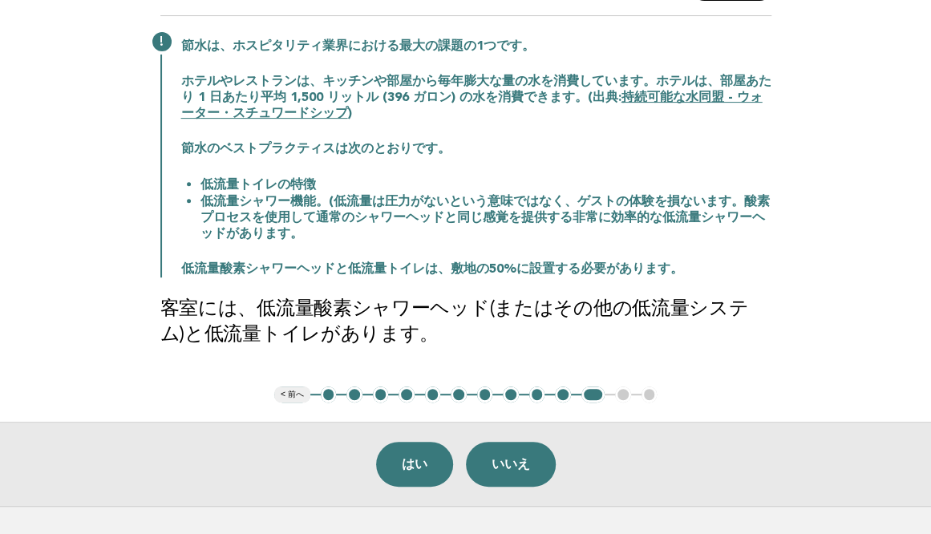
scroll to position [184, 0]
click at [400, 466] on button "はい" at bounding box center [414, 463] width 77 height 45
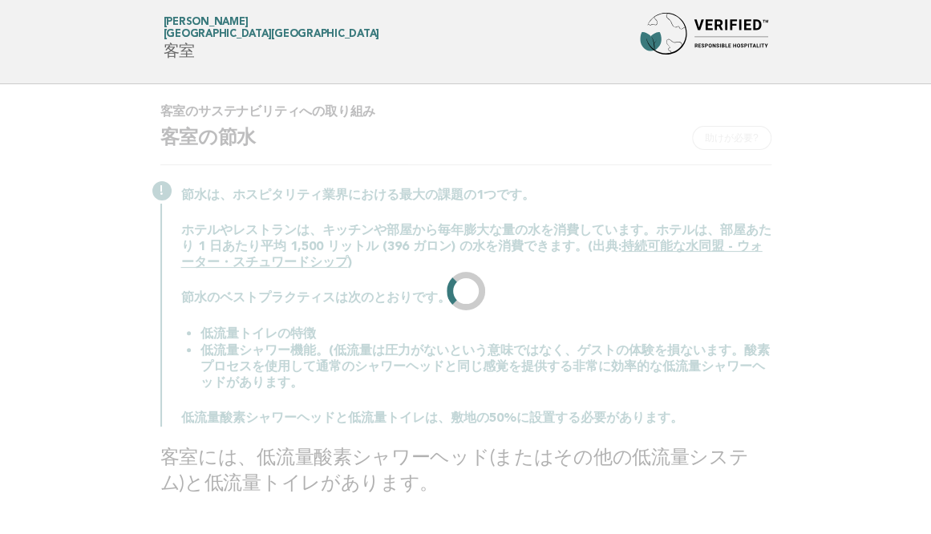
scroll to position [0, 0]
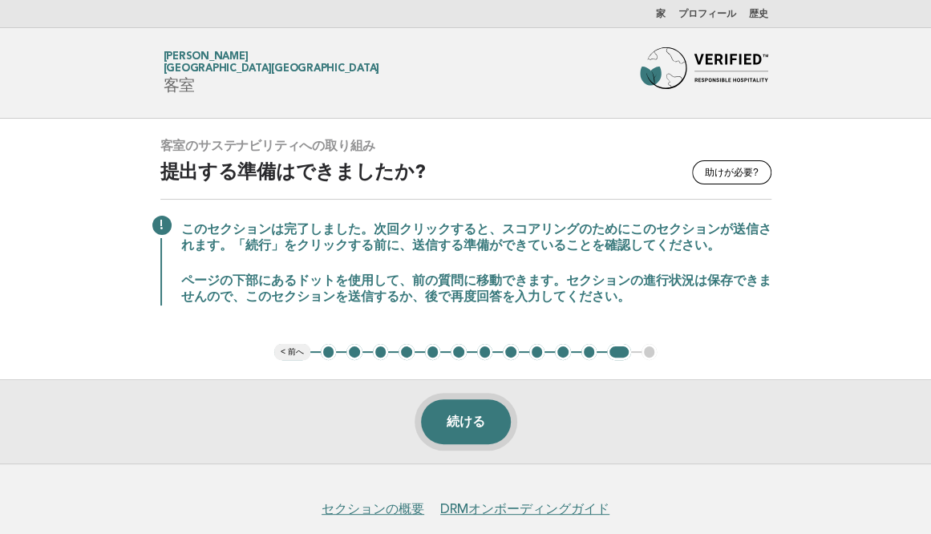
click at [468, 408] on button "続ける" at bounding box center [466, 421] width 90 height 45
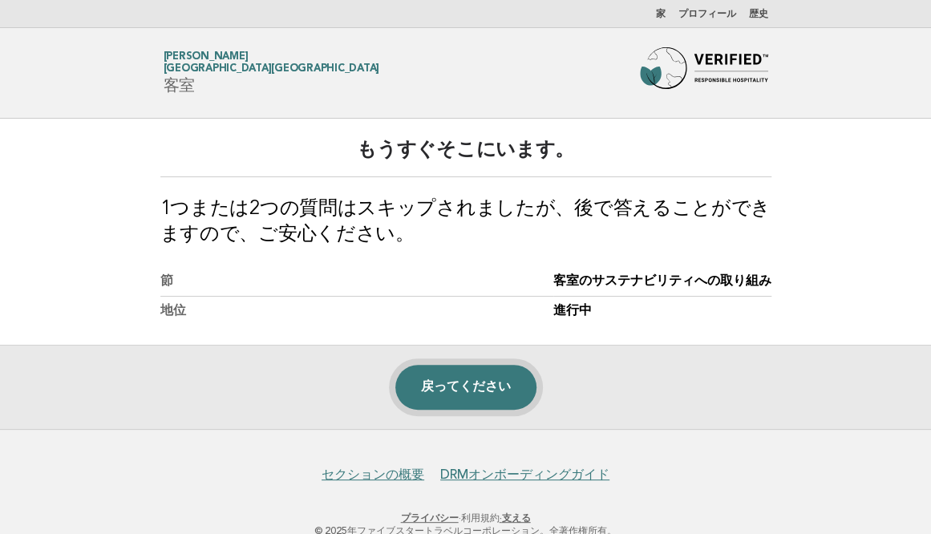
click at [451, 366] on link "戻ってください" at bounding box center [465, 387] width 141 height 45
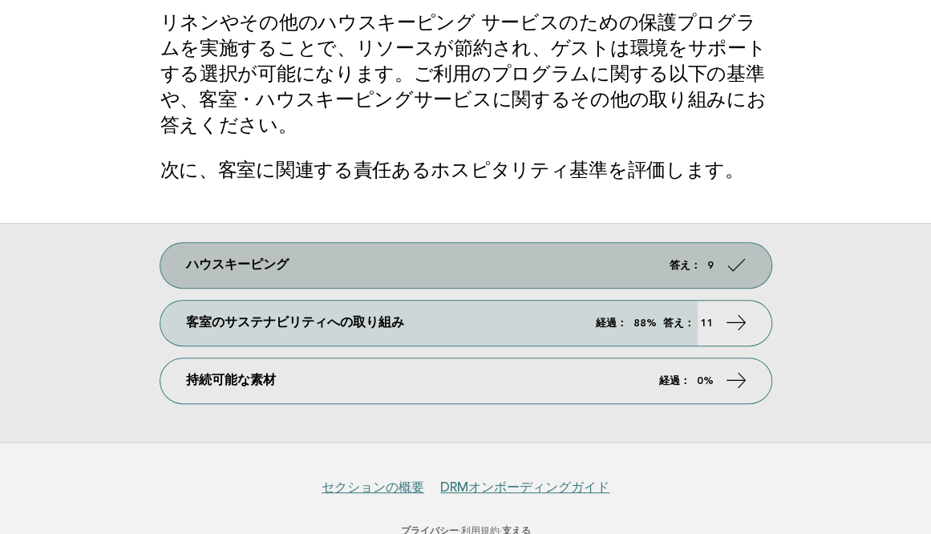
scroll to position [127, 0]
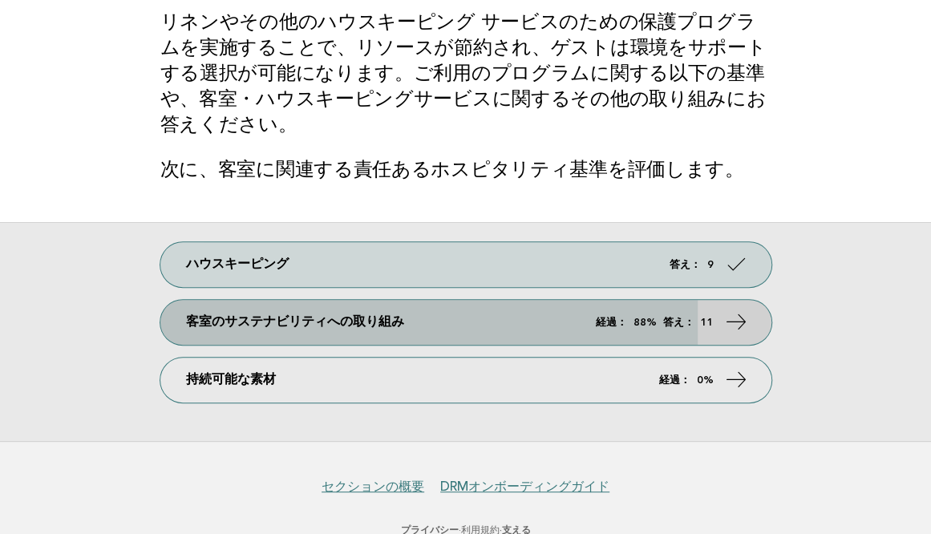
click at [739, 333] on link "客室のサステナビリティへの取り組み 経過： 88% 答え： 11" at bounding box center [465, 322] width 611 height 45
click at [730, 325] on icon at bounding box center [735, 321] width 23 height 23
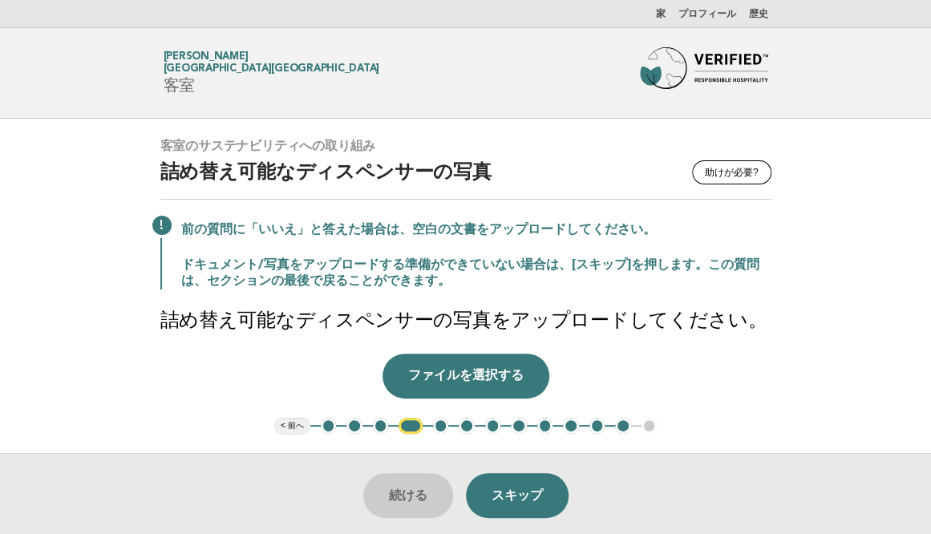
click at [409, 424] on button "4" at bounding box center [409, 426] width 23 height 16
click at [505, 498] on button "スキップ" at bounding box center [517, 495] width 103 height 45
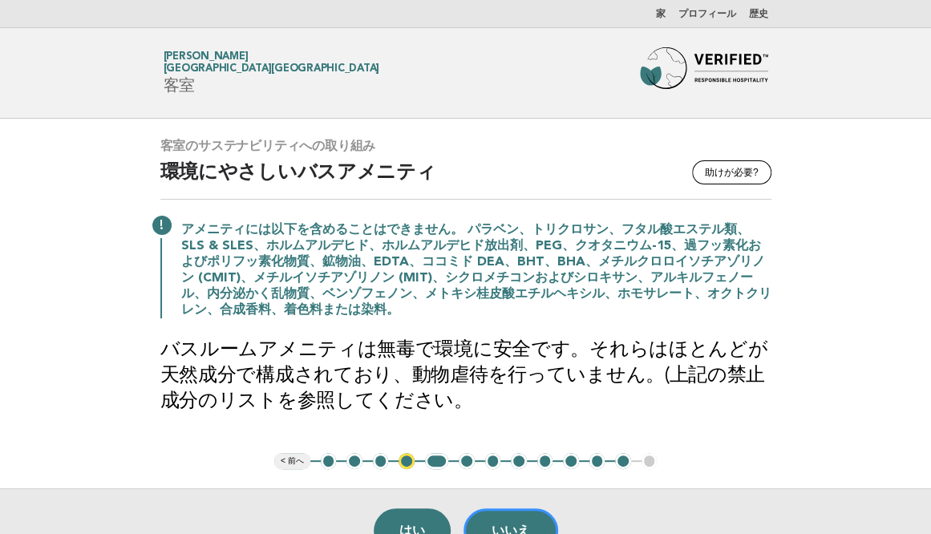
click at [711, 59] on img at bounding box center [704, 72] width 128 height 51
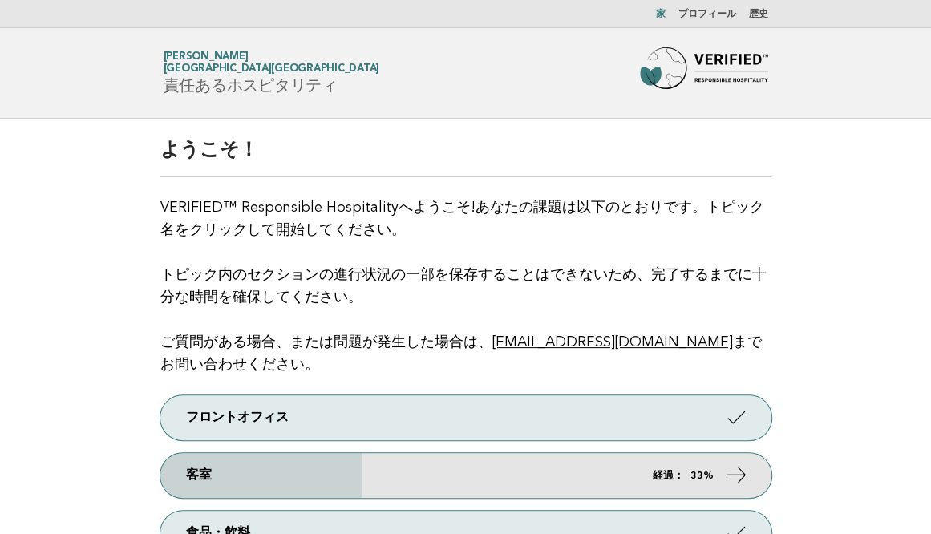
click at [658, 471] on em "経過：" at bounding box center [668, 476] width 31 height 10
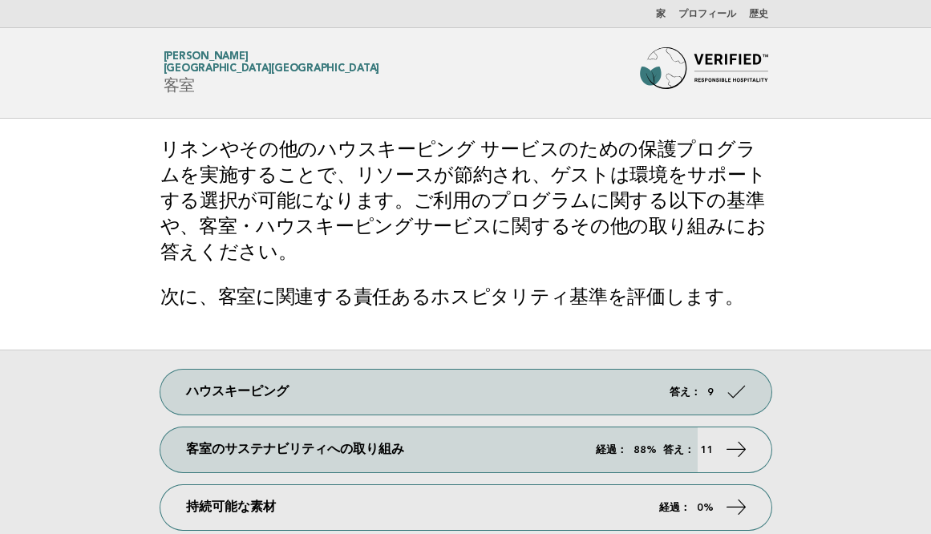
click at [733, 471] on link "客室のサステナビリティへの取り組み 経過： 88% 答え： 11" at bounding box center [465, 449] width 611 height 45
click at [827, 416] on div "ハウスキーピング 答え： 9 客室のサステナビリティへの取り組み 経過： 88% 答え： 11 持続可能な素材 経過： 0%" at bounding box center [465, 459] width 931 height 219
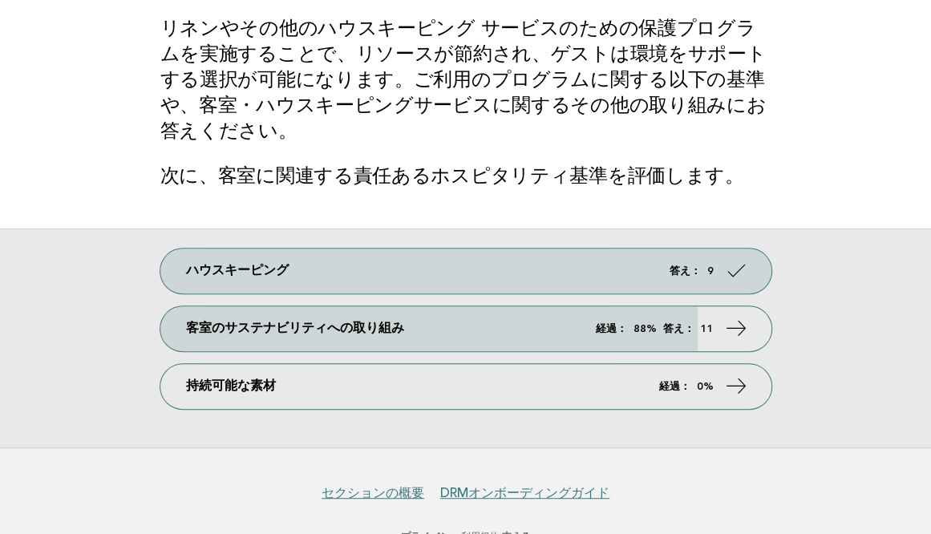
scroll to position [122, 0]
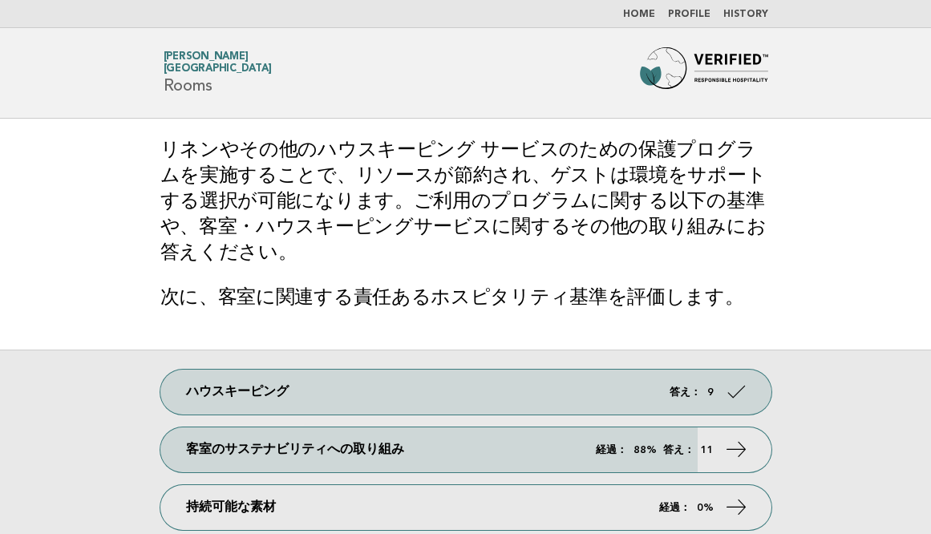
scroll to position [122, 0]
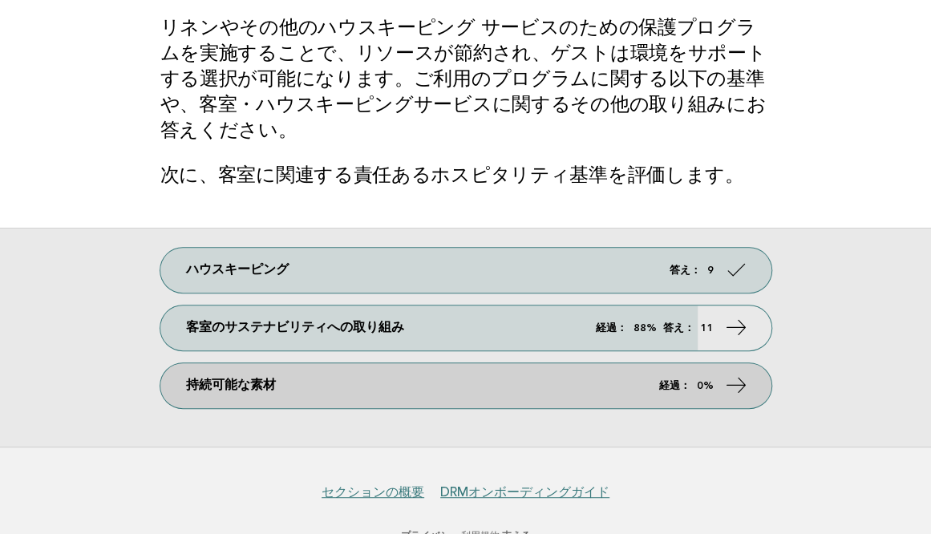
click at [667, 398] on link "持続可能な素材 経過： 0%" at bounding box center [465, 385] width 611 height 45
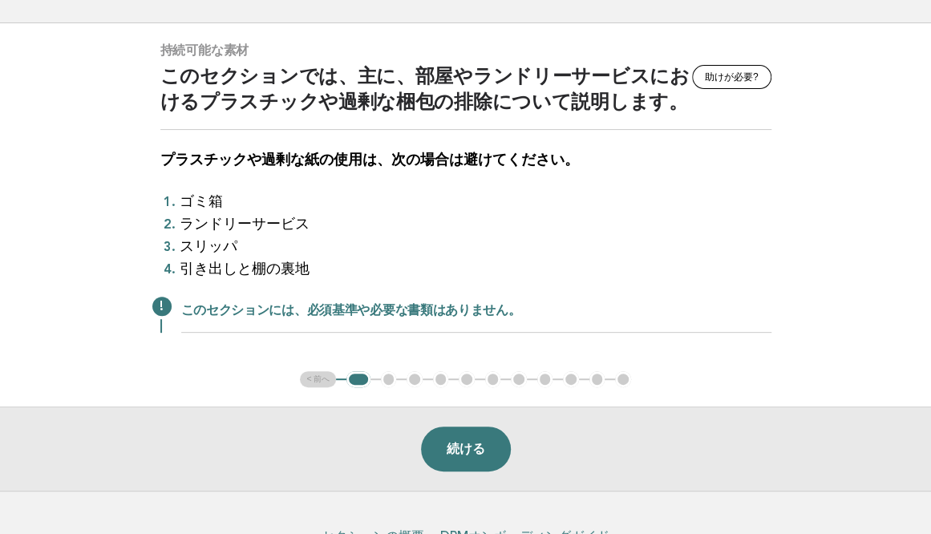
scroll to position [105, 0]
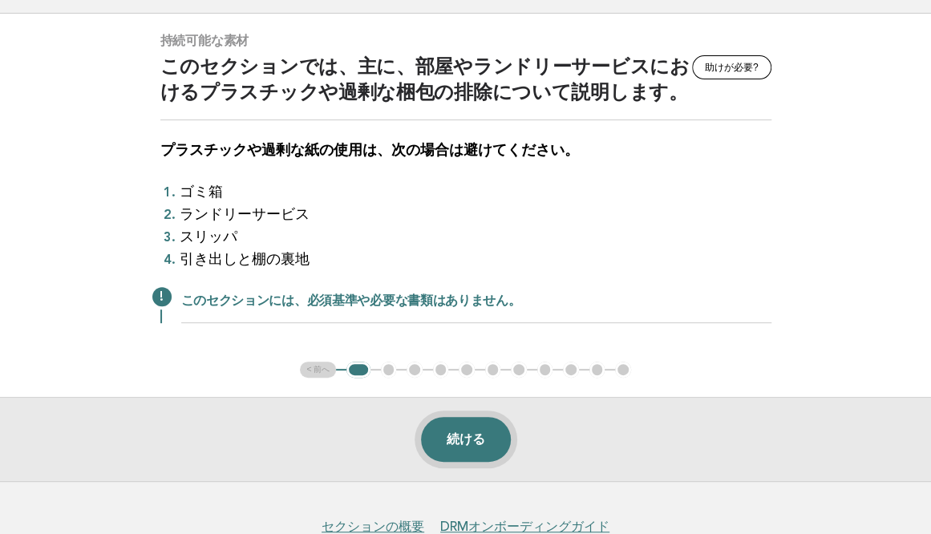
click at [462, 437] on button "続ける" at bounding box center [466, 439] width 90 height 45
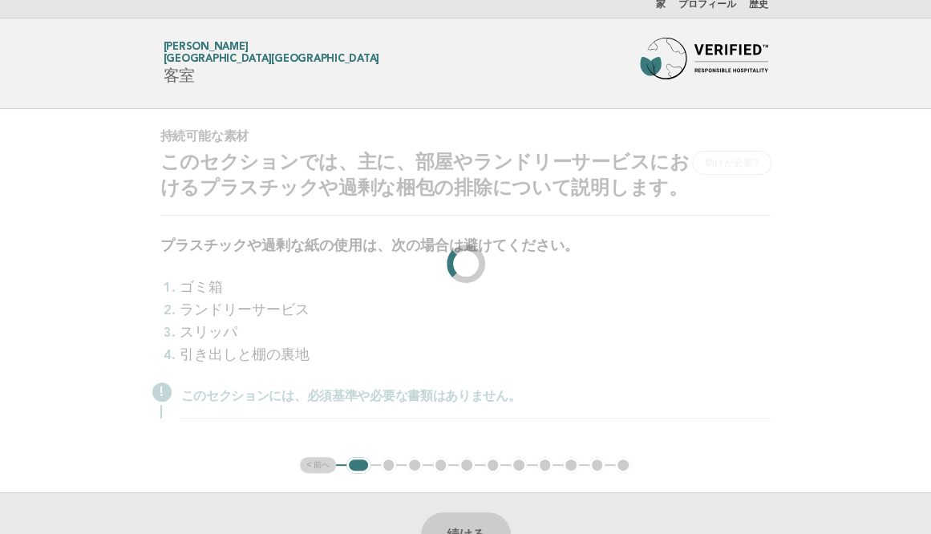
scroll to position [0, 0]
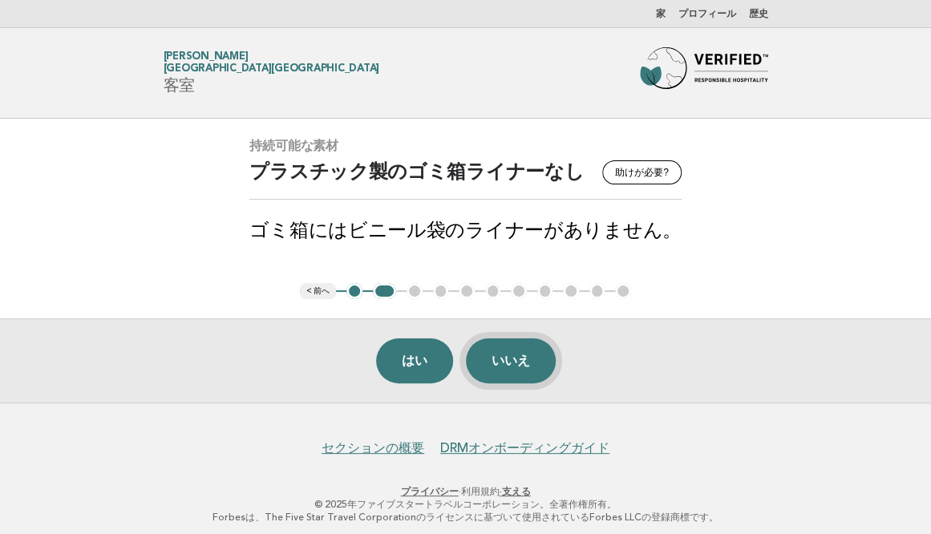
click at [510, 346] on button "いいえ" at bounding box center [511, 360] width 90 height 45
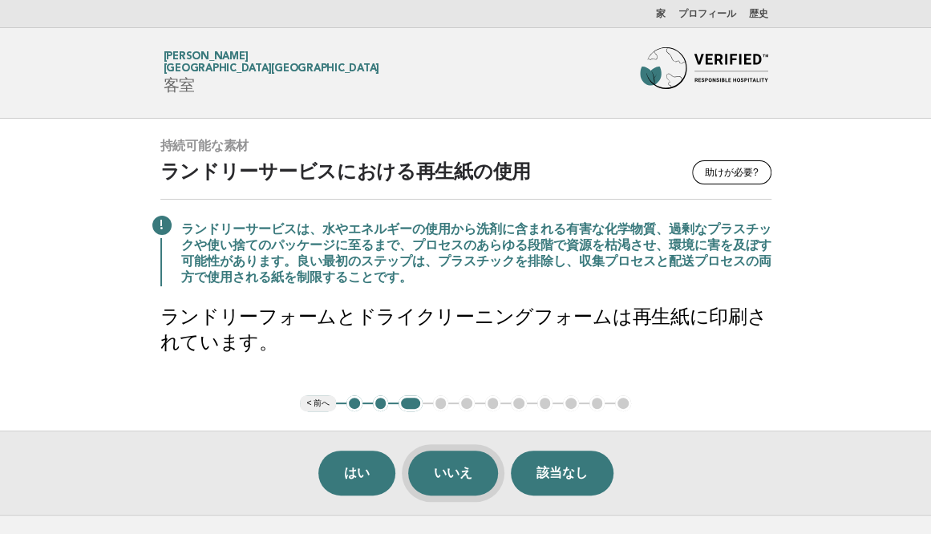
click at [438, 466] on button "いいえ" at bounding box center [453, 473] width 90 height 45
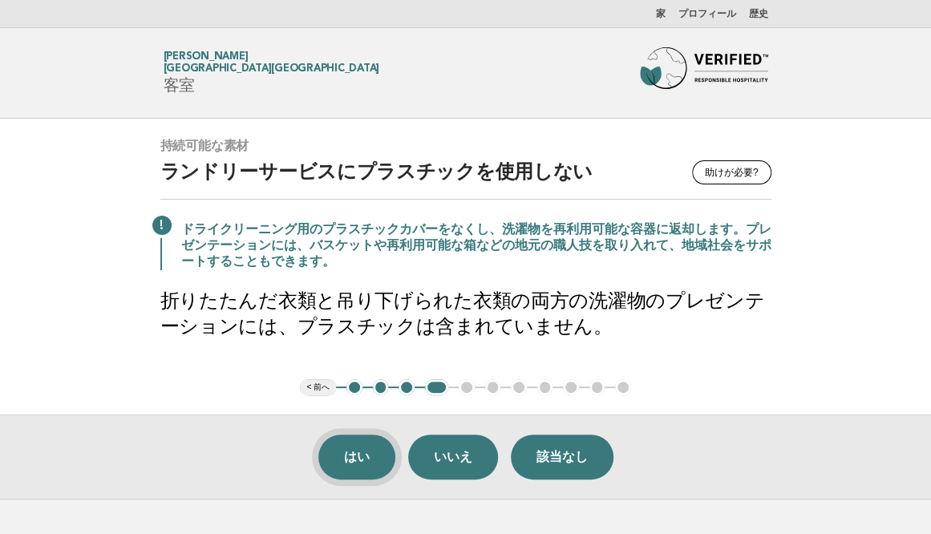
click at [350, 449] on button "はい" at bounding box center [356, 457] width 77 height 45
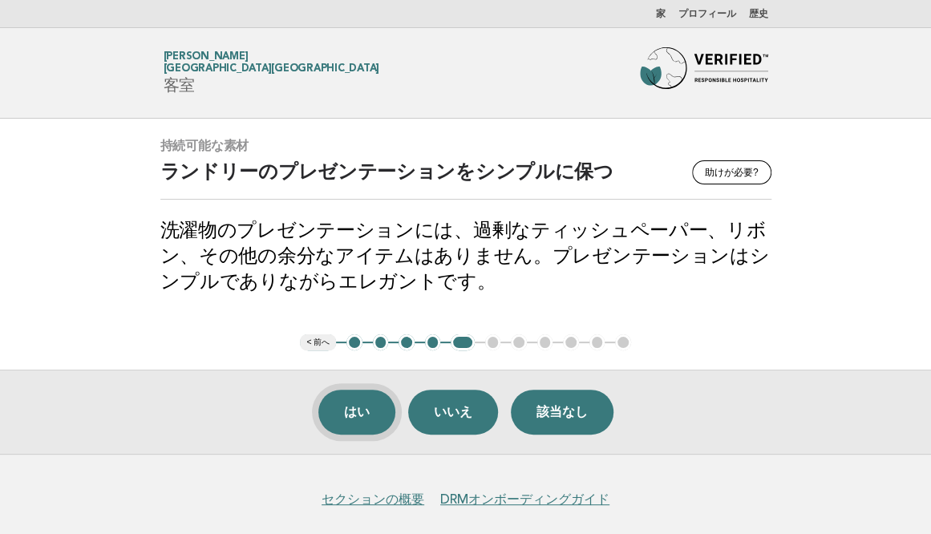
click at [353, 402] on button "はい" at bounding box center [356, 412] width 77 height 45
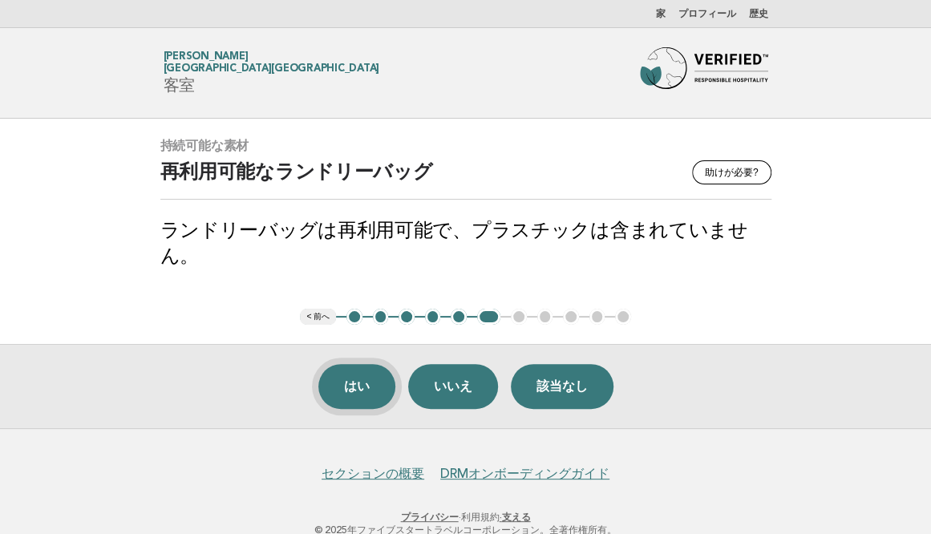
click at [358, 364] on button "はい" at bounding box center [356, 386] width 77 height 45
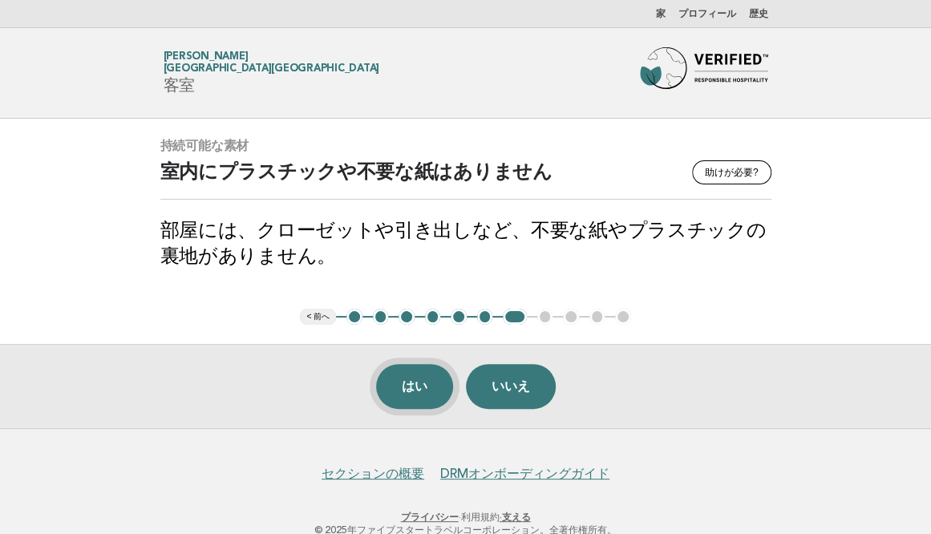
click at [414, 386] on button "はい" at bounding box center [414, 386] width 77 height 45
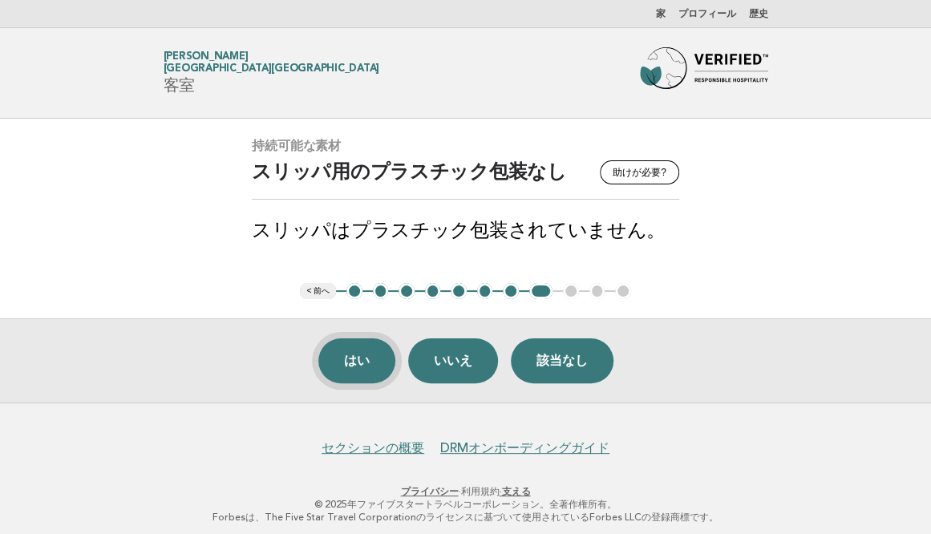
click at [351, 368] on button "はい" at bounding box center [356, 360] width 77 height 45
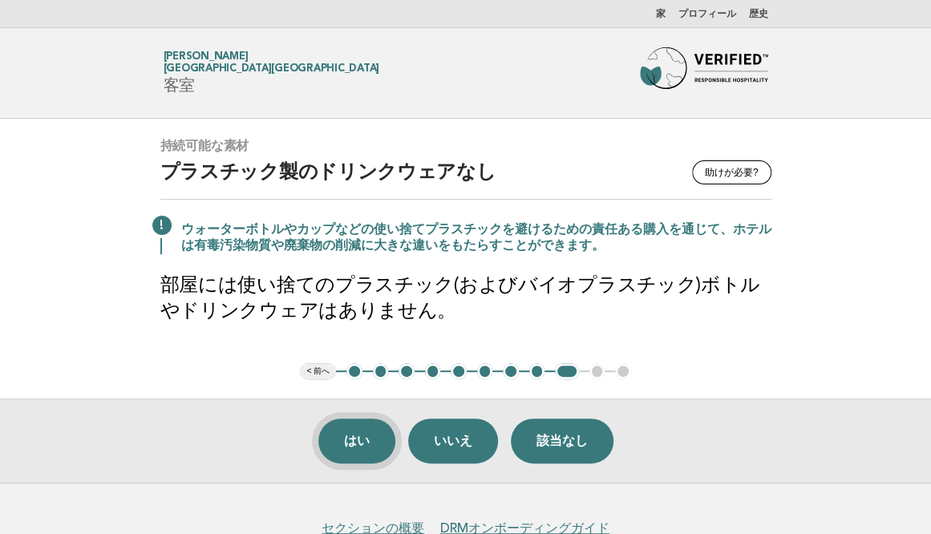
click at [343, 445] on button "はい" at bounding box center [356, 440] width 77 height 45
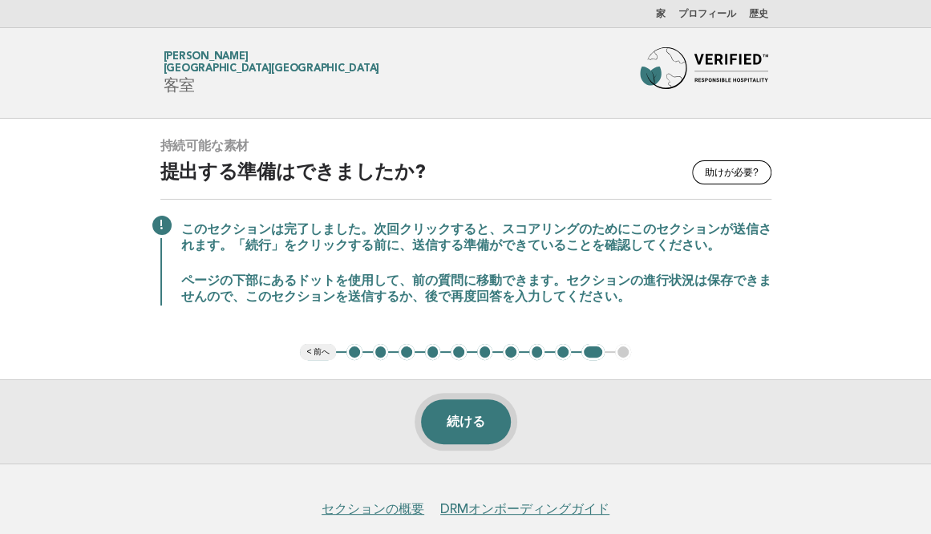
click at [487, 417] on button "続ける" at bounding box center [466, 421] width 90 height 45
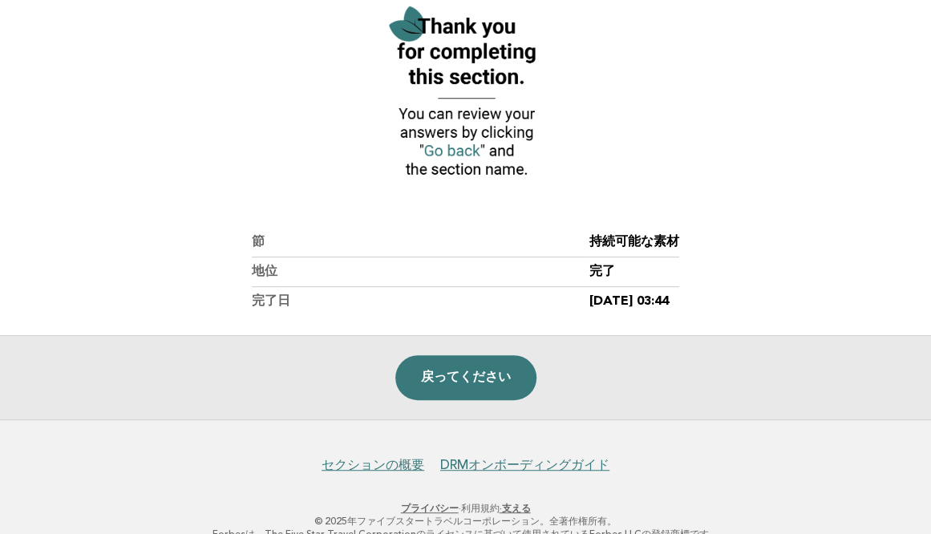
scroll to position [223, 0]
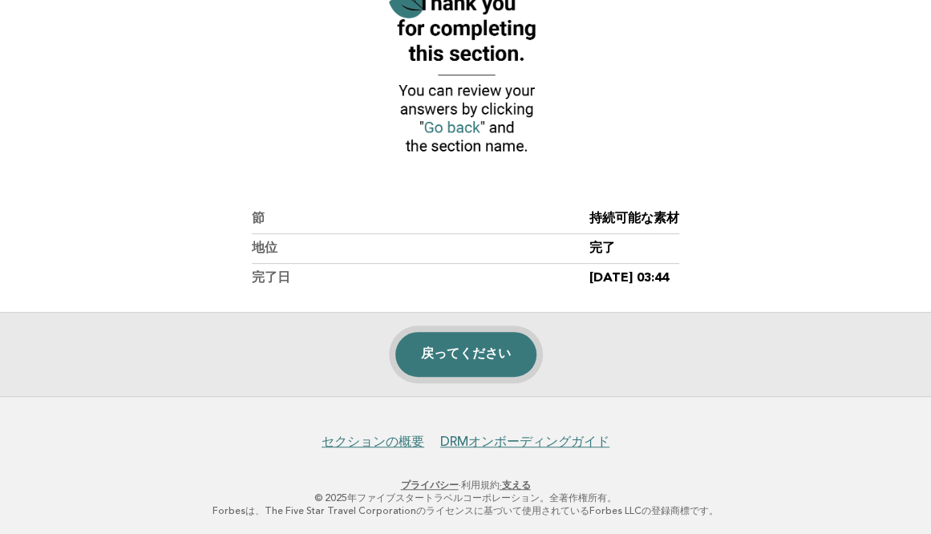
click at [499, 368] on link "戻ってください" at bounding box center [465, 354] width 141 height 45
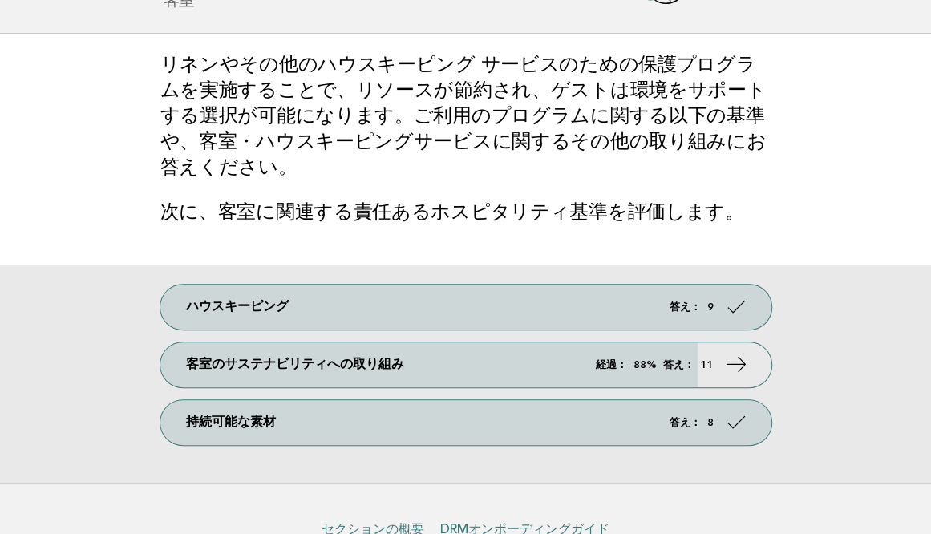
scroll to position [86, 0]
click at [499, 368] on link "客室のサステナビリティへの取り組み 経過： 88% 答え： 11" at bounding box center [465, 364] width 611 height 45
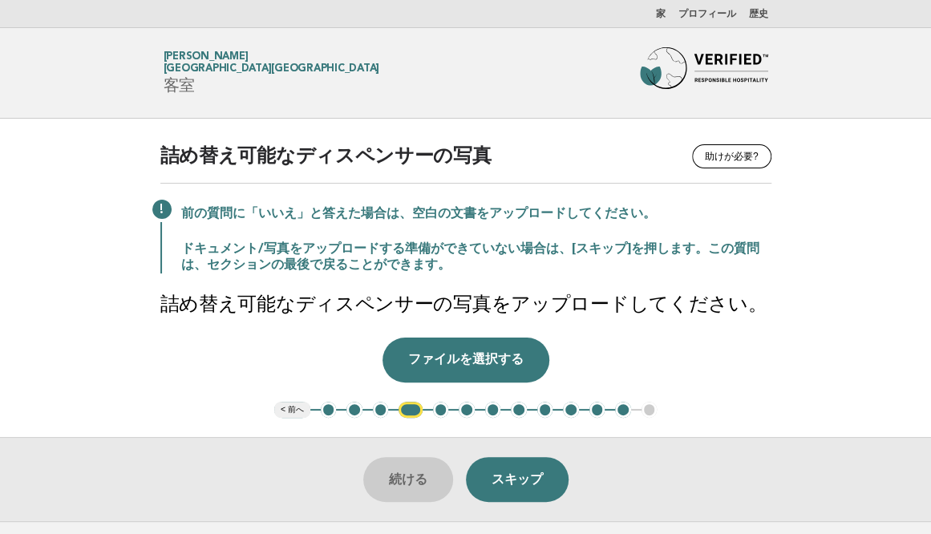
click at [329, 407] on button "1" at bounding box center [329, 410] width 16 height 16
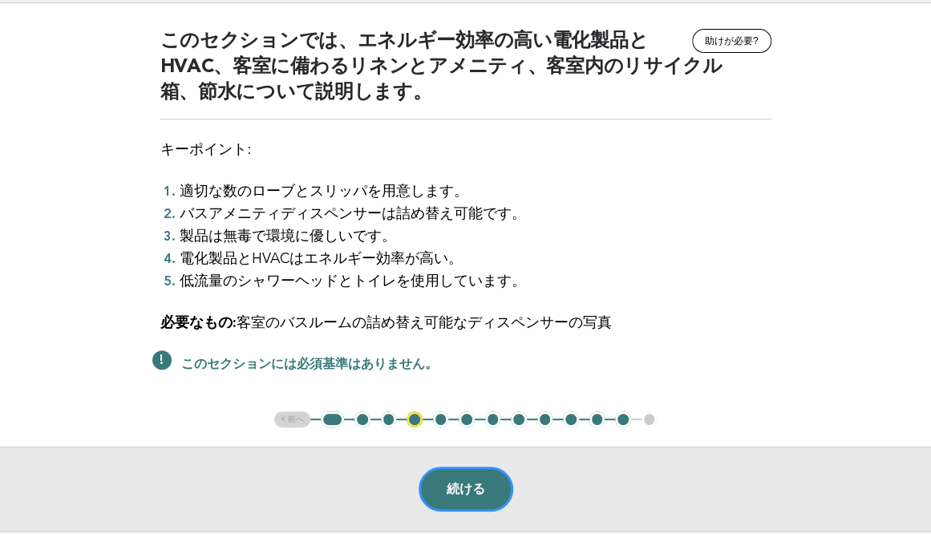
scroll to position [116, 0]
click at [330, 418] on button "1" at bounding box center [332, 418] width 23 height 16
click at [362, 414] on button "2" at bounding box center [362, 418] width 16 height 16
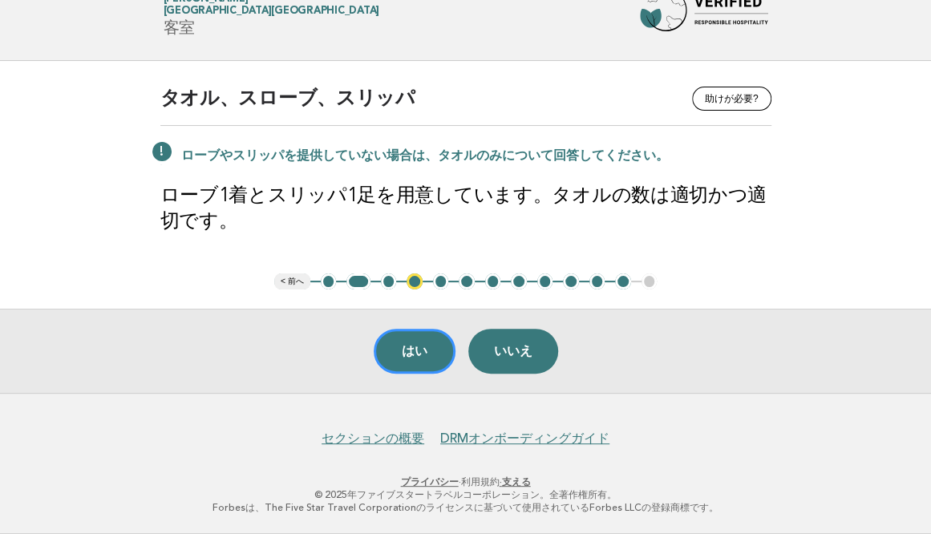
scroll to position [55, 0]
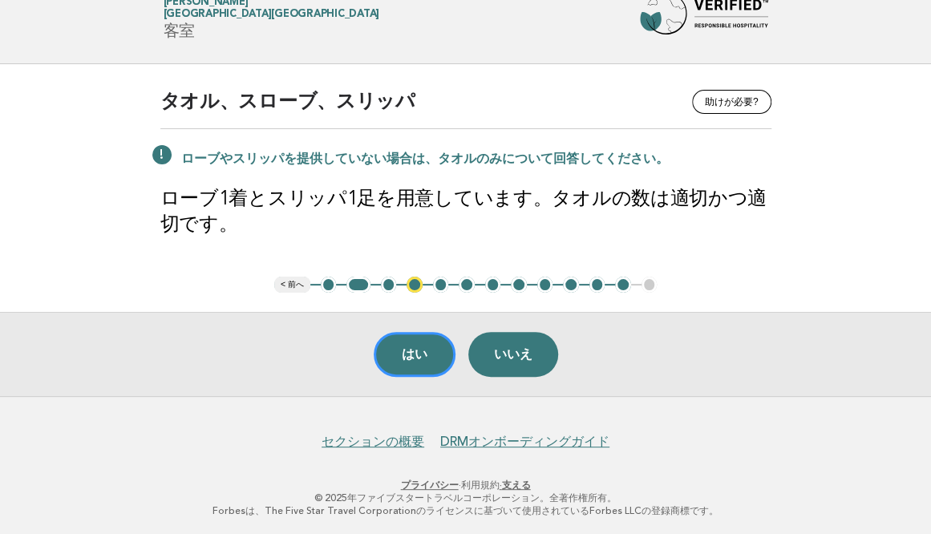
click at [391, 285] on button "3" at bounding box center [389, 285] width 16 height 16
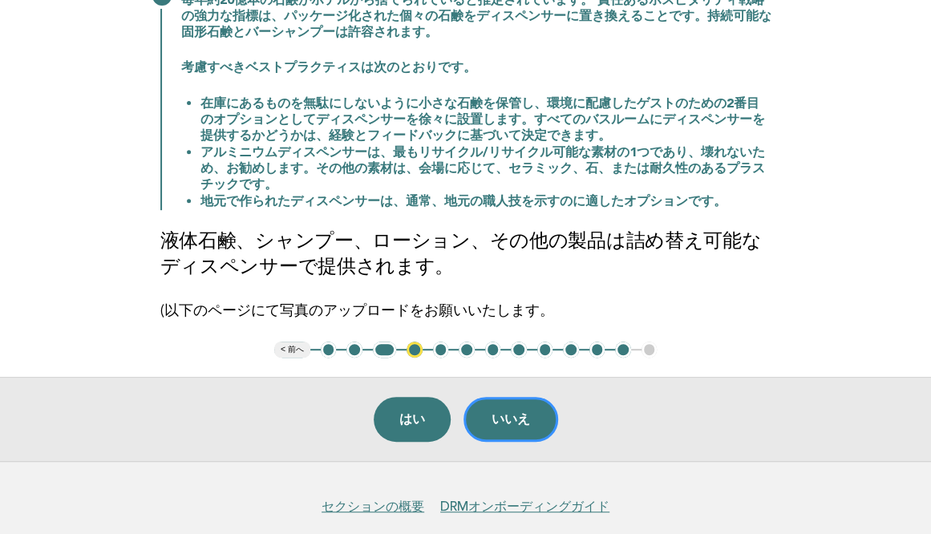
scroll to position [207, 0]
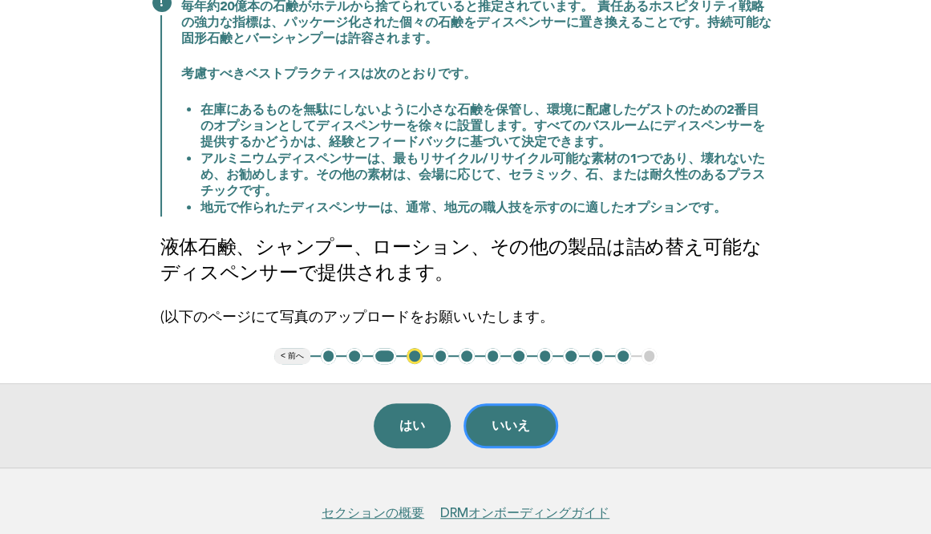
click at [351, 355] on button "2" at bounding box center [354, 356] width 16 height 16
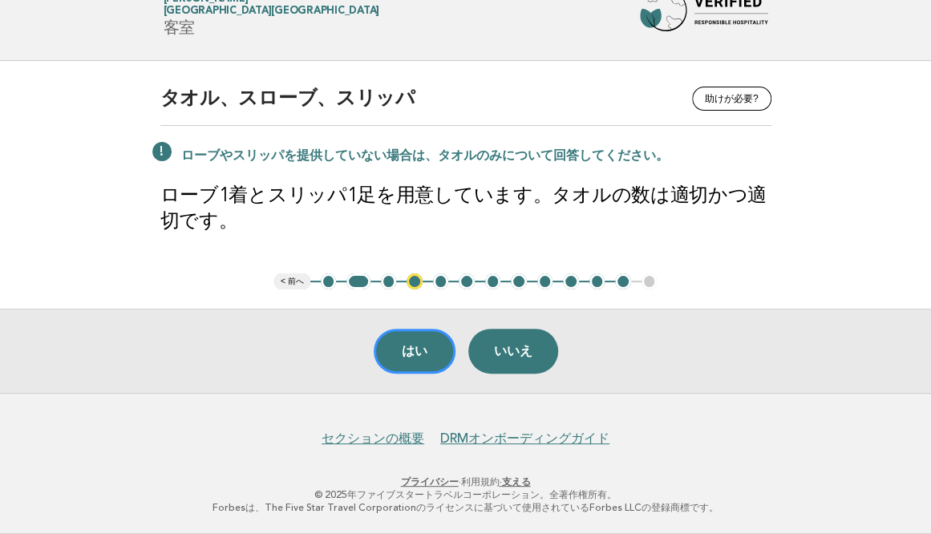
scroll to position [55, 0]
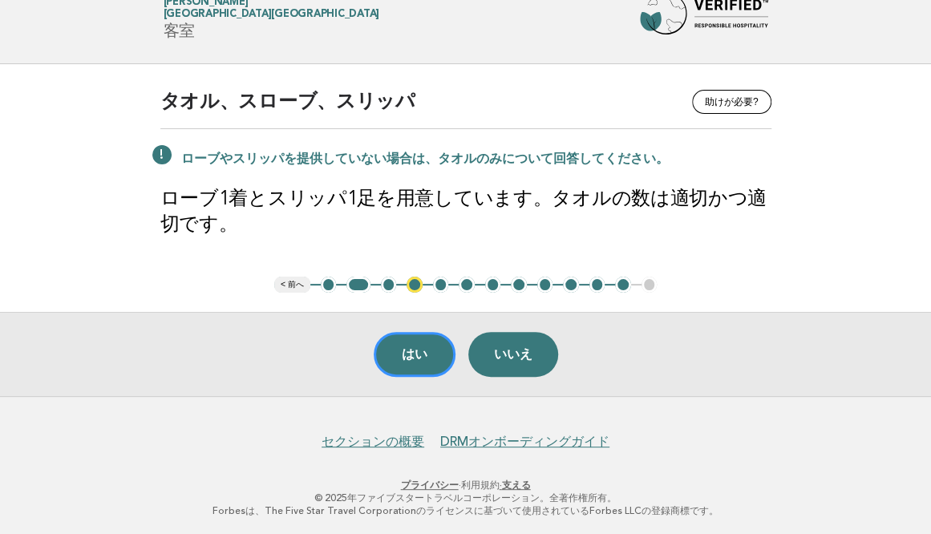
click at [386, 281] on button "3" at bounding box center [389, 285] width 16 height 16
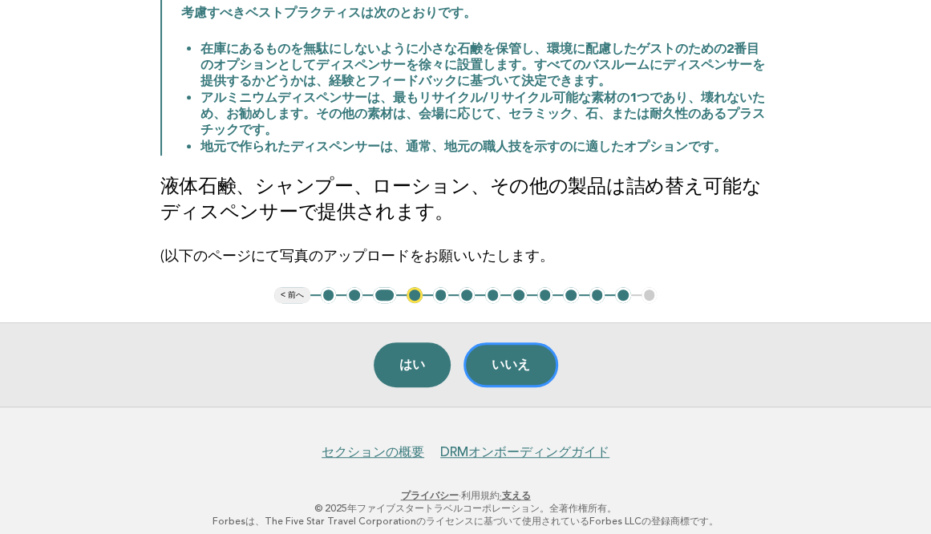
scroll to position [269, 0]
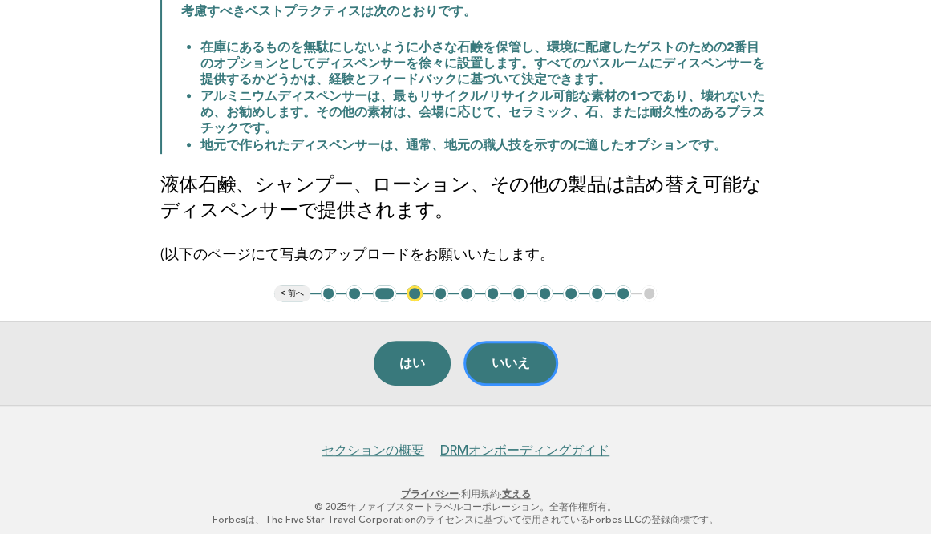
click at [412, 293] on button "4" at bounding box center [414, 293] width 16 height 16
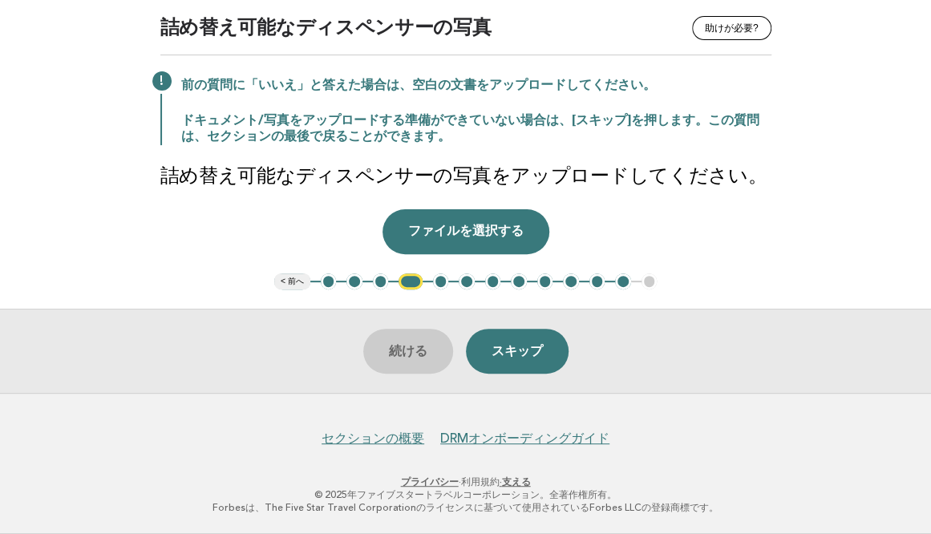
scroll to position [125, 0]
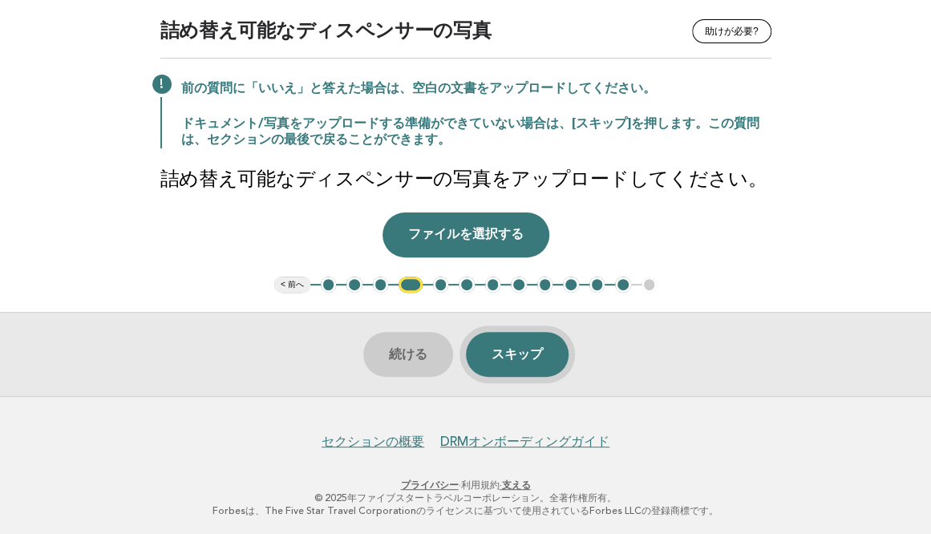
click at [519, 353] on button "スキップ" at bounding box center [517, 354] width 103 height 45
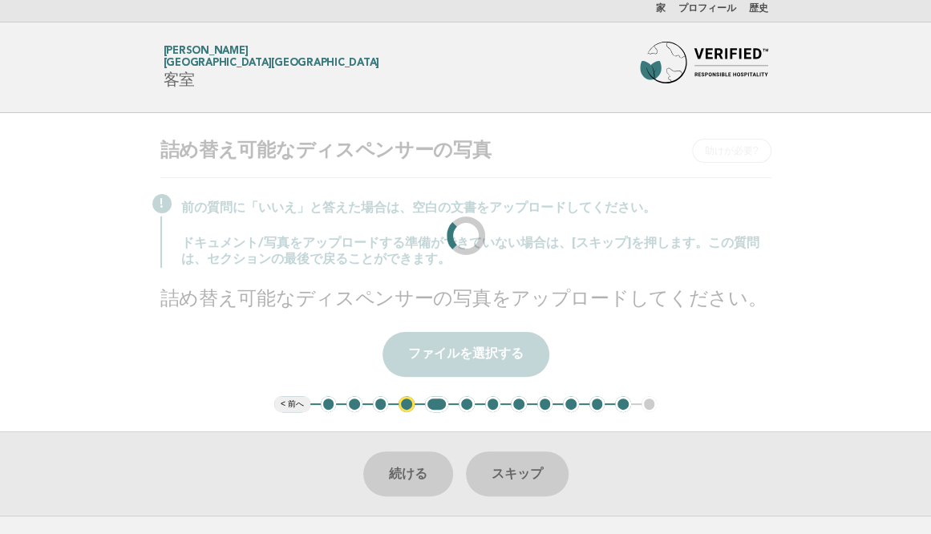
scroll to position [0, 0]
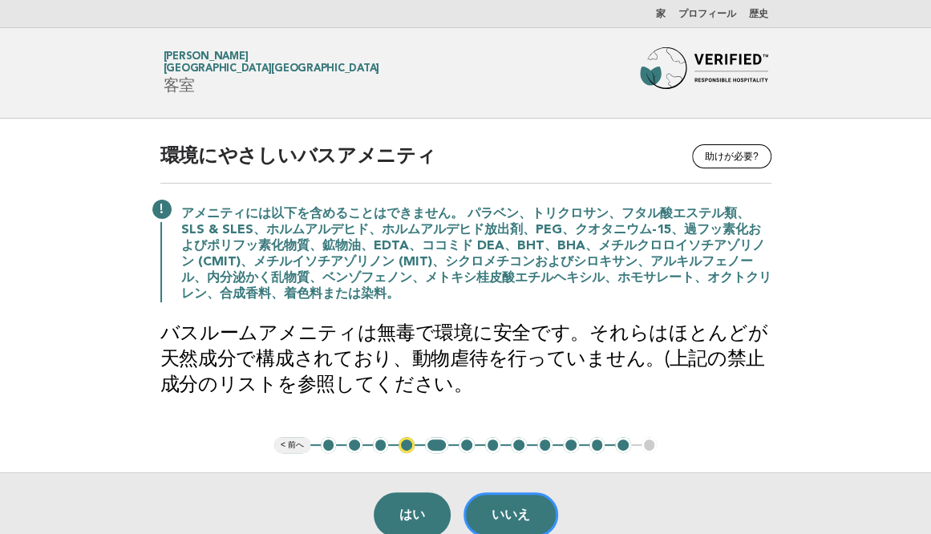
click at [467, 445] on button "6" at bounding box center [467, 445] width 16 height 16
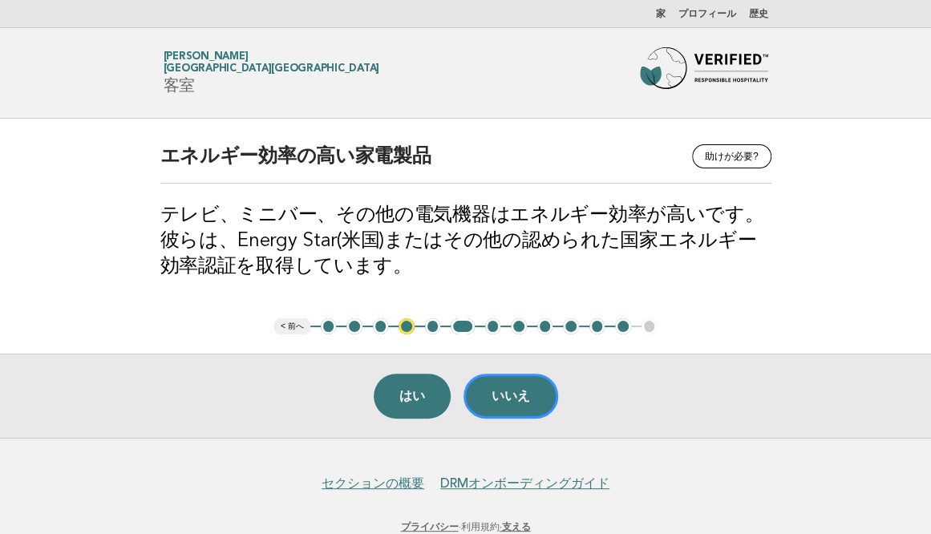
click at [434, 326] on button "5" at bounding box center [433, 326] width 16 height 16
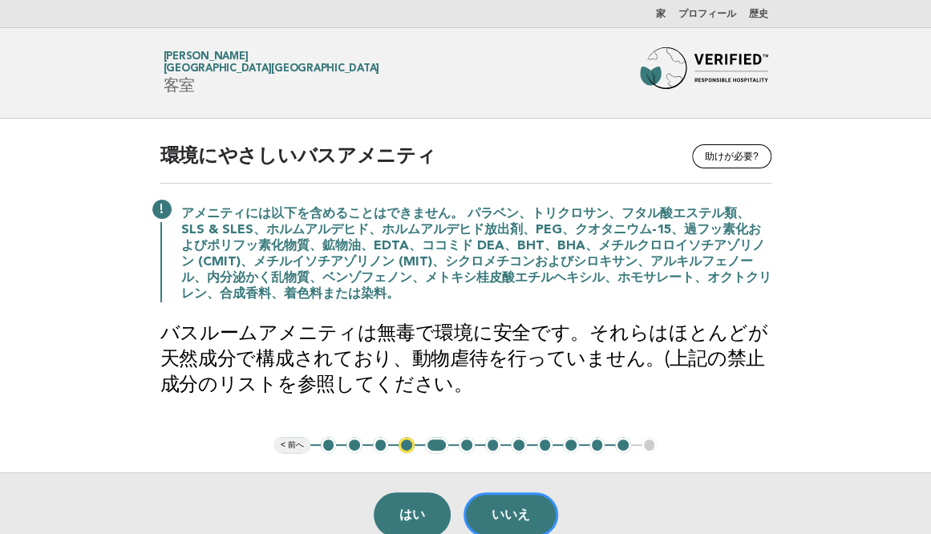
click at [464, 448] on button "6" at bounding box center [467, 445] width 16 height 16
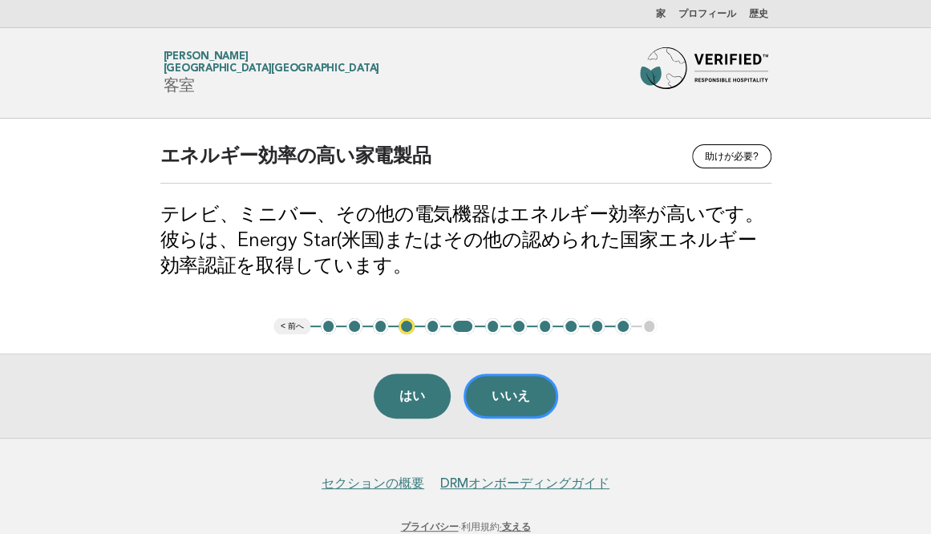
click at [491, 324] on button "7" at bounding box center [493, 326] width 16 height 16
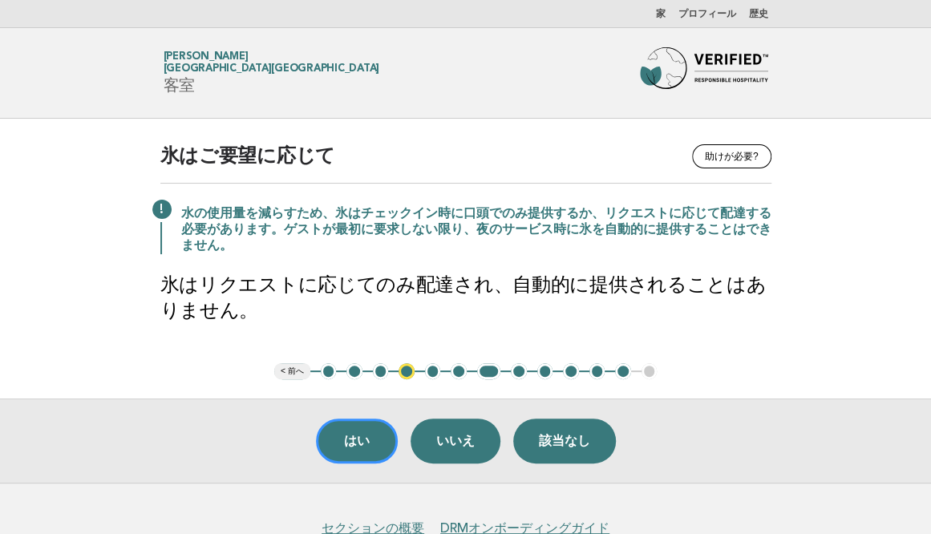
click at [519, 374] on button "8" at bounding box center [519, 371] width 16 height 16
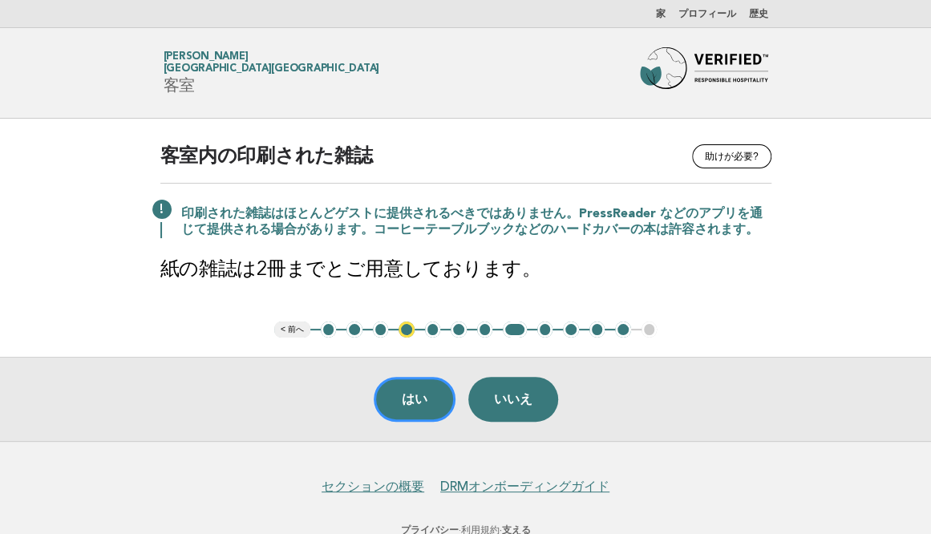
click at [548, 330] on button "9" at bounding box center [545, 329] width 16 height 16
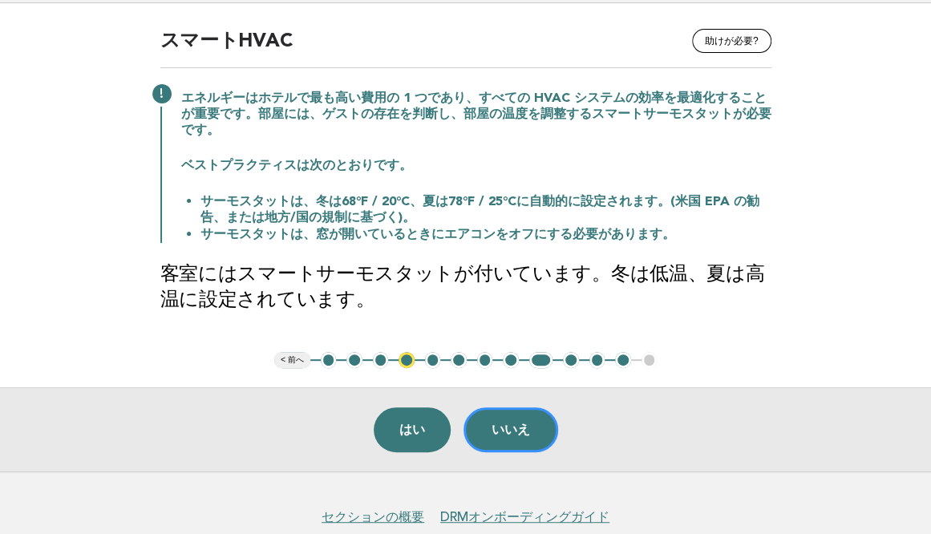
scroll to position [119, 0]
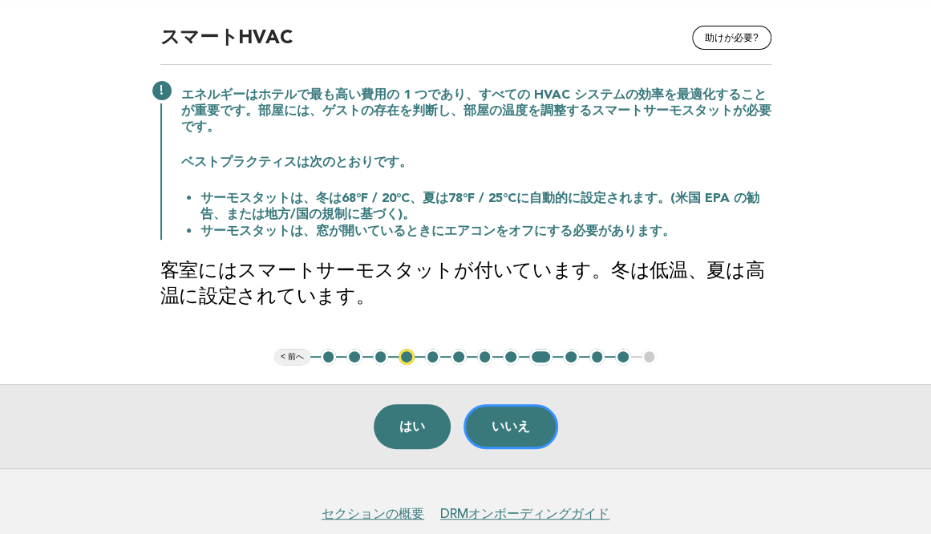
click at [566, 350] on button "10" at bounding box center [571, 357] width 16 height 16
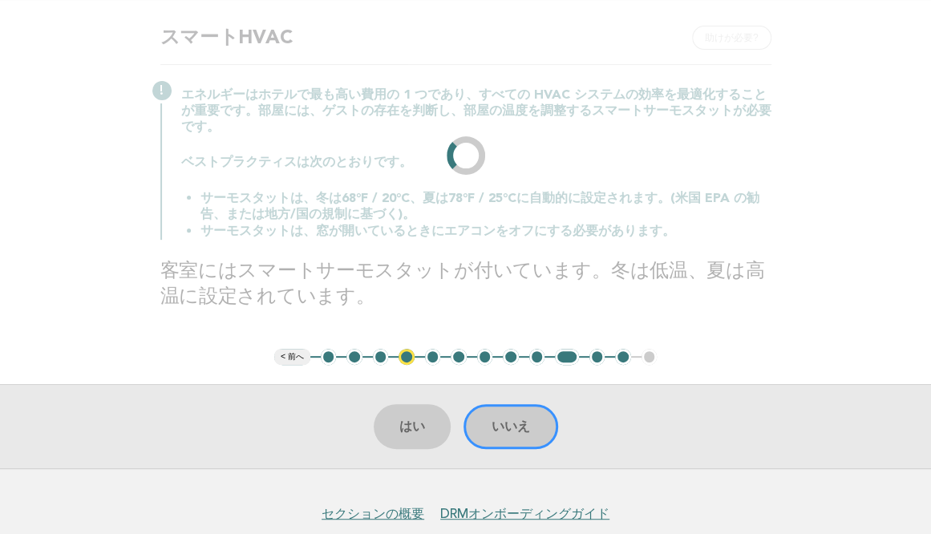
scroll to position [61, 0]
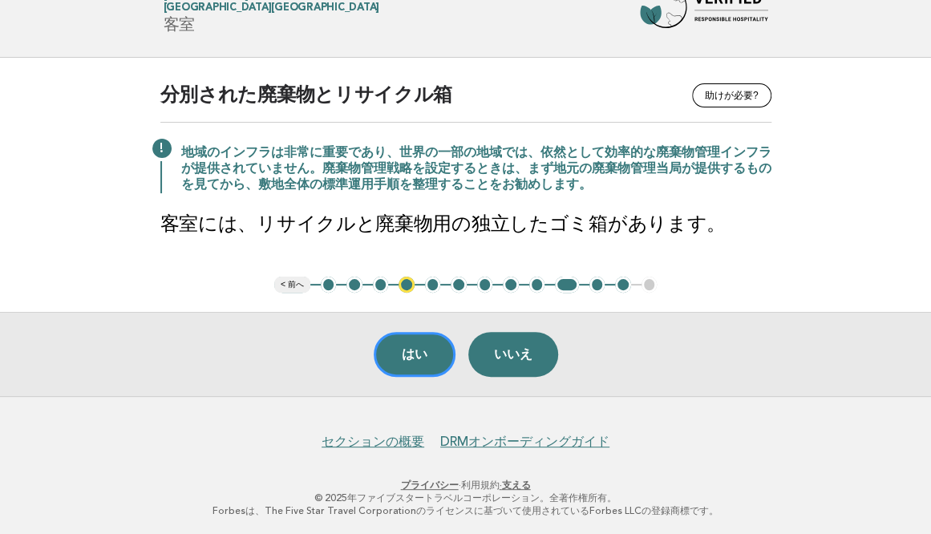
click at [598, 281] on button "11" at bounding box center [597, 285] width 16 height 16
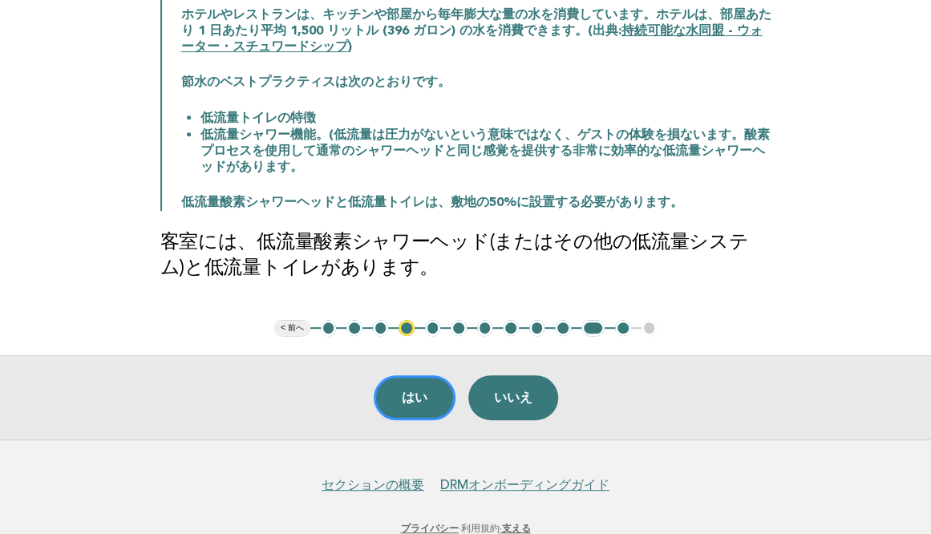
scroll to position [235, 0]
click at [619, 323] on button "12" at bounding box center [623, 327] width 16 height 16
click at [622, 325] on button "12" at bounding box center [623, 327] width 16 height 16
click at [624, 326] on button "12" at bounding box center [623, 327] width 16 height 16
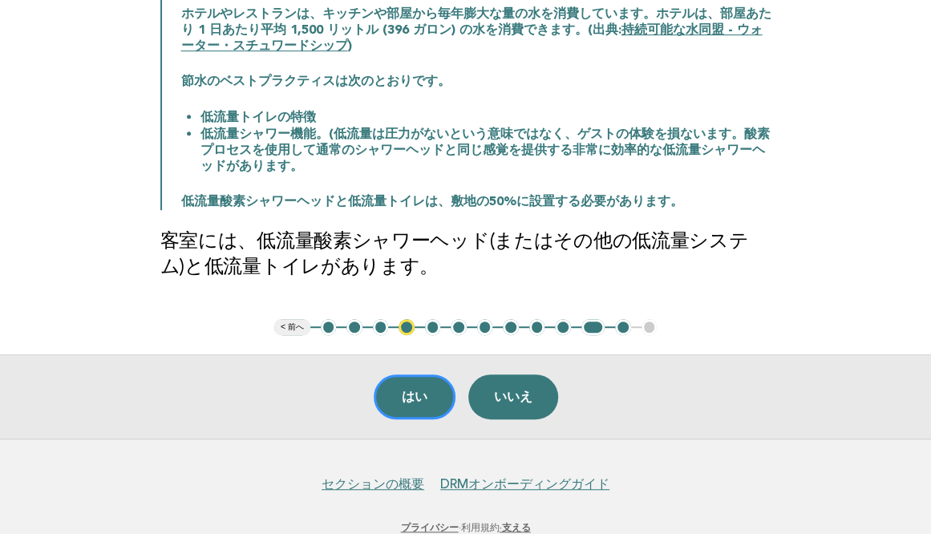
click at [624, 326] on button "12" at bounding box center [623, 327] width 16 height 16
click at [717, 397] on div "はい いいえ" at bounding box center [465, 396] width 931 height 84
click at [622, 322] on button "12" at bounding box center [623, 327] width 16 height 16
click at [406, 325] on button "4" at bounding box center [406, 327] width 16 height 16
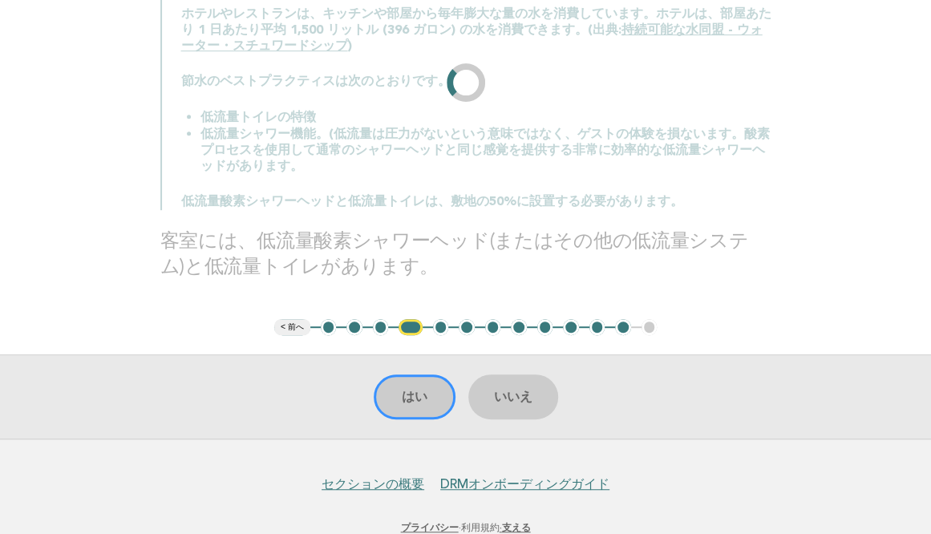
scroll to position [125, 0]
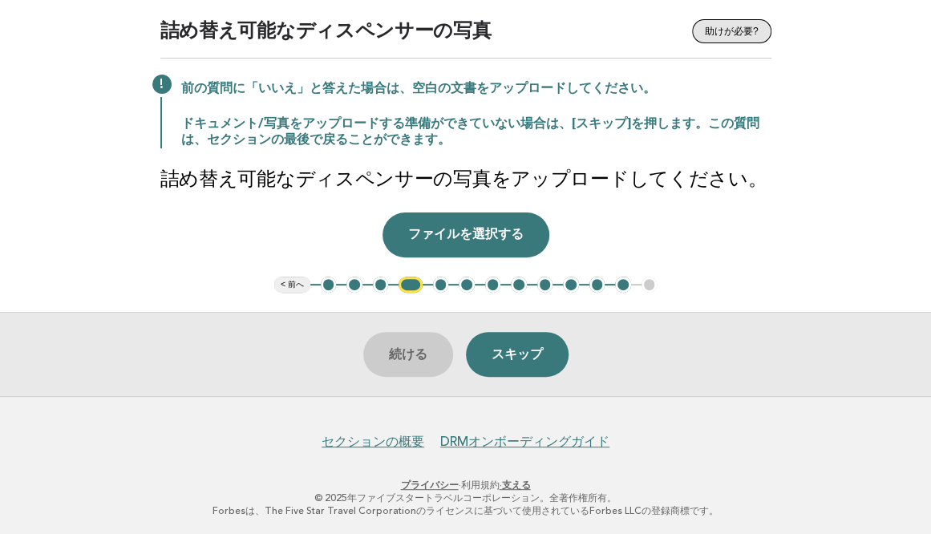
click at [750, 34] on button "助けが必要?" at bounding box center [731, 31] width 79 height 24
click at [519, 231] on button "ファイルを選択する" at bounding box center [465, 234] width 167 height 45
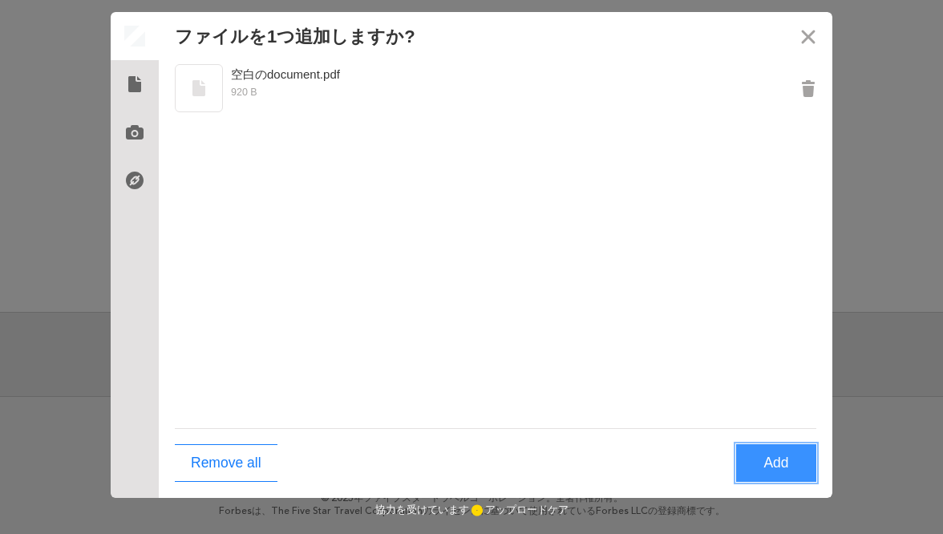
click at [778, 461] on button "Add" at bounding box center [776, 463] width 80 height 38
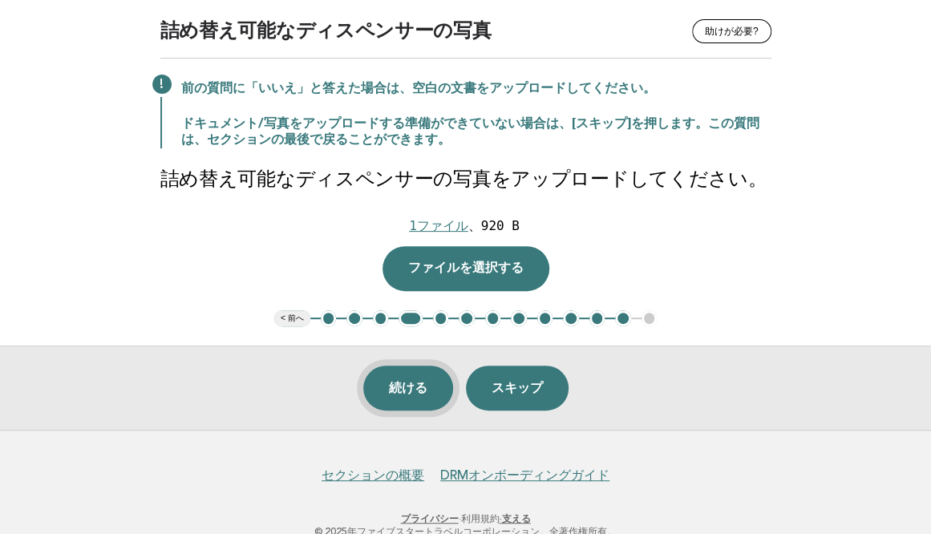
click at [422, 374] on button "続ける" at bounding box center [408, 388] width 90 height 45
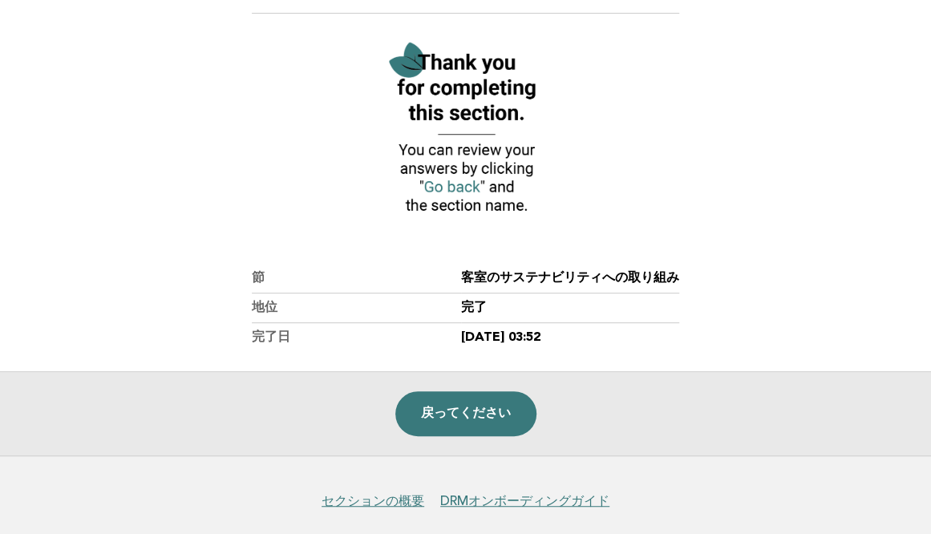
scroll to position [176, 0]
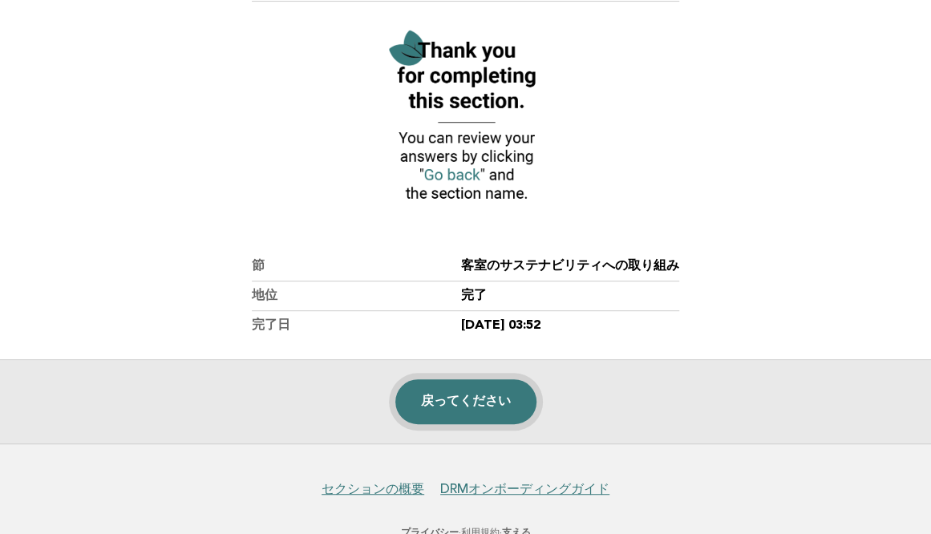
click at [441, 402] on link "戻ってください" at bounding box center [465, 401] width 141 height 45
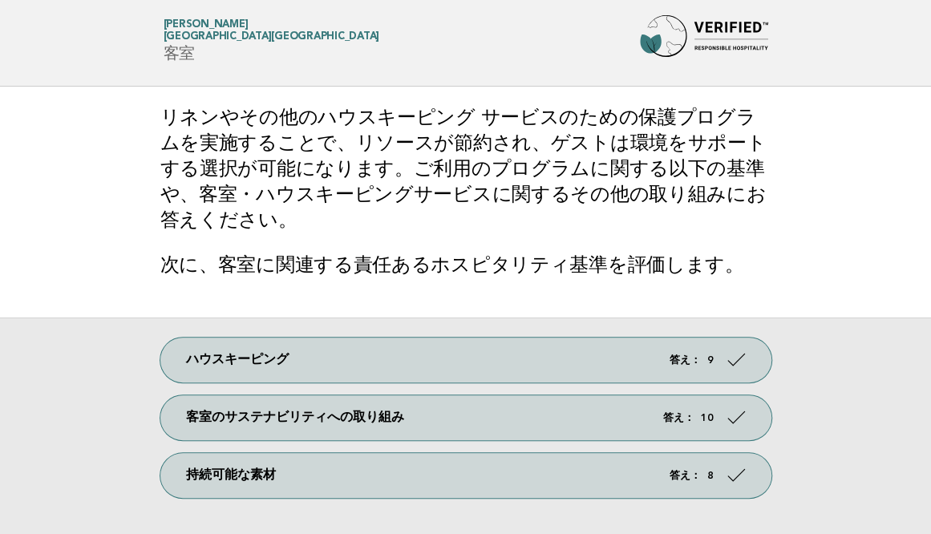
scroll to position [30, 0]
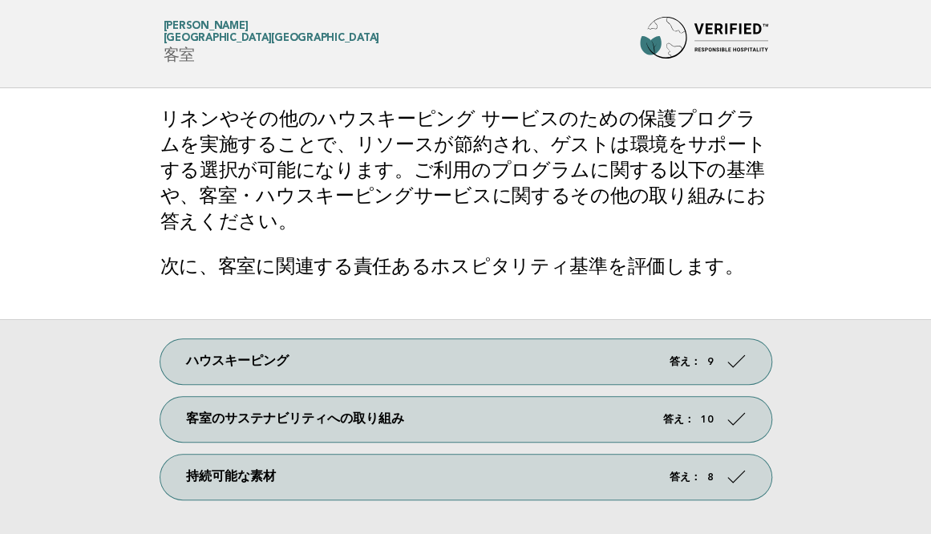
click at [709, 33] on img at bounding box center [704, 42] width 128 height 51
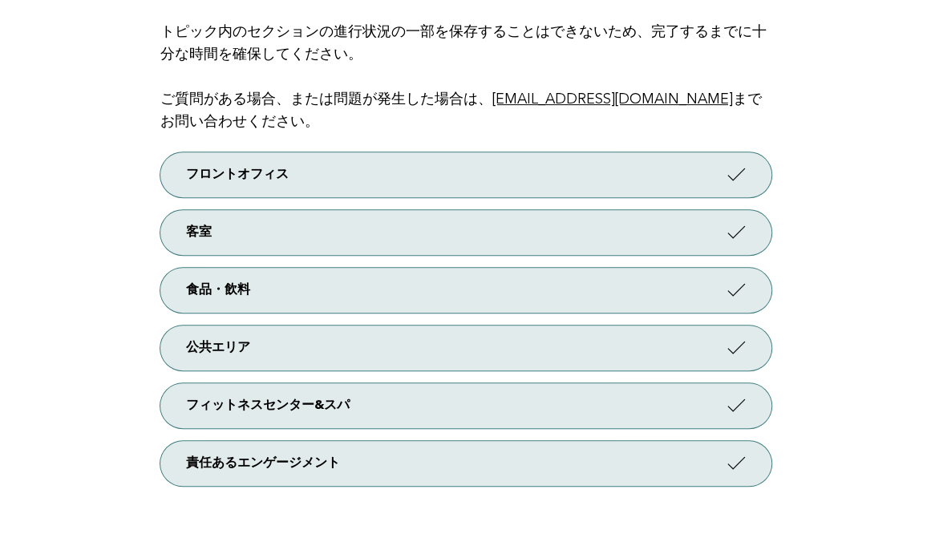
scroll to position [247, 0]
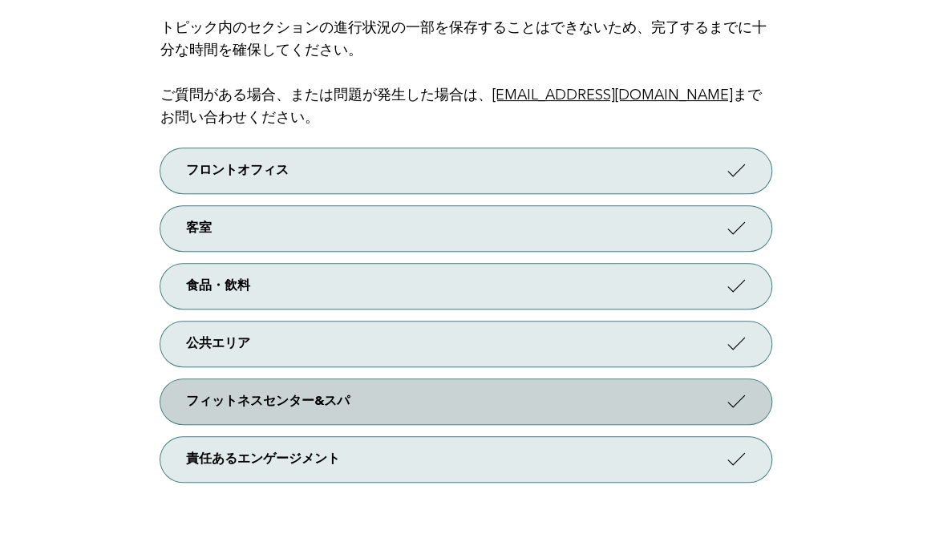
click at [721, 416] on link "フィットネスセンター&スパ" at bounding box center [465, 401] width 611 height 45
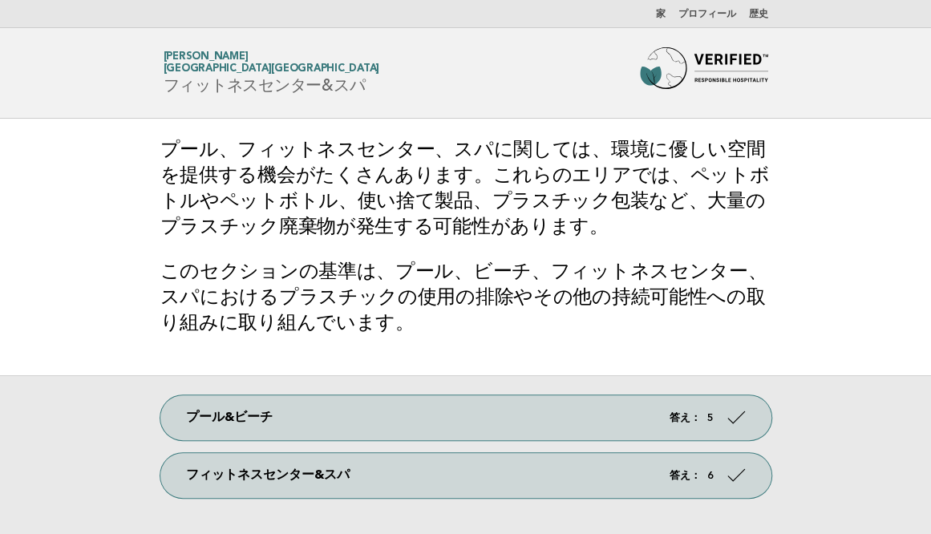
click at [700, 55] on img at bounding box center [704, 72] width 128 height 51
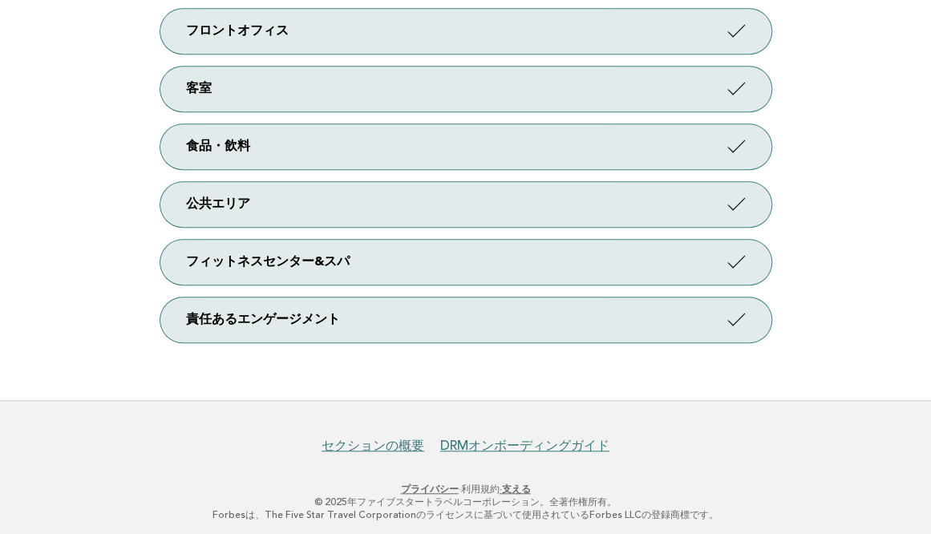
scroll to position [391, 0]
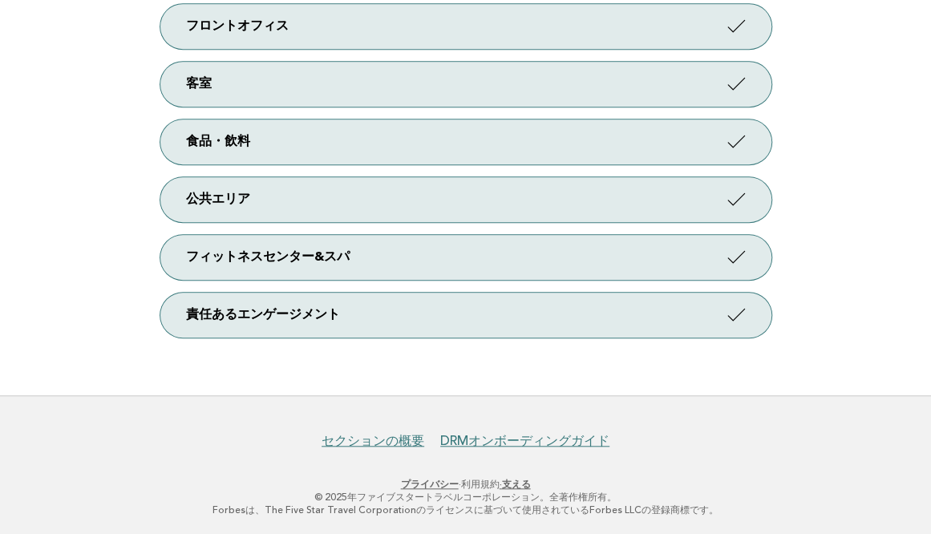
click at [832, 480] on p "プライバシー ·利用規約 · 支える" at bounding box center [465, 484] width 886 height 13
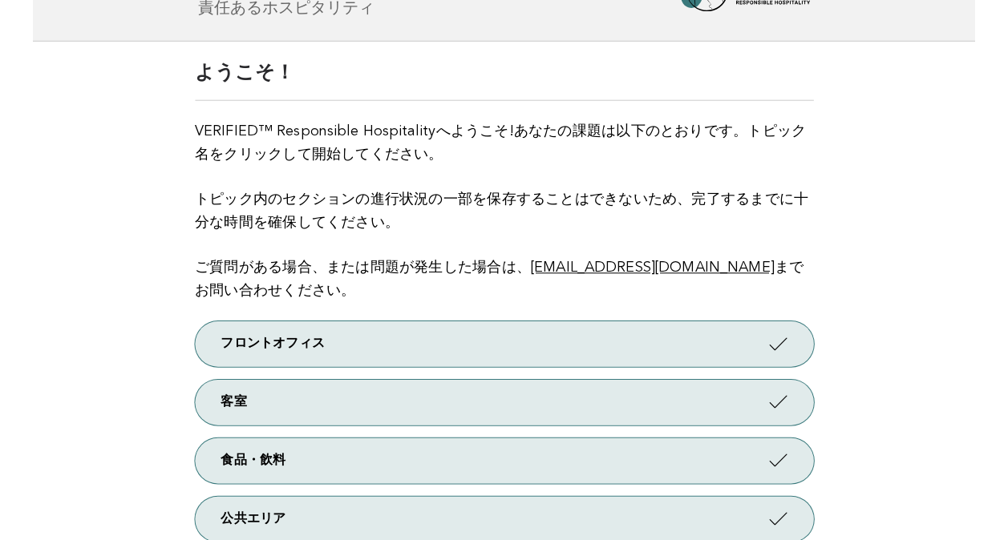
scroll to position [0, 0]
